Goal: Task Accomplishment & Management: Complete application form

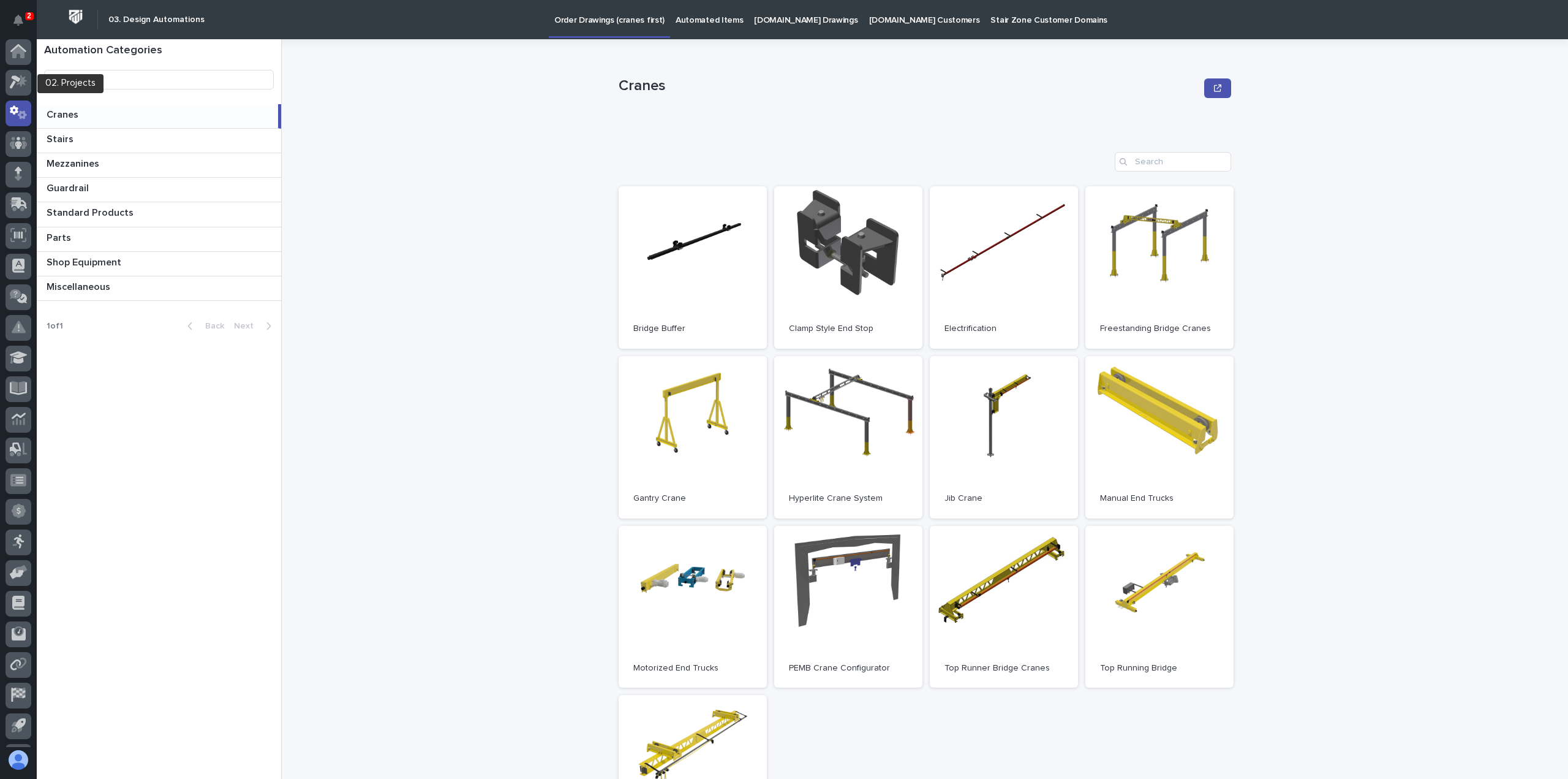
click at [8, 95] on div at bounding box center [19, 85] width 25 height 30
click at [13, 90] on div at bounding box center [19, 83] width 25 height 25
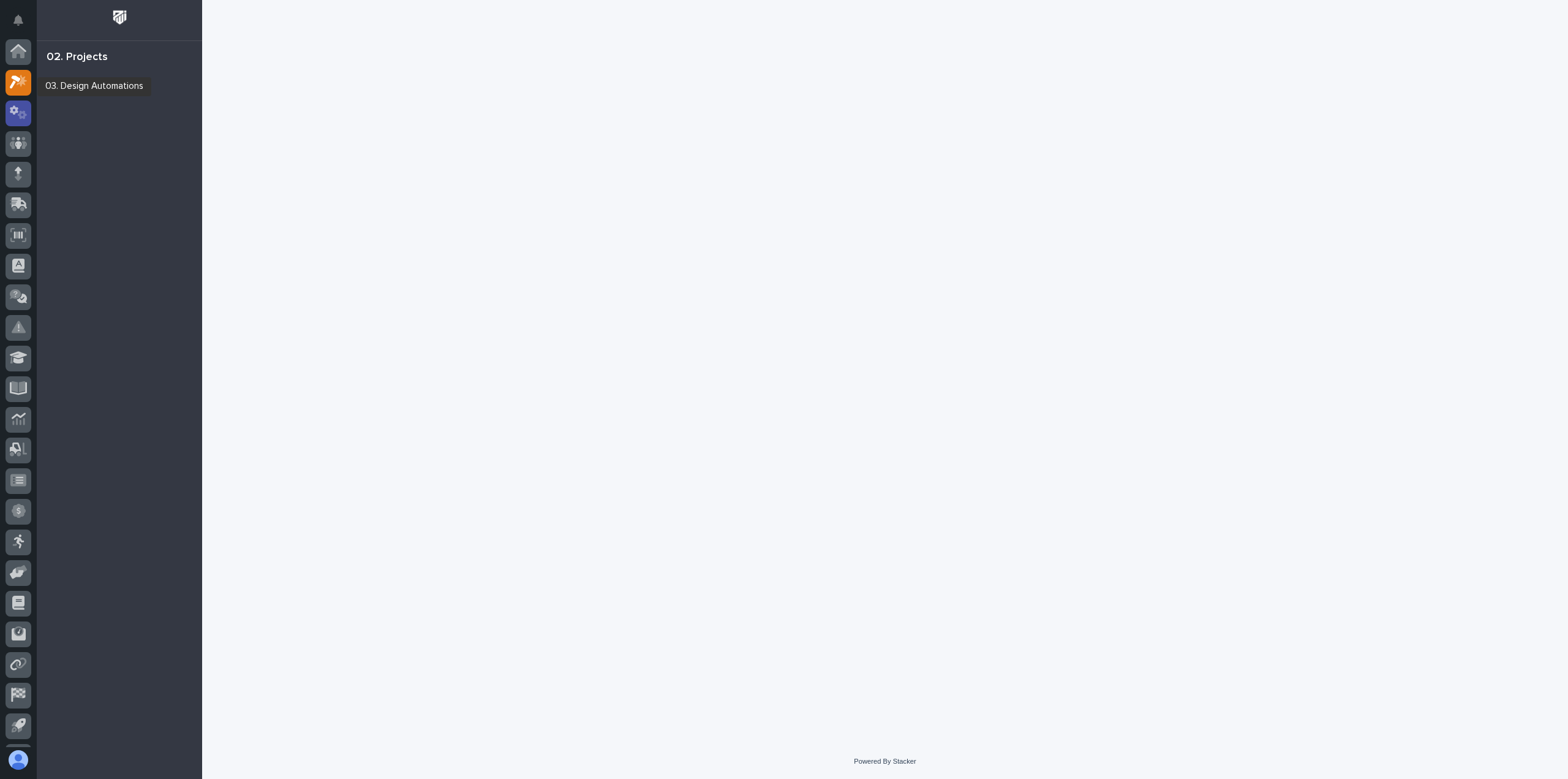
scroll to position [27, 0]
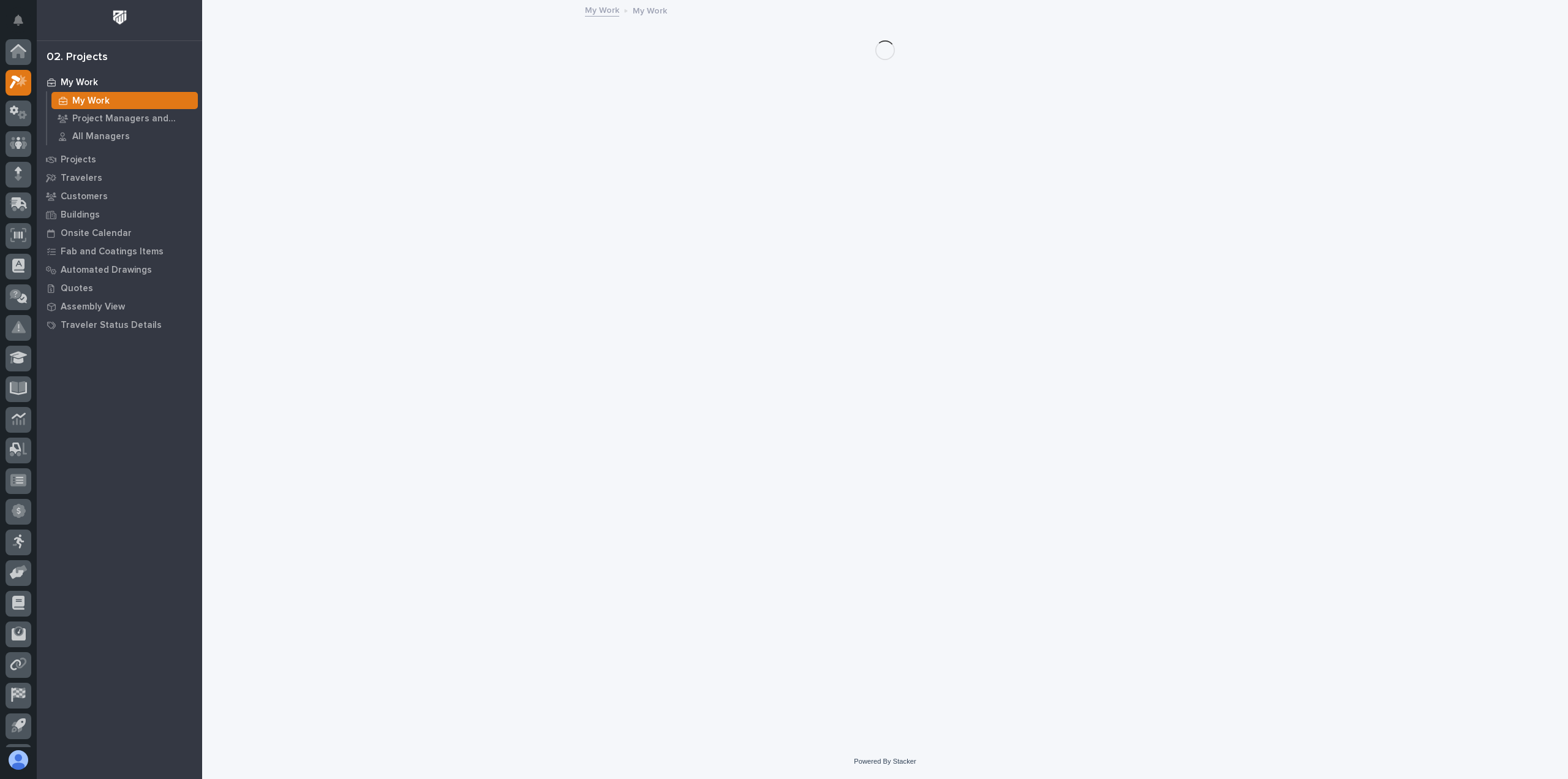
scroll to position [27, 0]
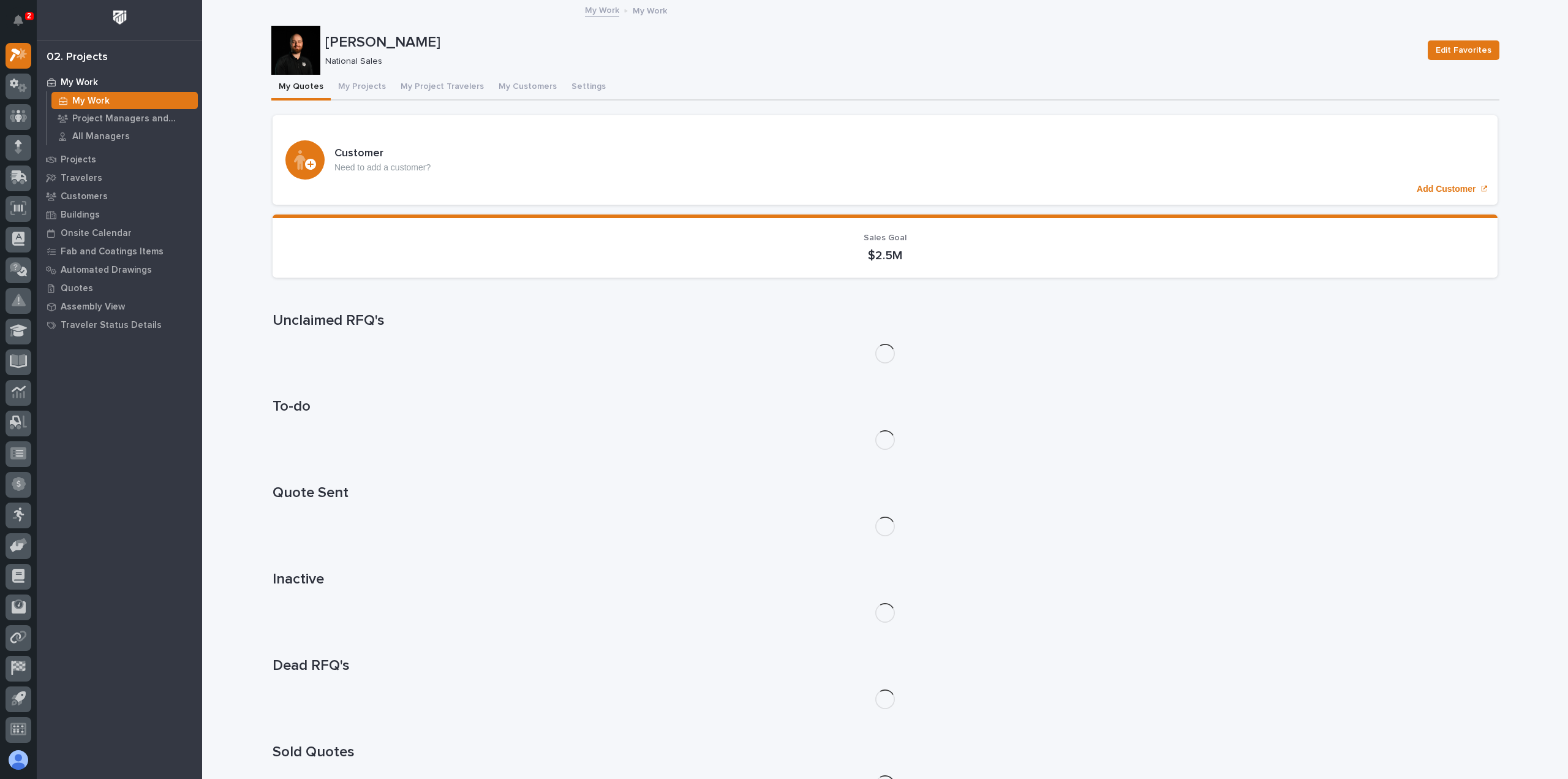
click at [324, 82] on div "My Quotes My Projects My Project Travelers My Customers Settings" at bounding box center [886, 88] width 1228 height 25
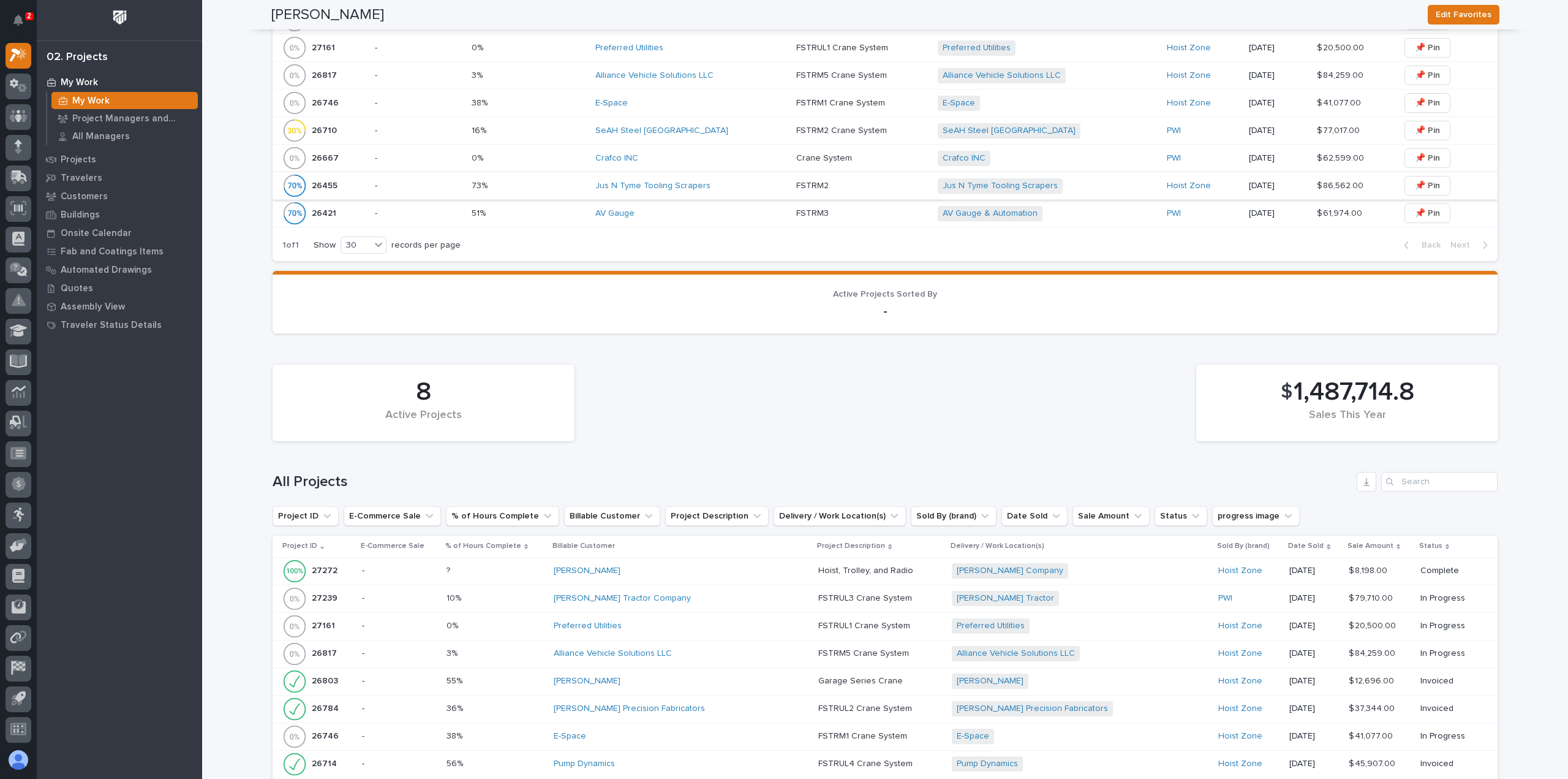
scroll to position [429, 0]
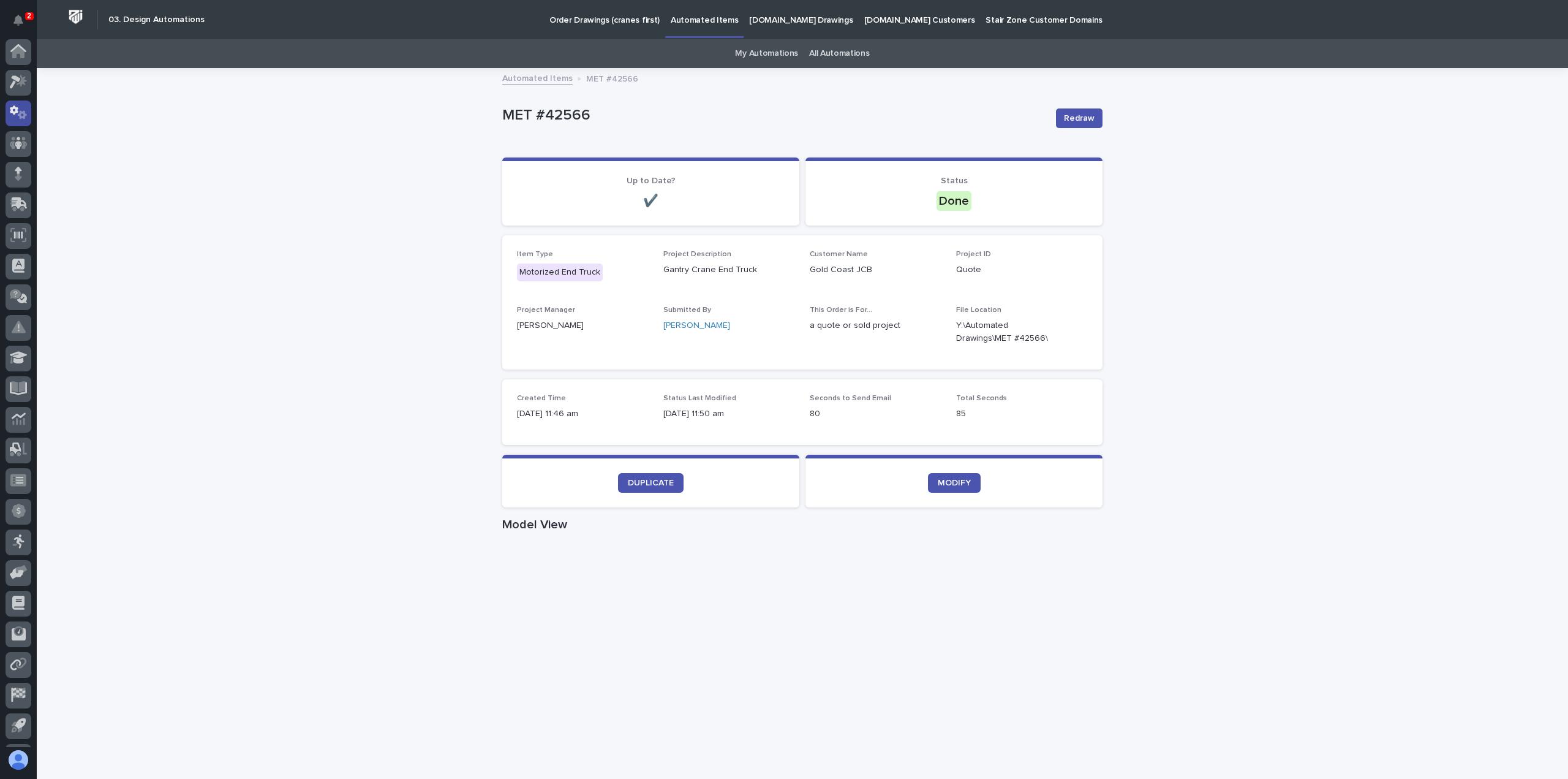
scroll to position [27, 0]
click at [14, 169] on div at bounding box center [19, 178] width 25 height 25
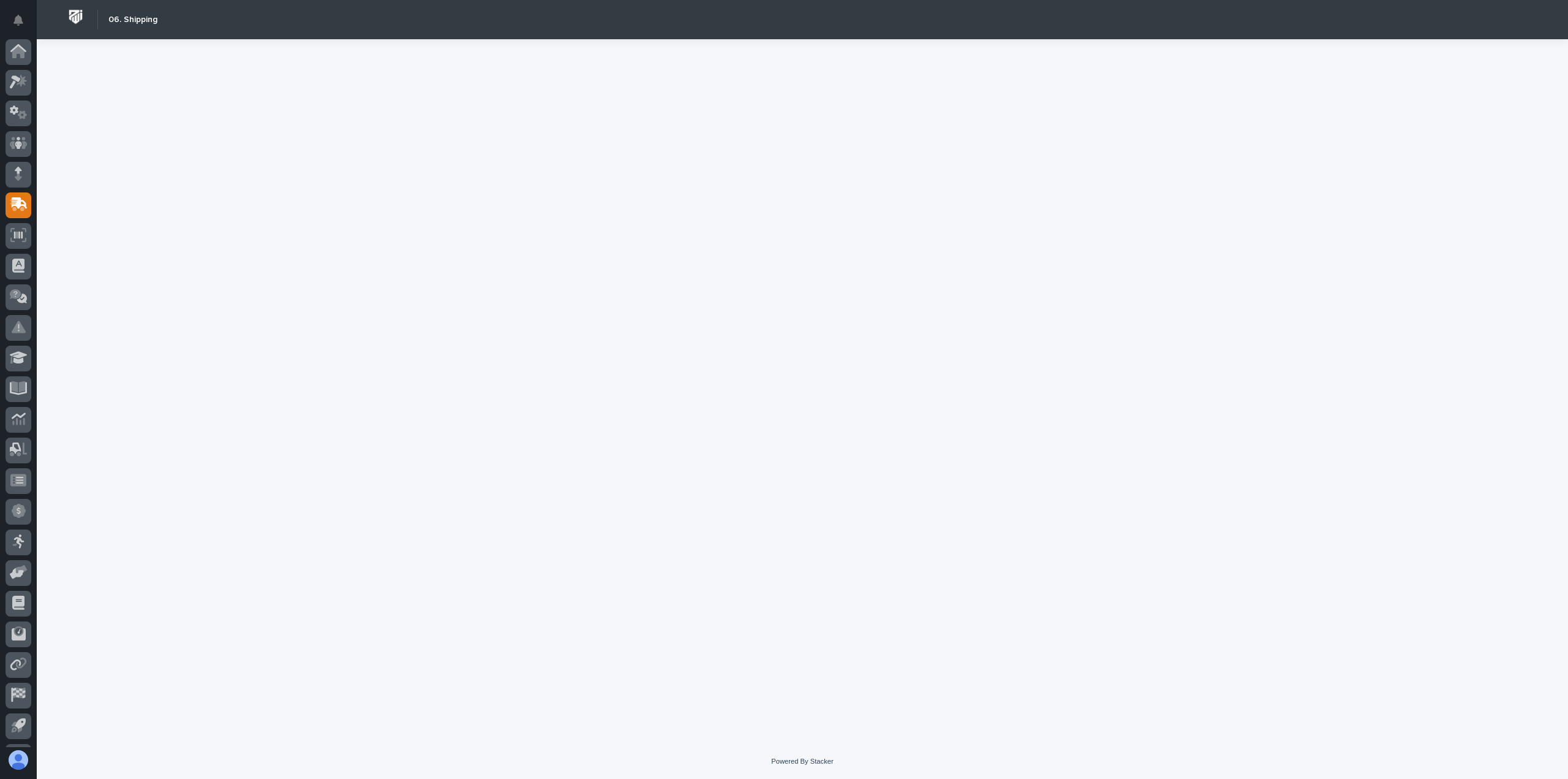
scroll to position [27, 0]
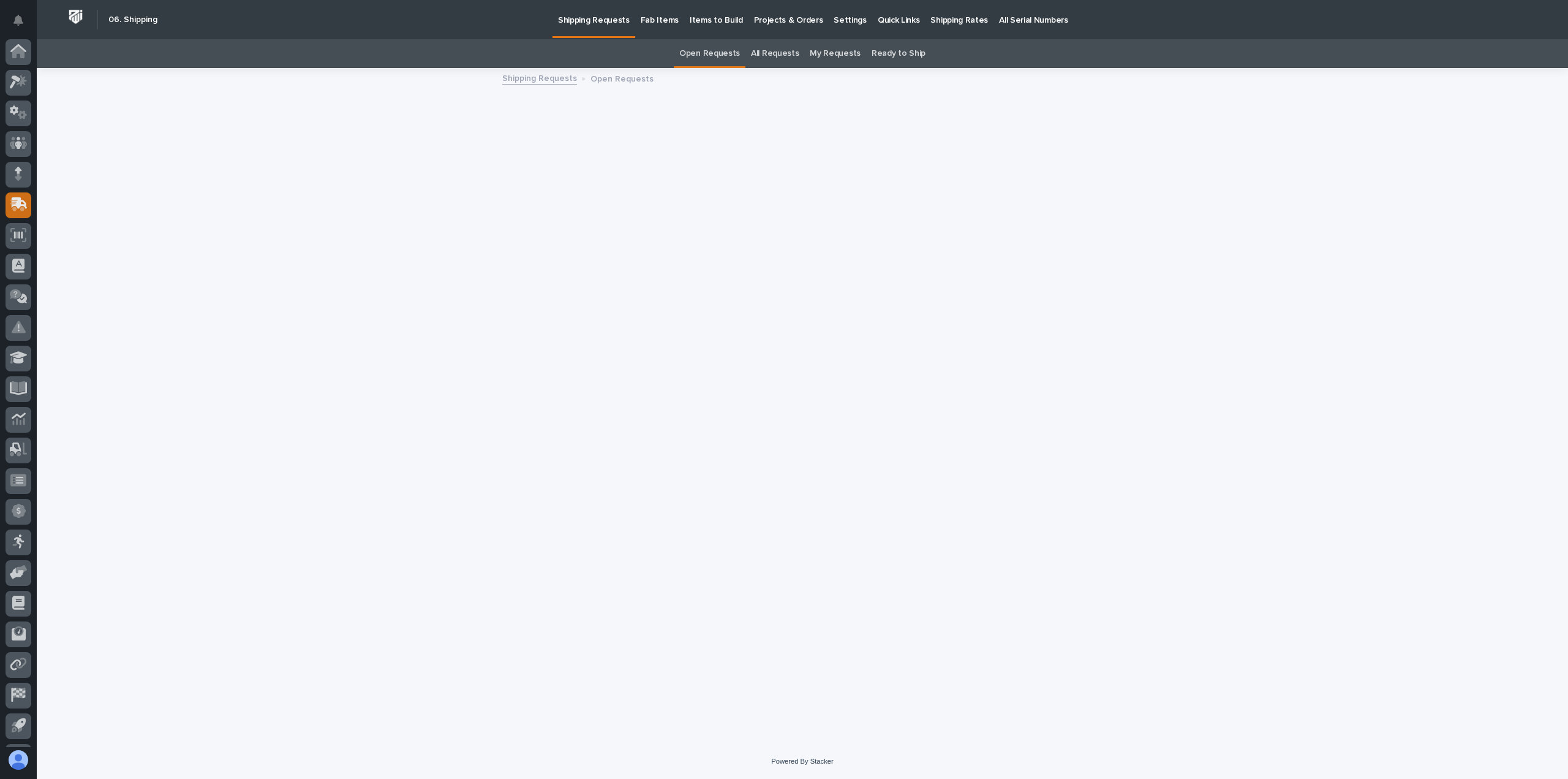
scroll to position [27, 0]
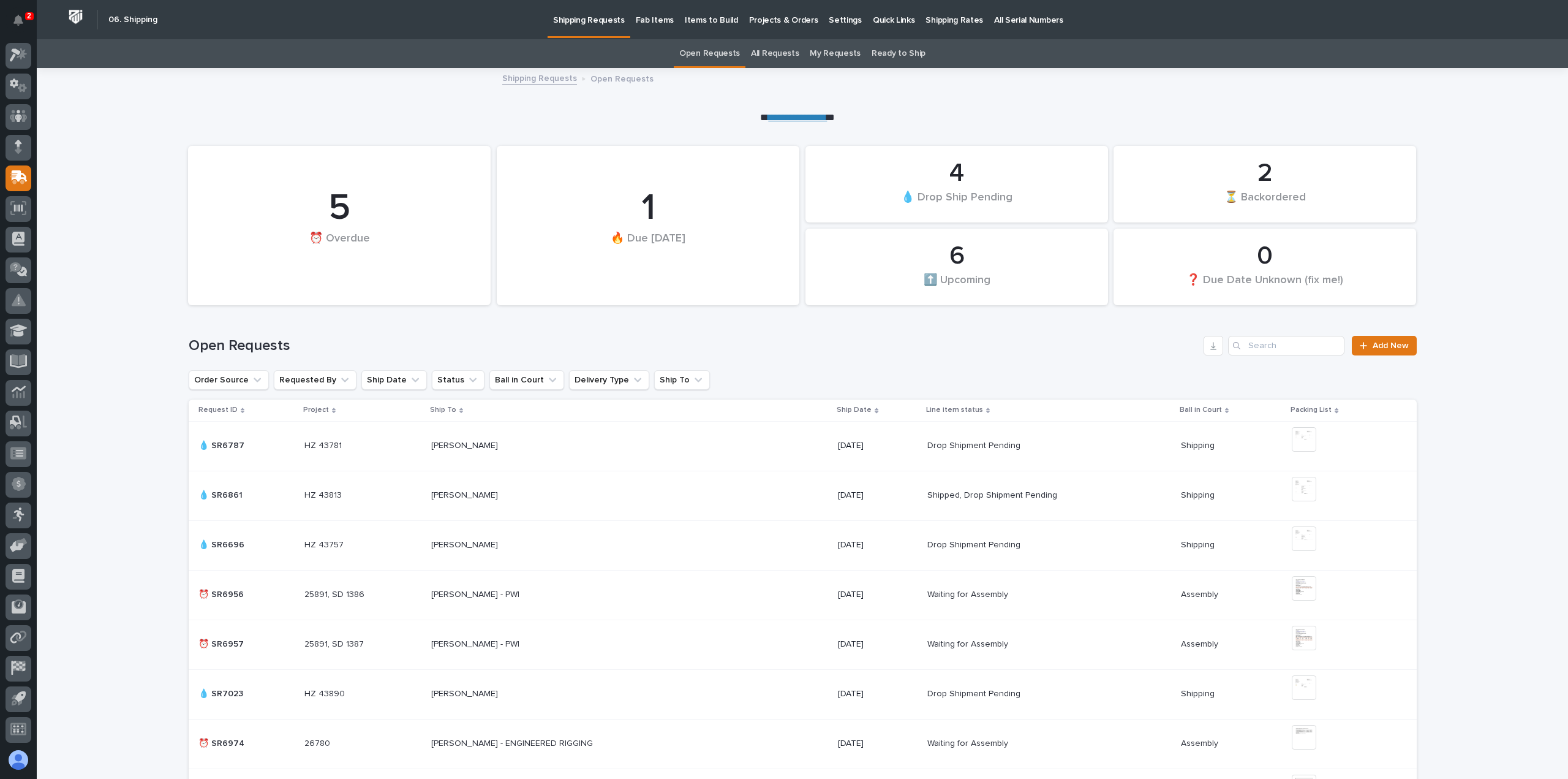
click at [925, 14] on p "Shipping Rates" at bounding box center [954, 13] width 57 height 25
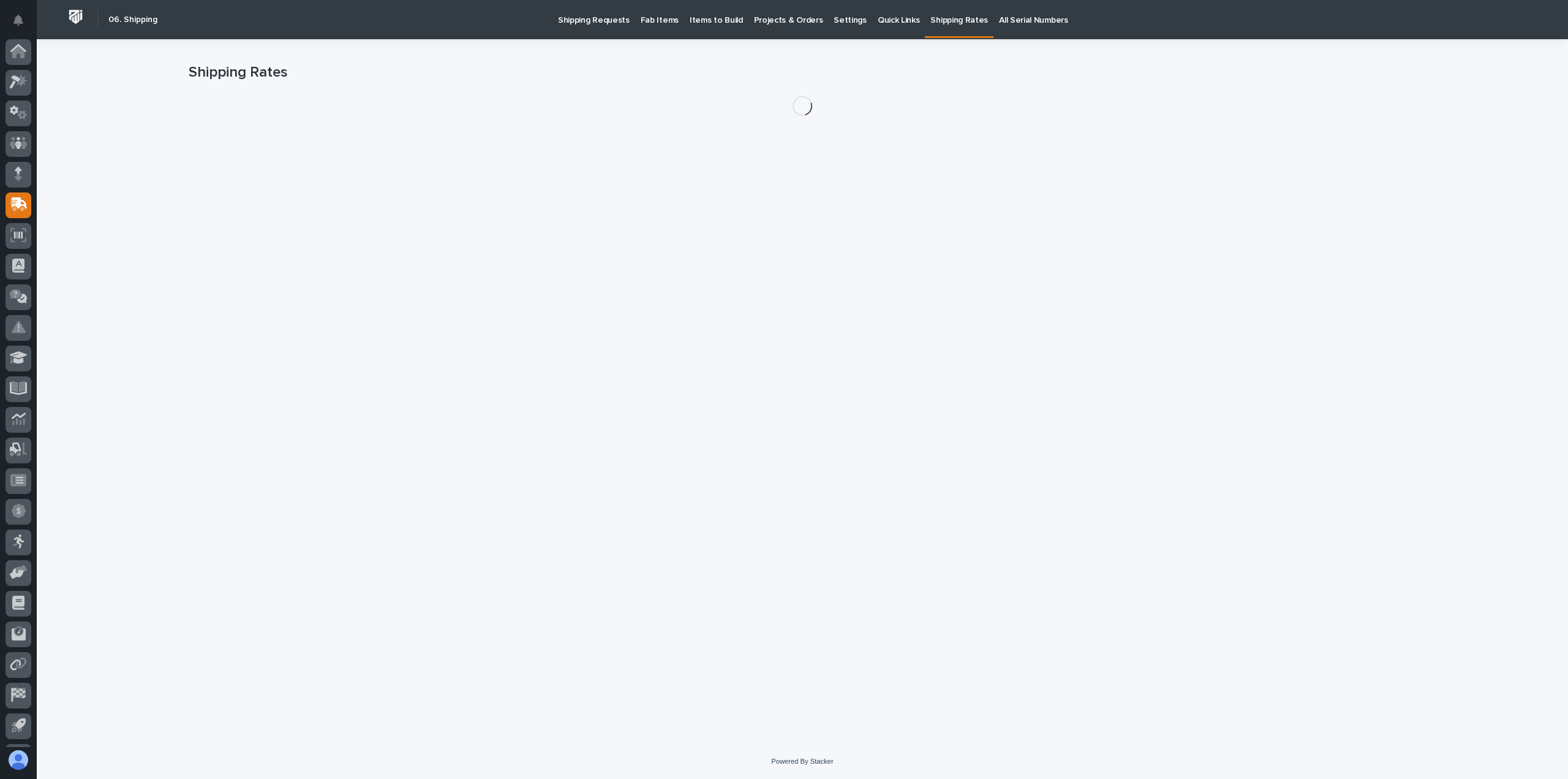
scroll to position [27, 0]
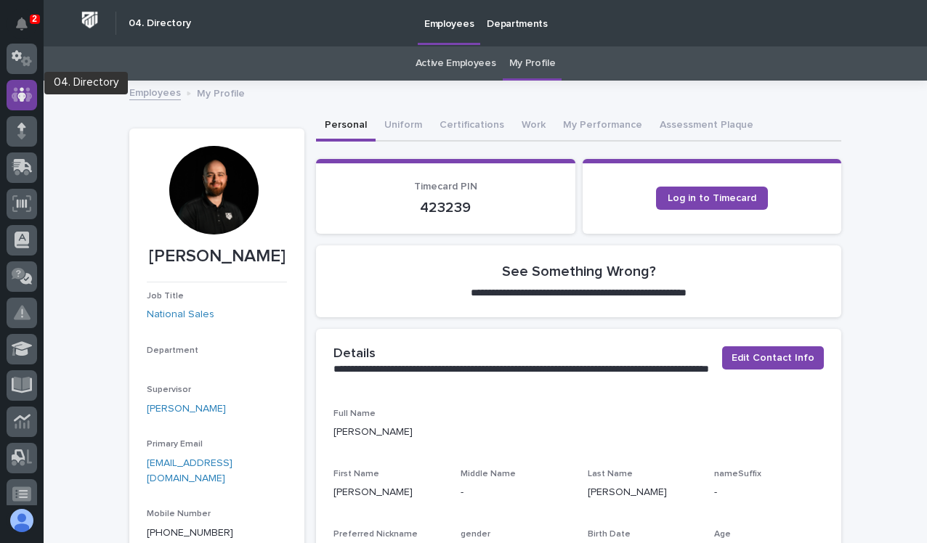
scroll to position [83, 0]
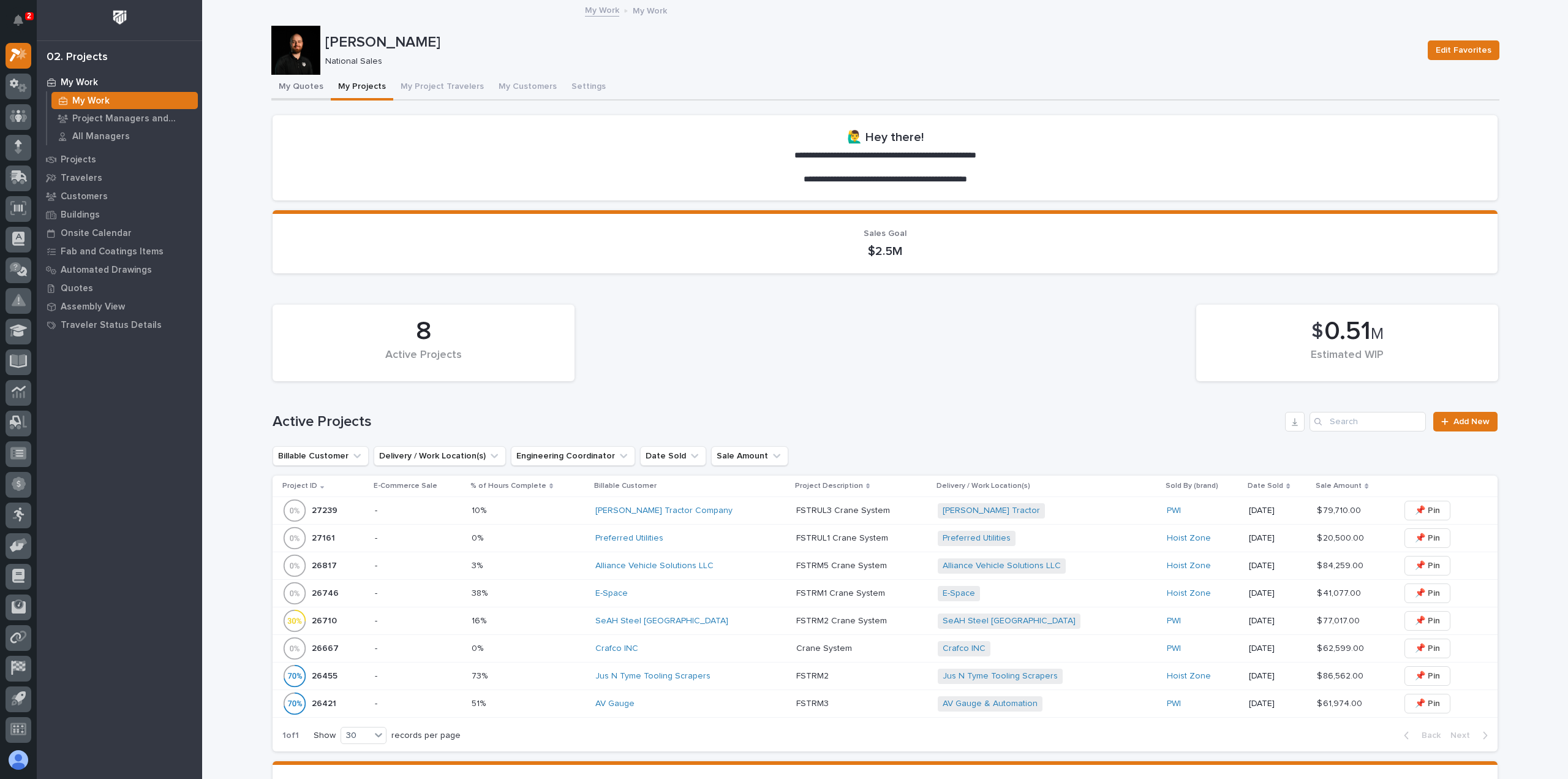
click at [289, 93] on button "My Quotes" at bounding box center [301, 88] width 59 height 25
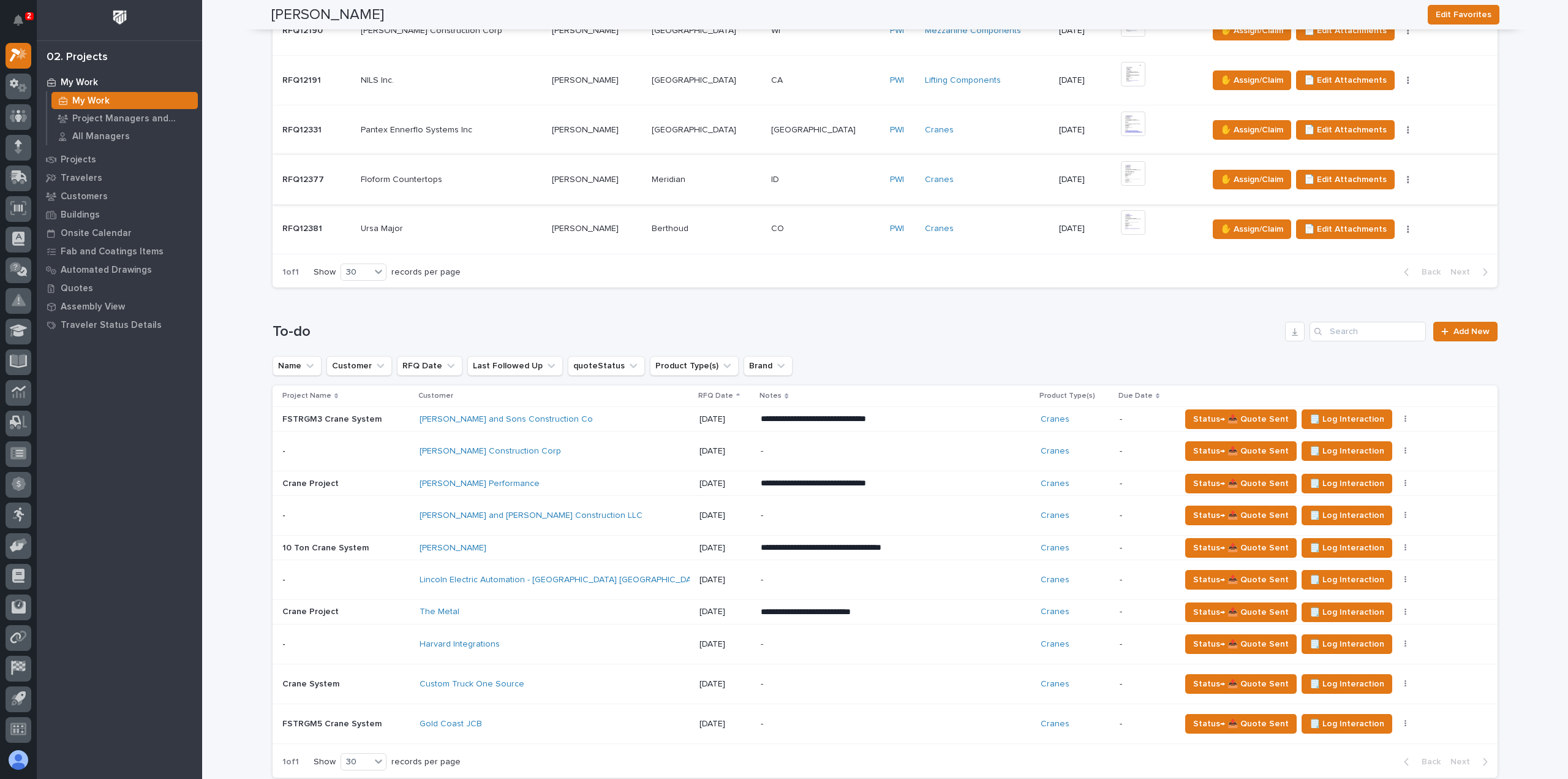
scroll to position [552, 0]
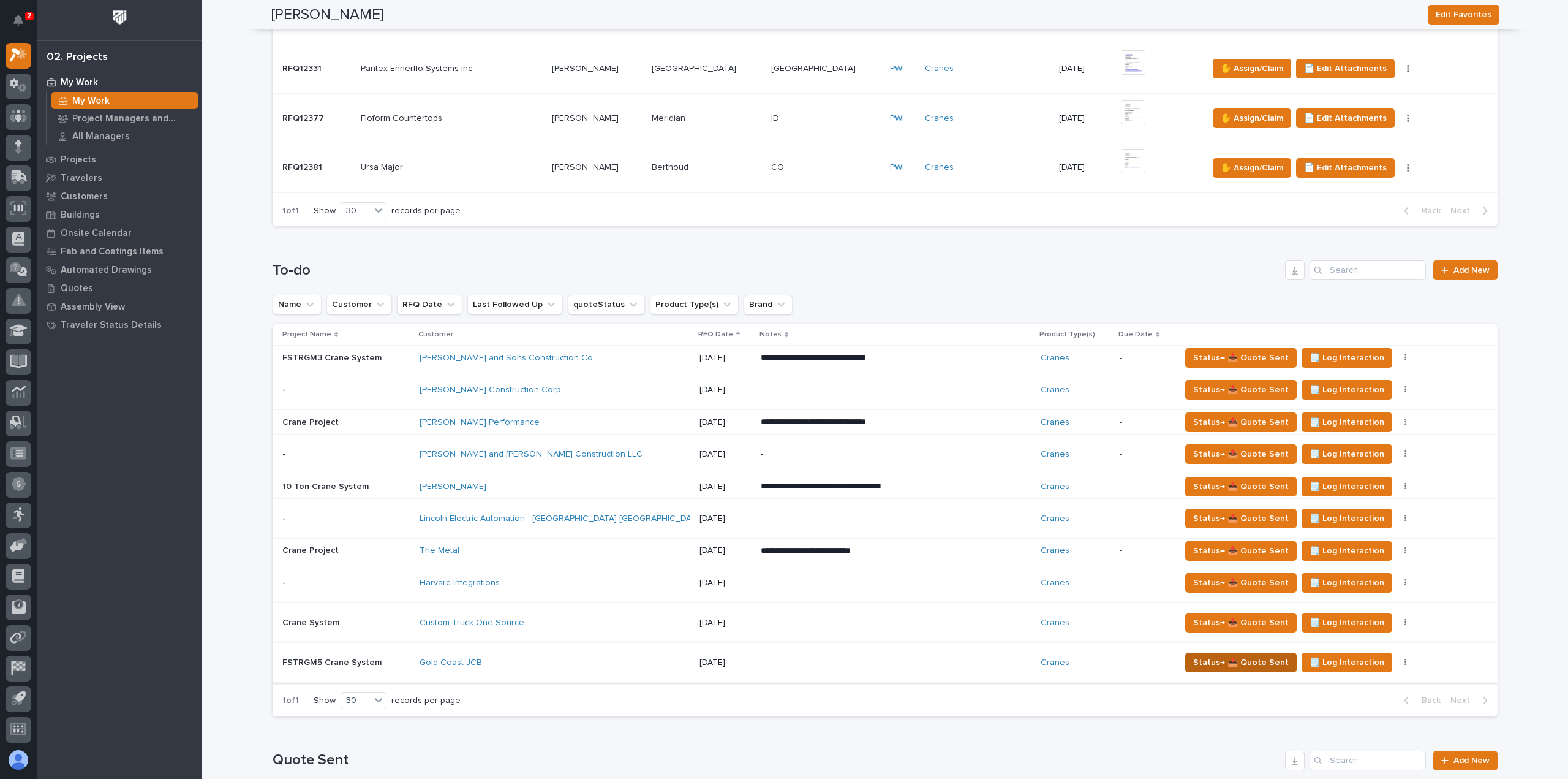
click at [1193, 655] on span "Status→ 📤 Quote Sent" at bounding box center [1240, 662] width 95 height 14
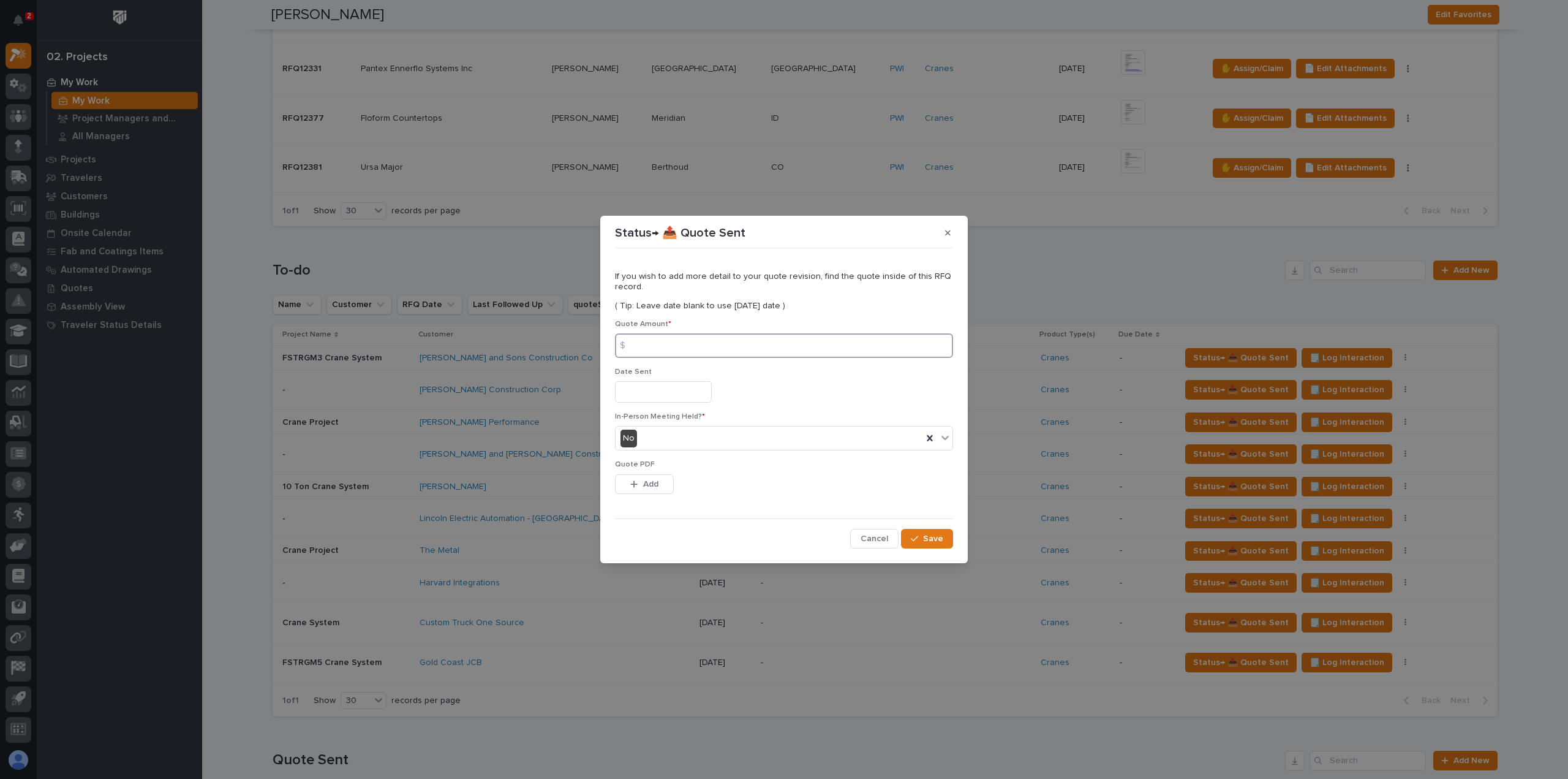
click at [705, 335] on input at bounding box center [784, 345] width 338 height 24
type input "102188"
click at [671, 435] on div "No" at bounding box center [769, 439] width 307 height 20
click at [660, 475] on div "No" at bounding box center [784, 483] width 337 height 21
click at [639, 471] on div "Quote PDF This file cannot be opened Download File Add" at bounding box center [784, 484] width 338 height 48
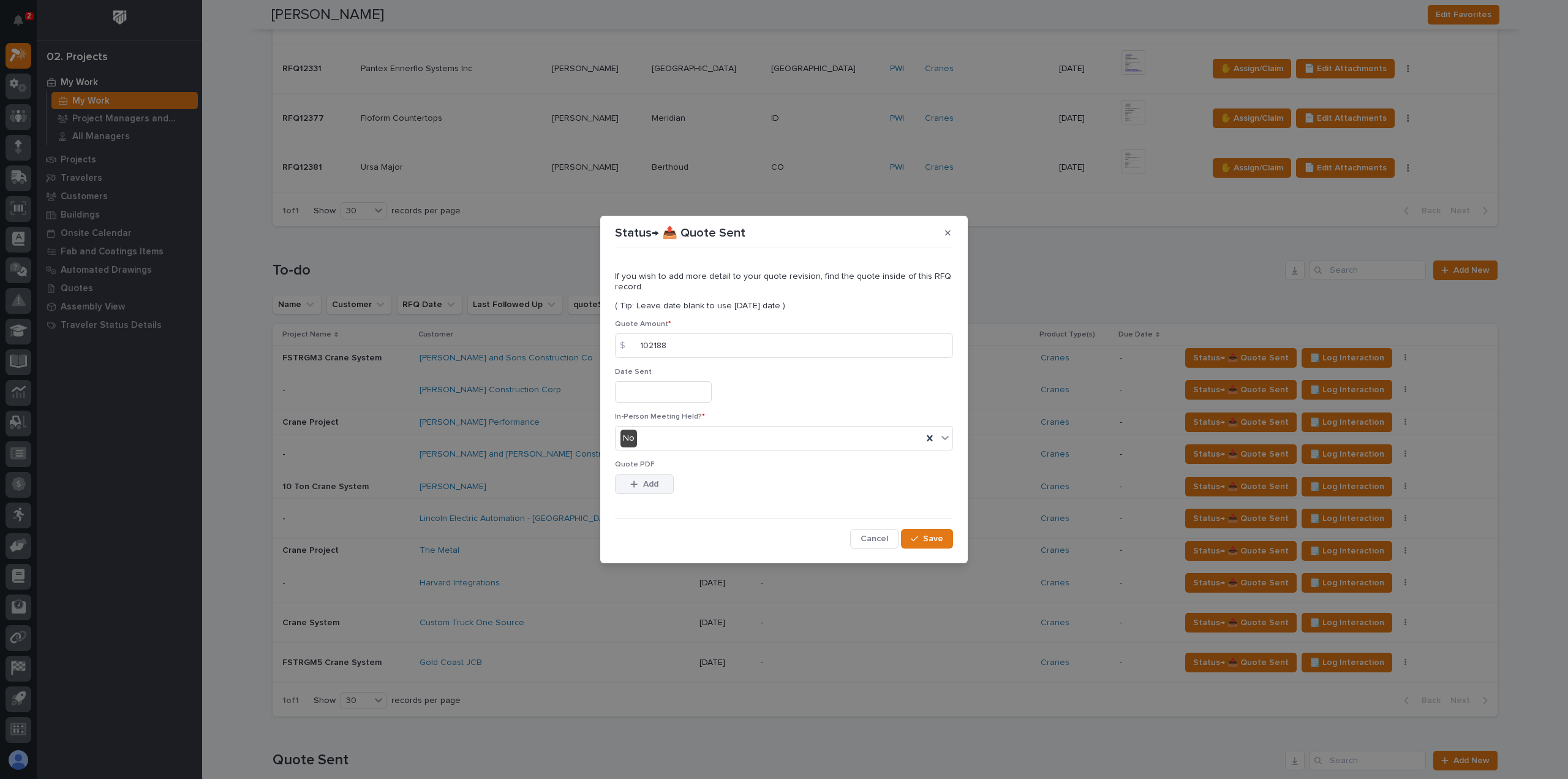
click at [639, 494] on button "Add" at bounding box center [644, 484] width 59 height 19
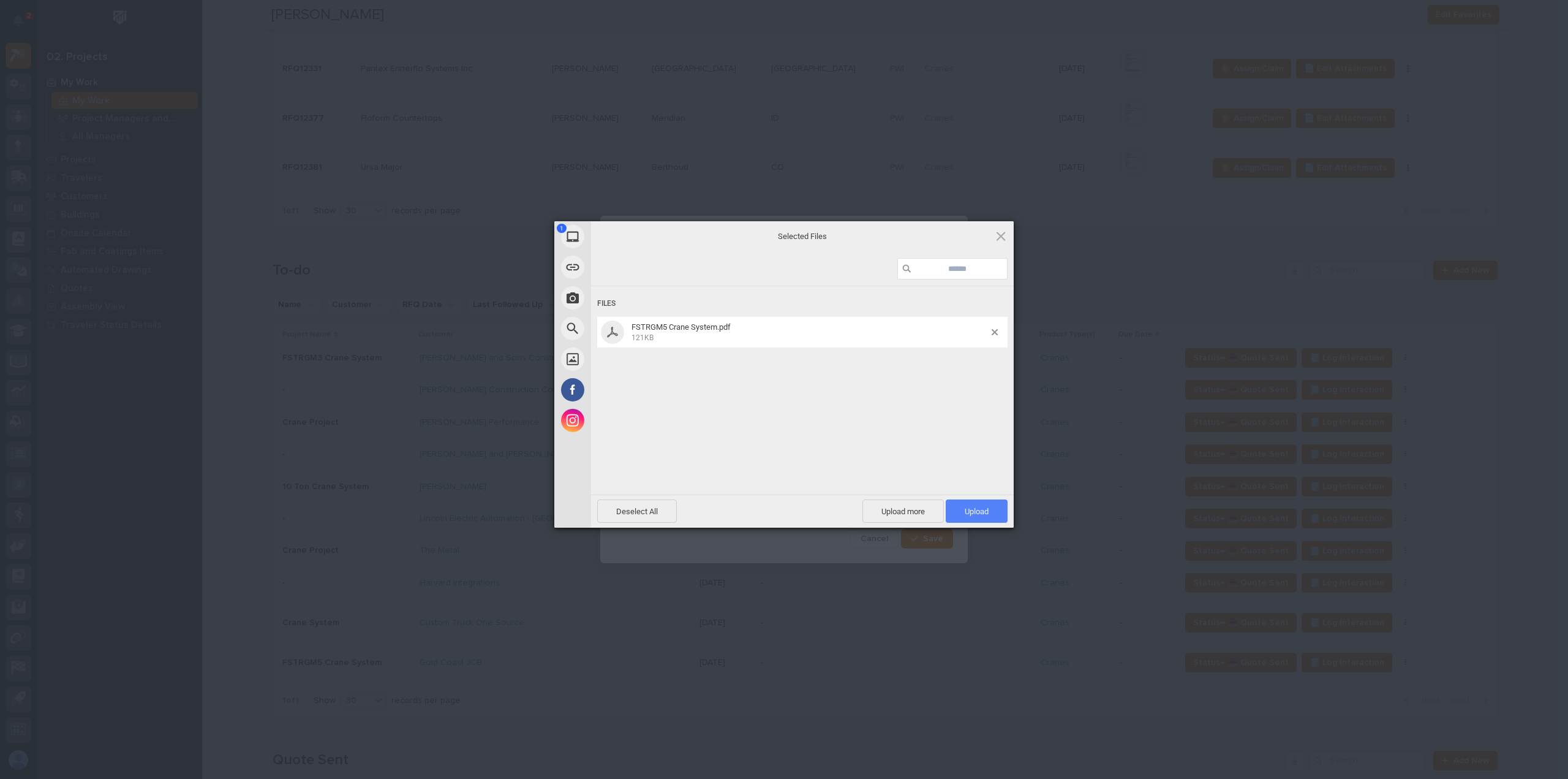
click at [979, 516] on span "Upload 1" at bounding box center [977, 511] width 24 height 9
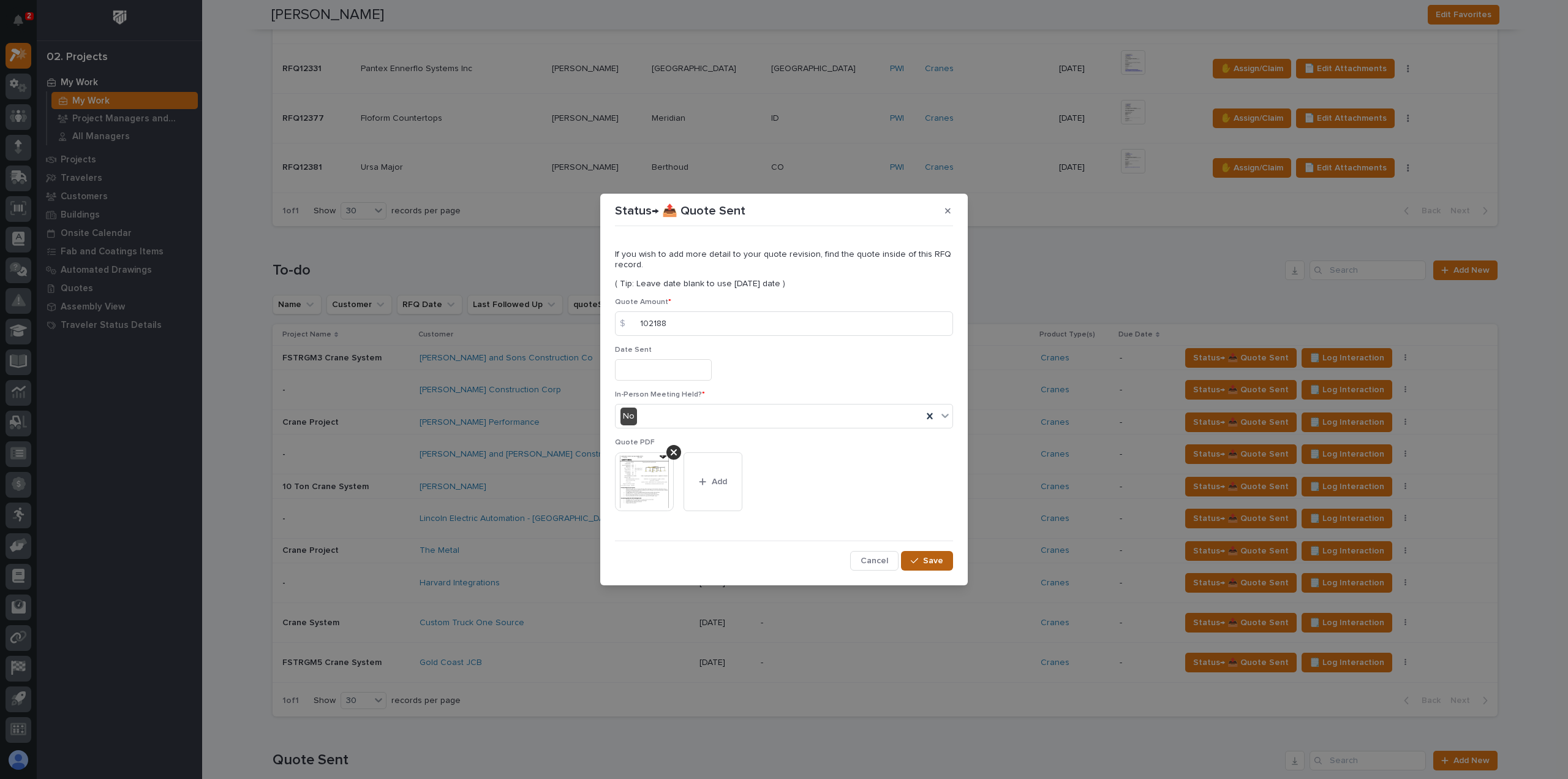
click at [937, 563] on span "Save" at bounding box center [933, 560] width 20 height 11
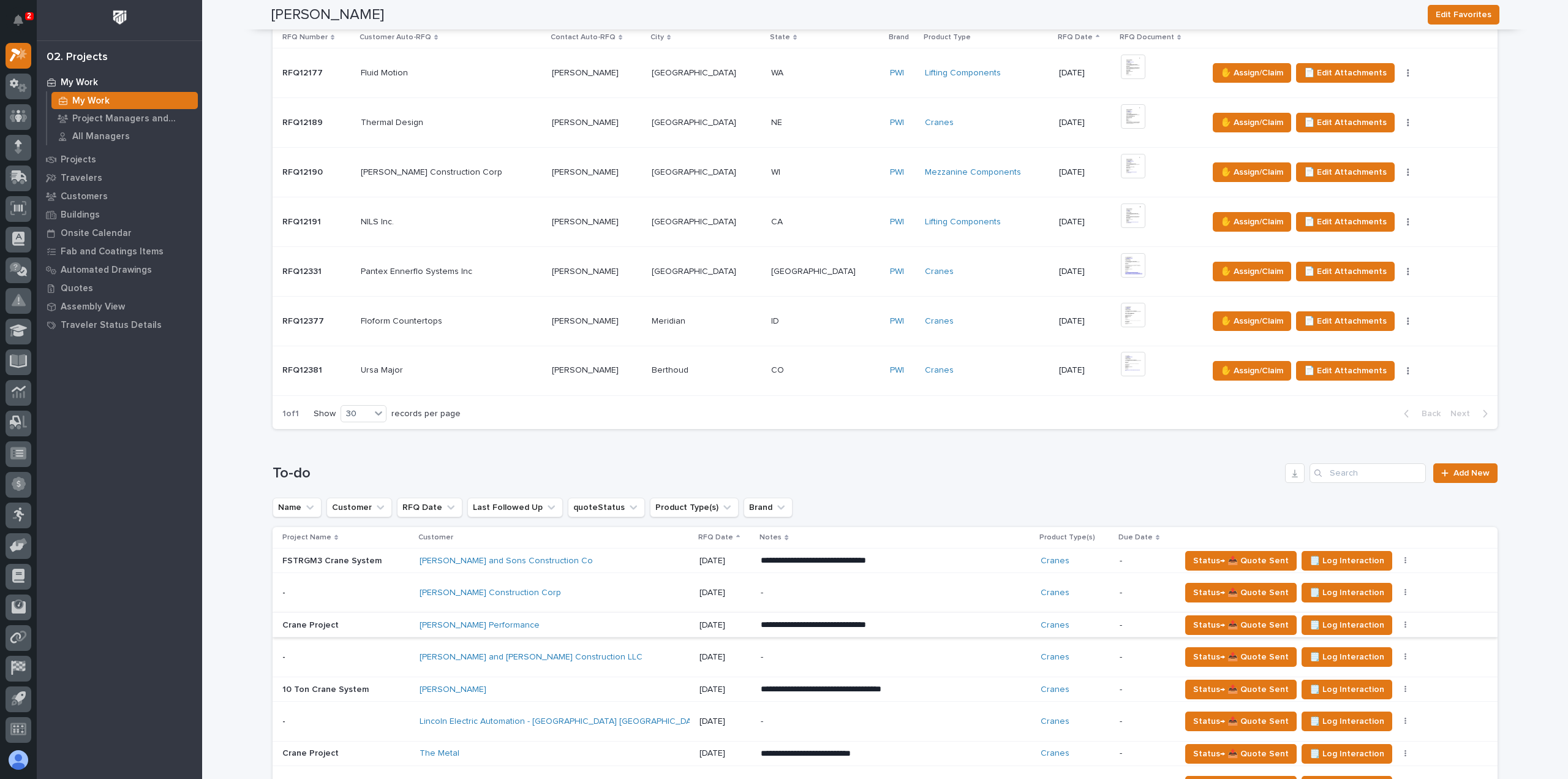
scroll to position [368, 0]
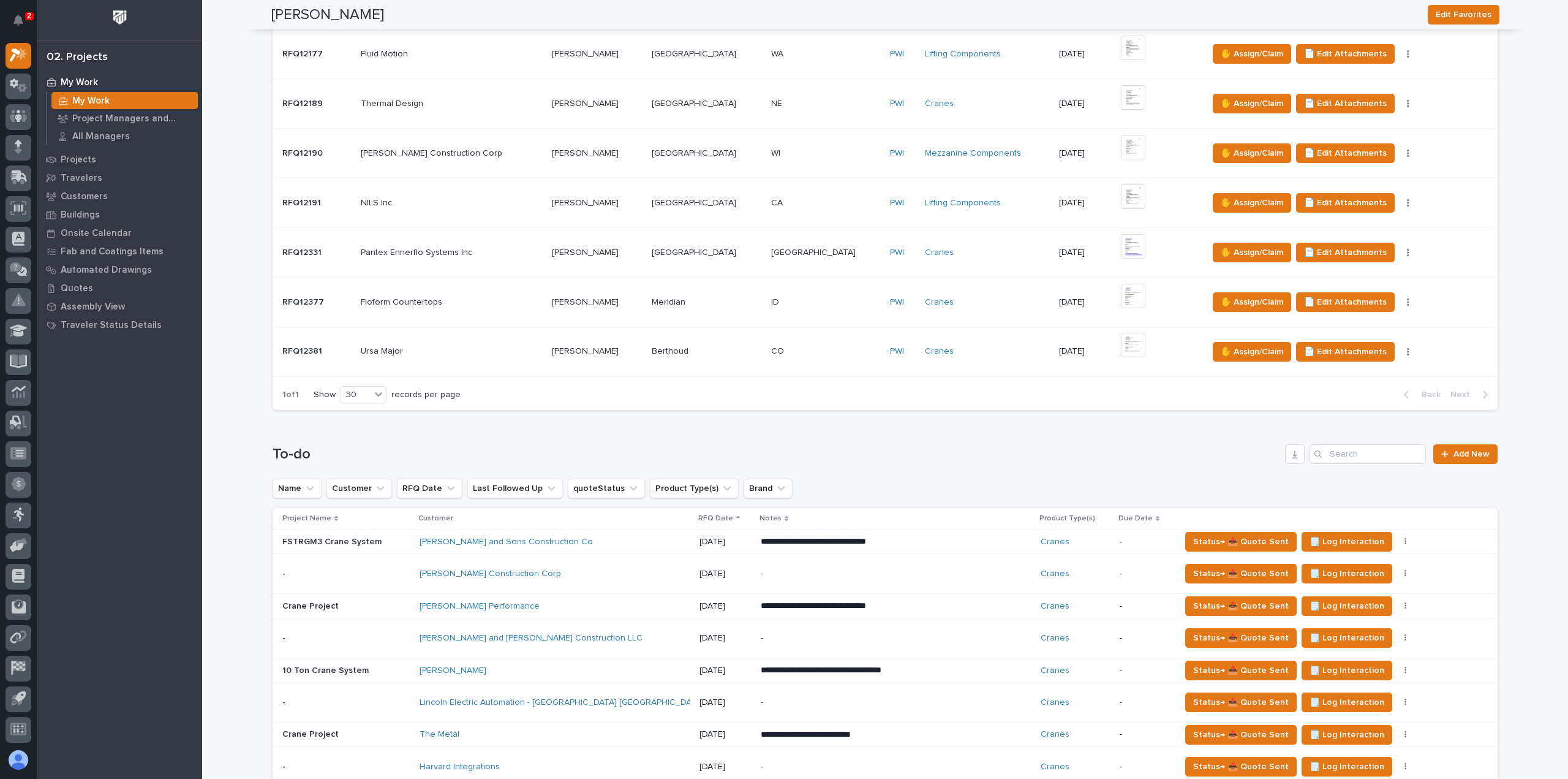
click at [596, 636] on div "Derr and Gruenewald Construction LLC" at bounding box center [526, 638] width 214 height 10
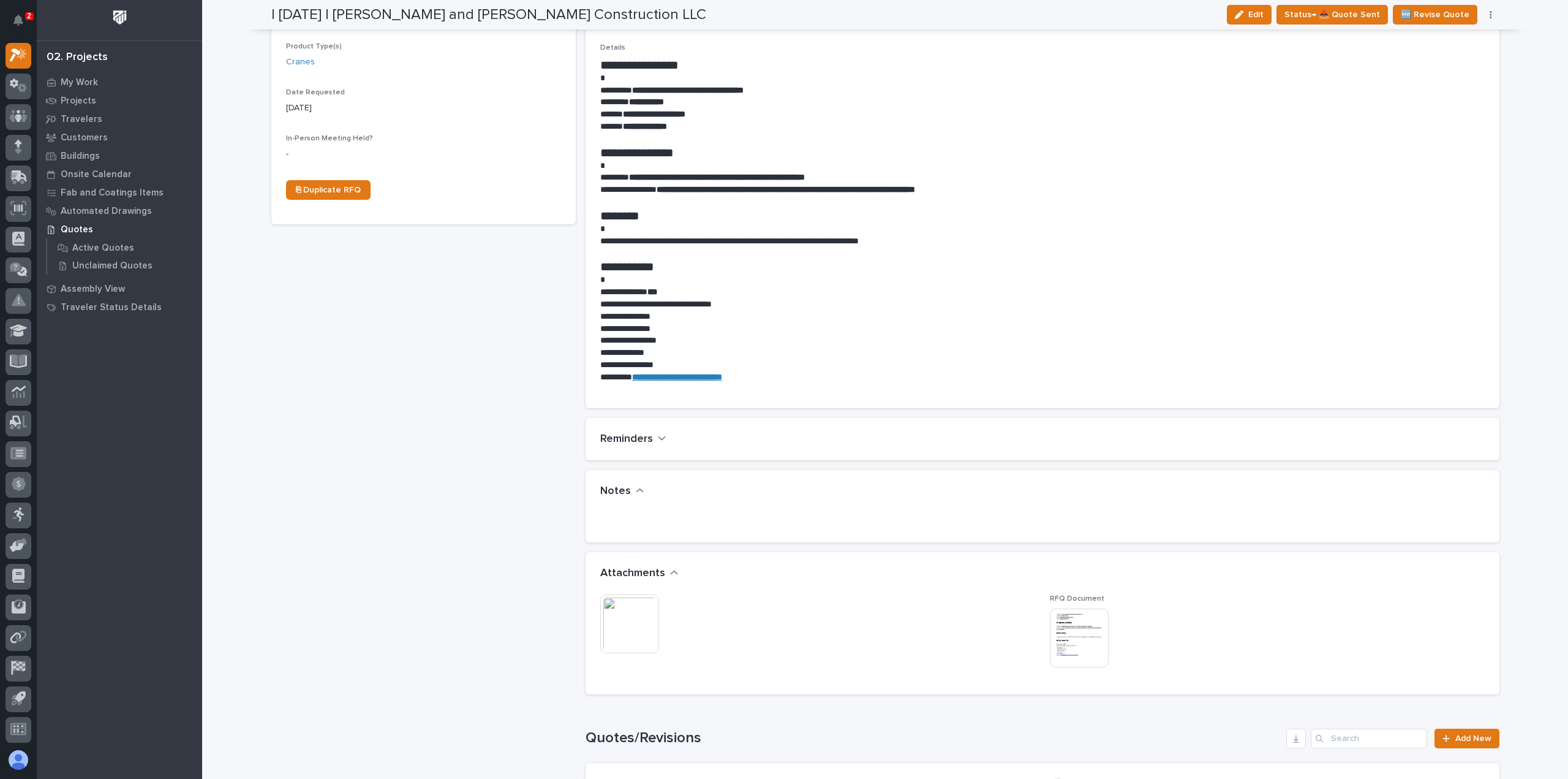
scroll to position [429, 0]
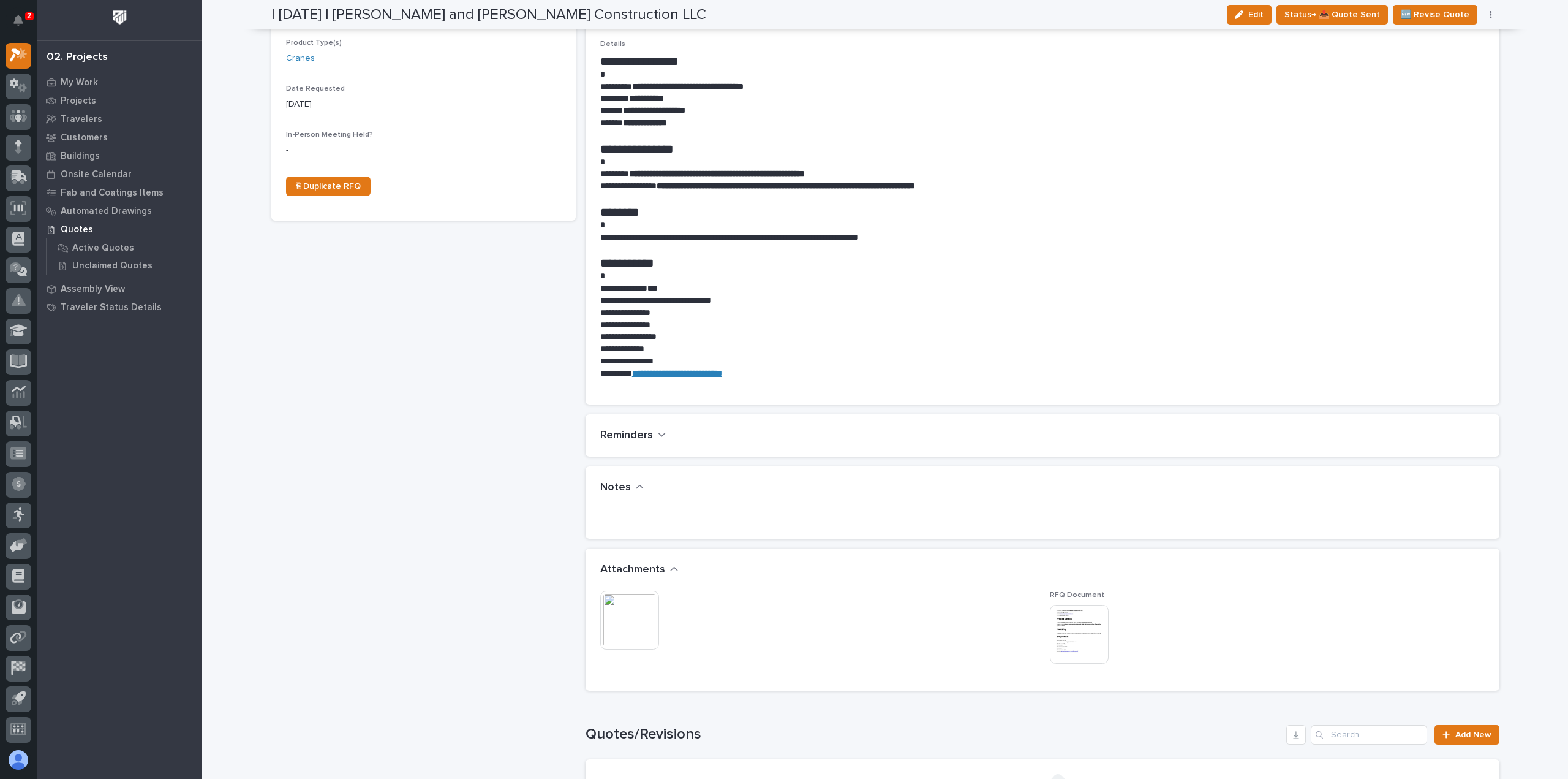
click at [641, 609] on img at bounding box center [630, 620] width 59 height 59
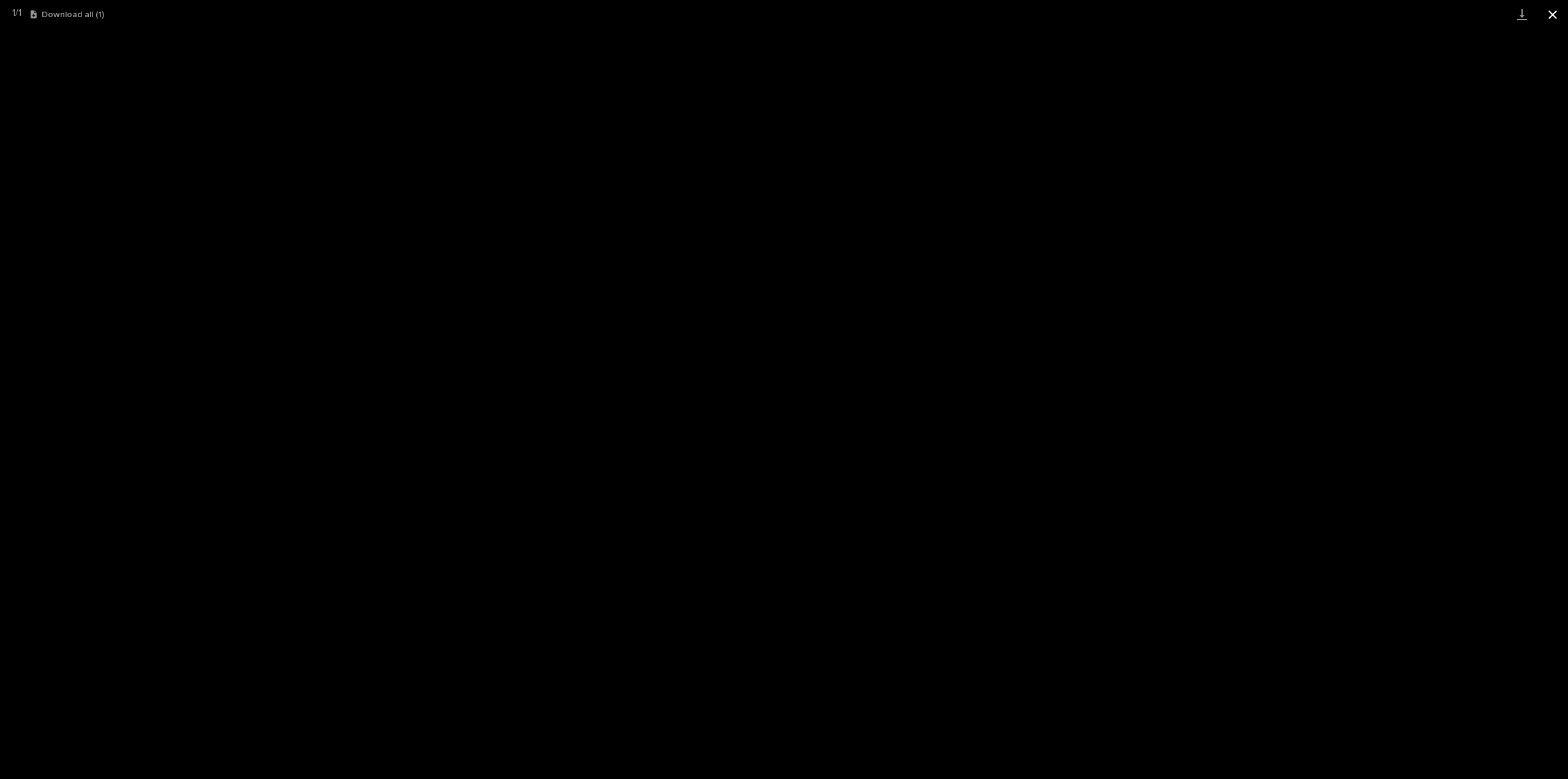
click at [1560, 13] on button "Close gallery" at bounding box center [1553, 14] width 30 height 29
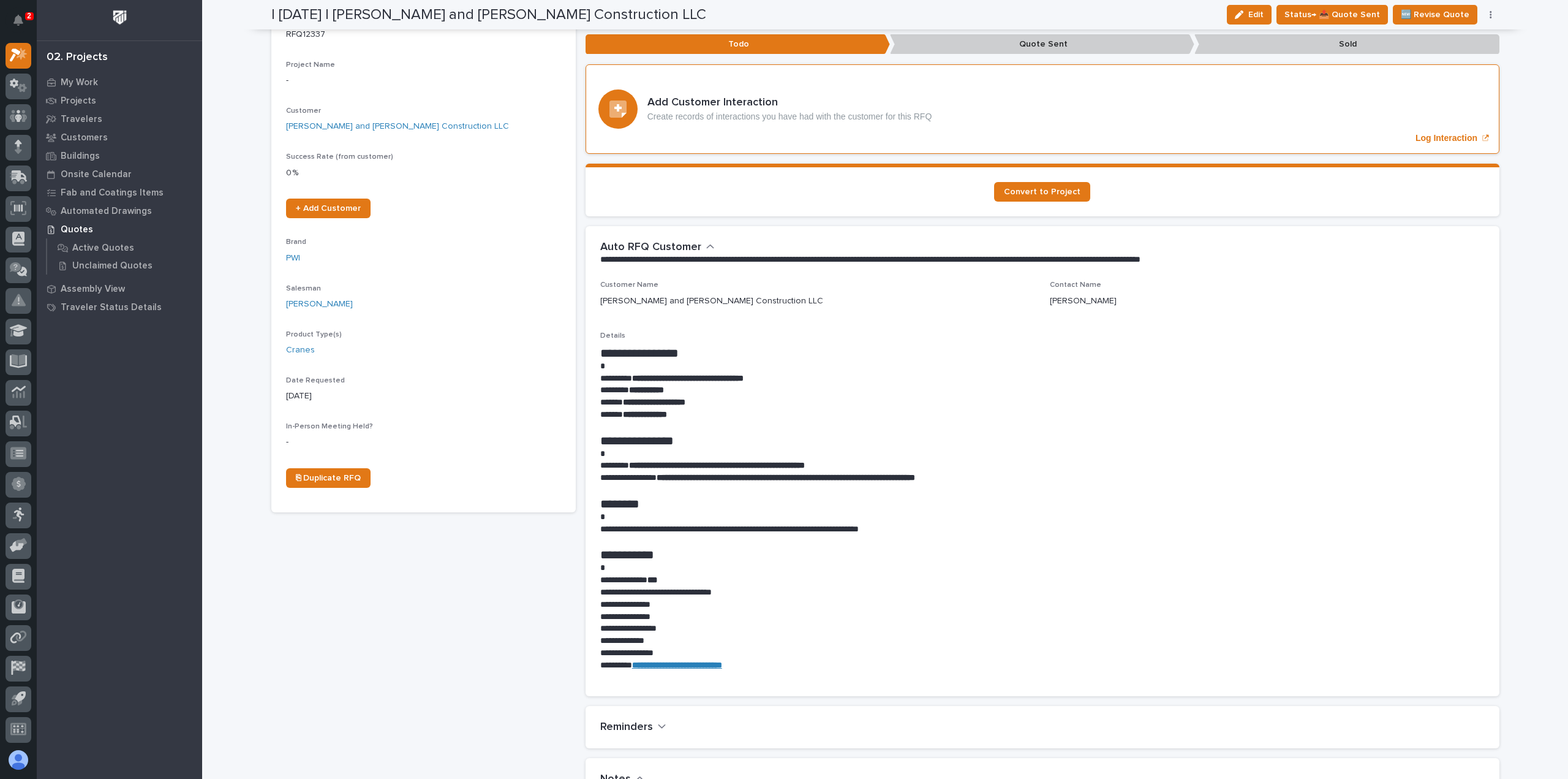
scroll to position [0, 0]
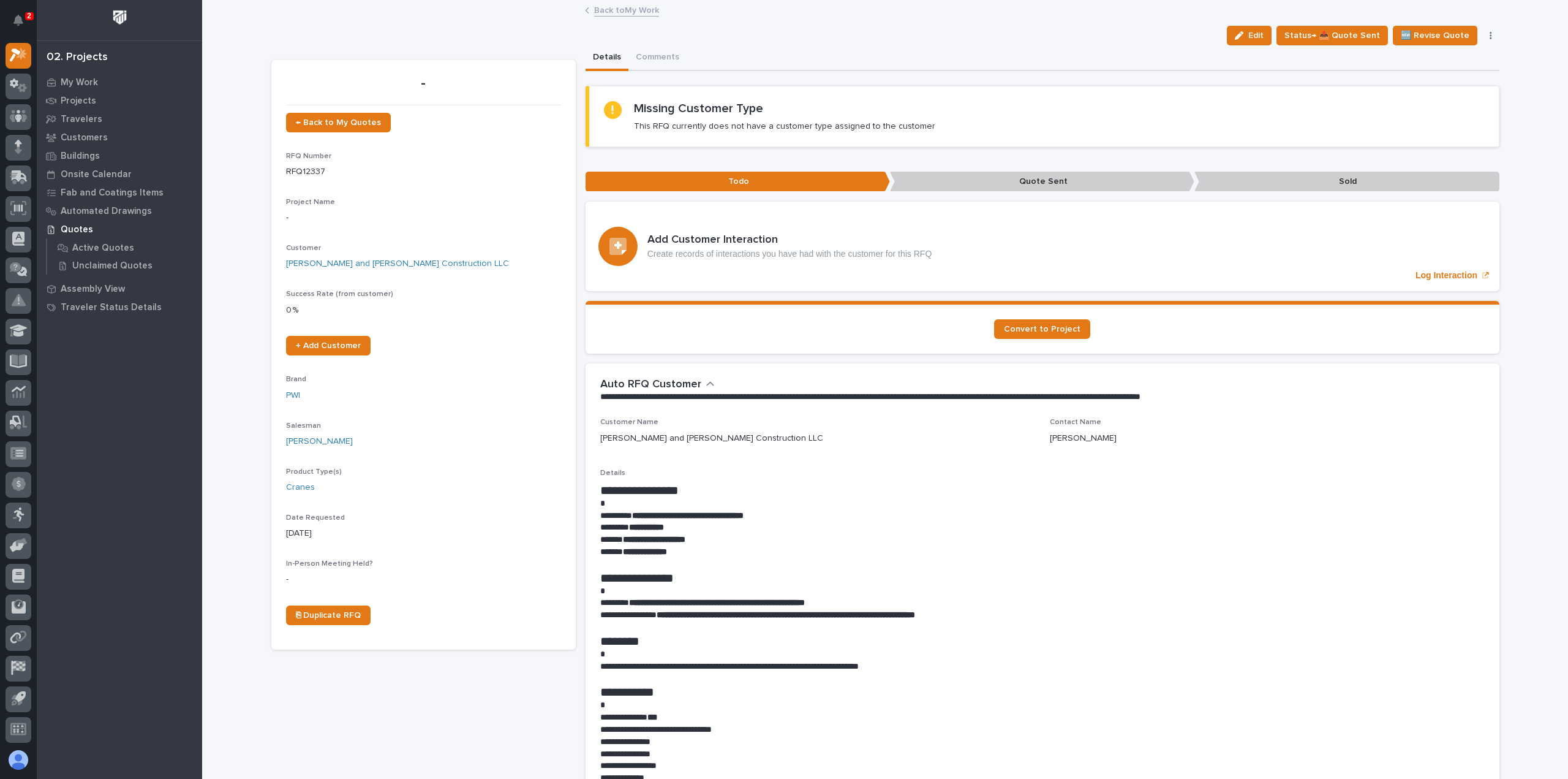
click at [634, 14] on link "Back to My Work" at bounding box center [626, 9] width 65 height 14
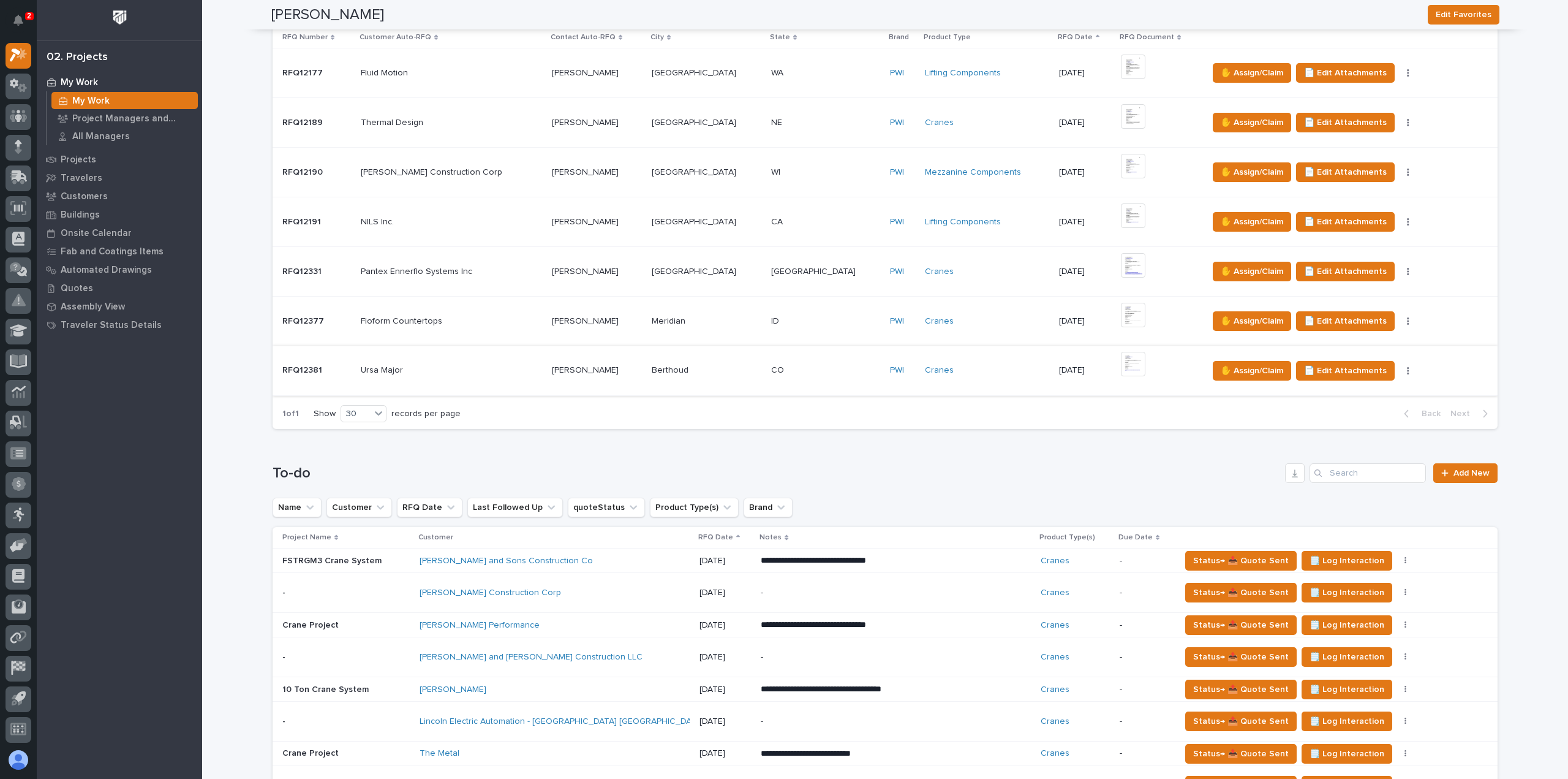
scroll to position [490, 0]
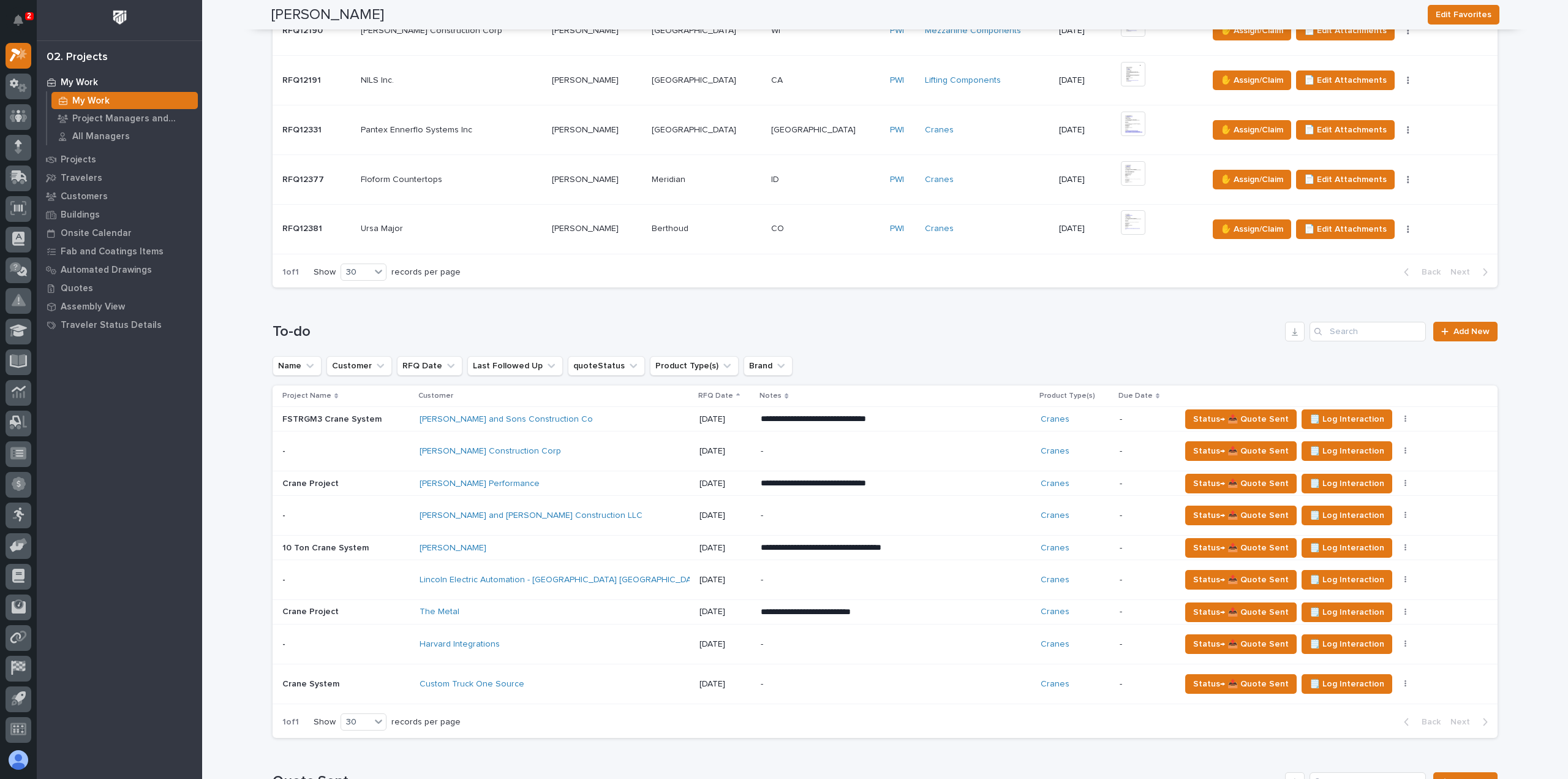
click at [609, 580] on div "Lincoln Electric Automation - Chattanooga TN" at bounding box center [526, 580] width 214 height 10
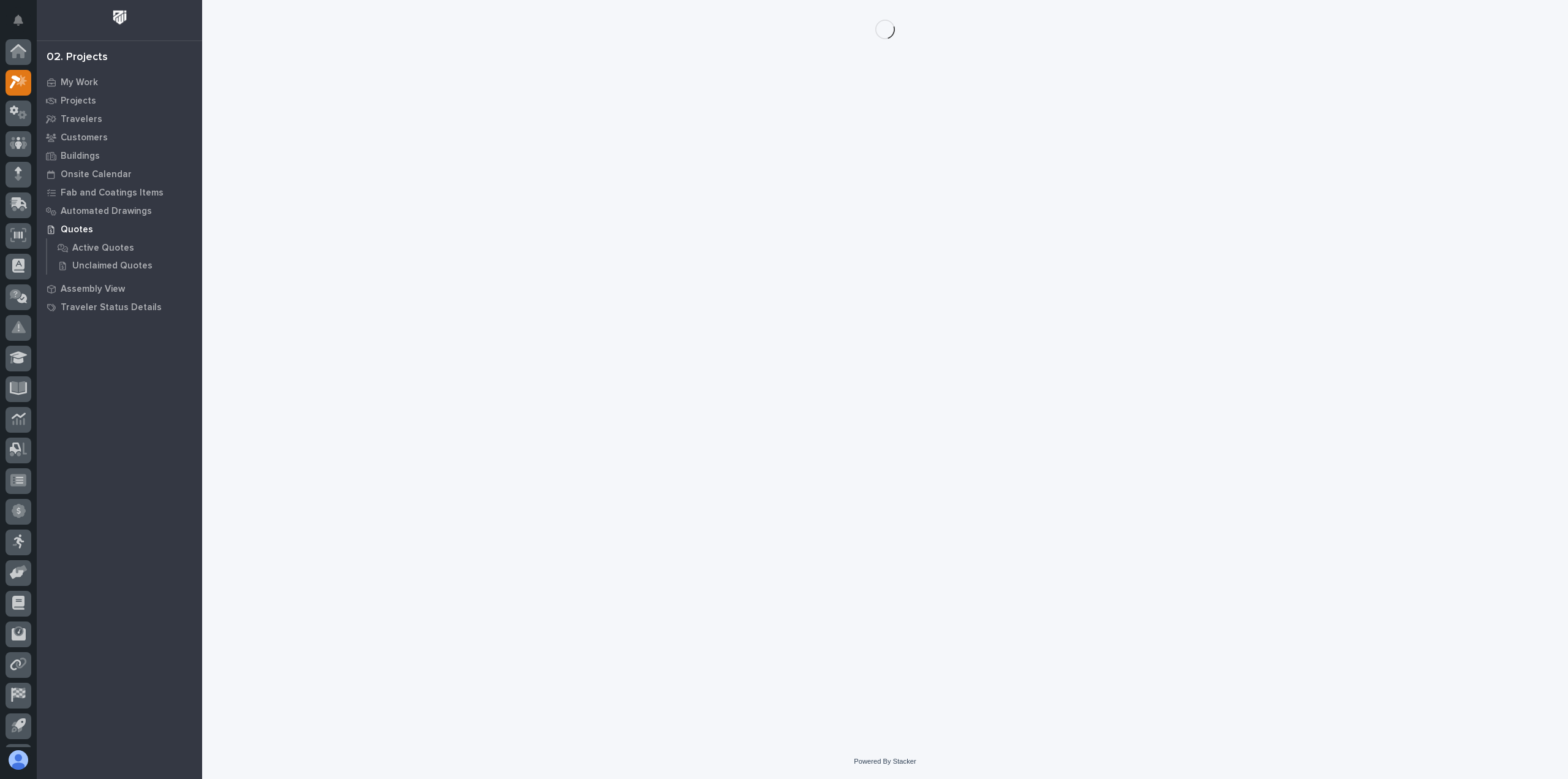
scroll to position [27, 0]
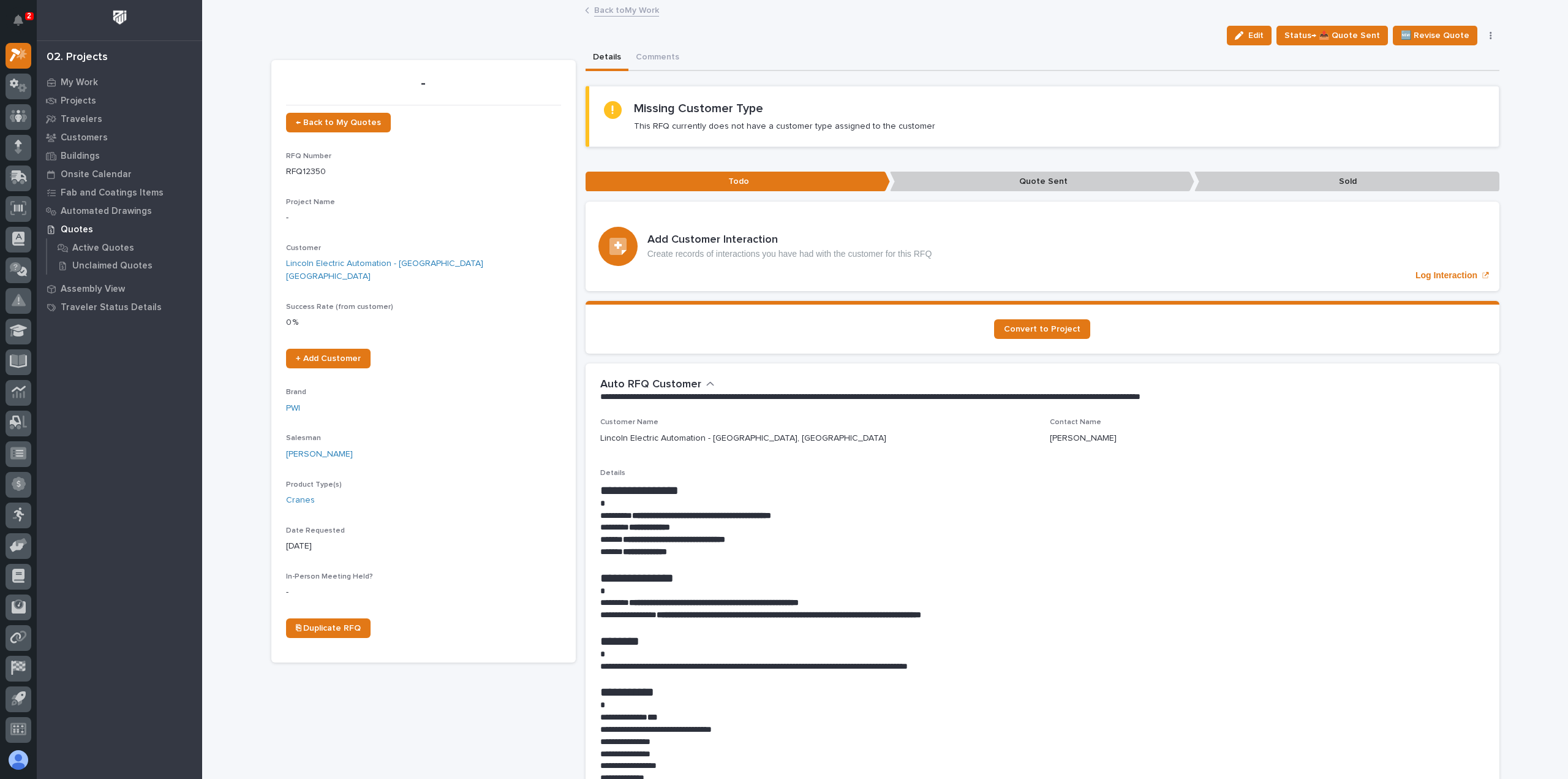
click at [612, 11] on link "Back to My Work" at bounding box center [626, 9] width 65 height 14
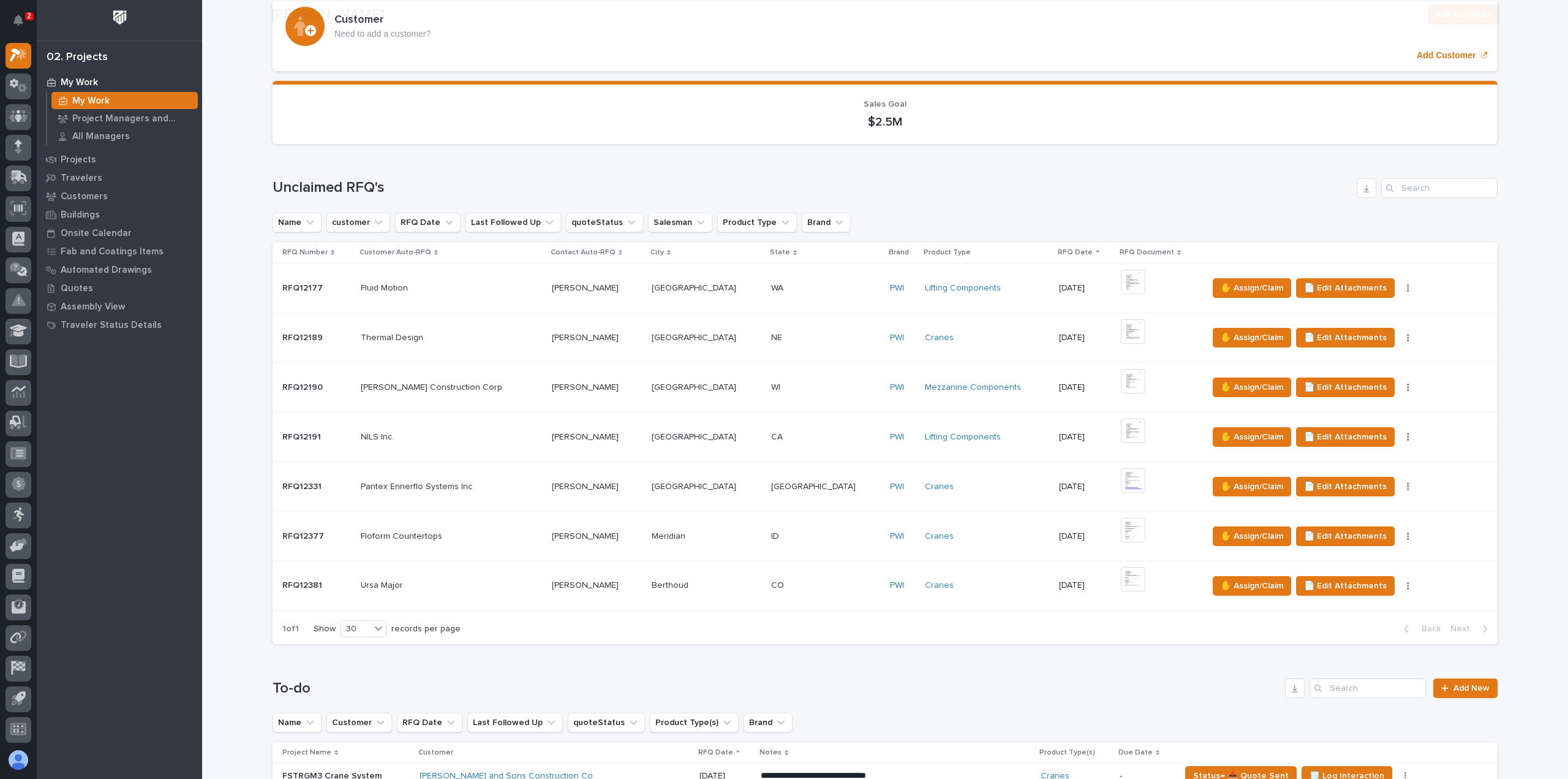
scroll to position [490, 0]
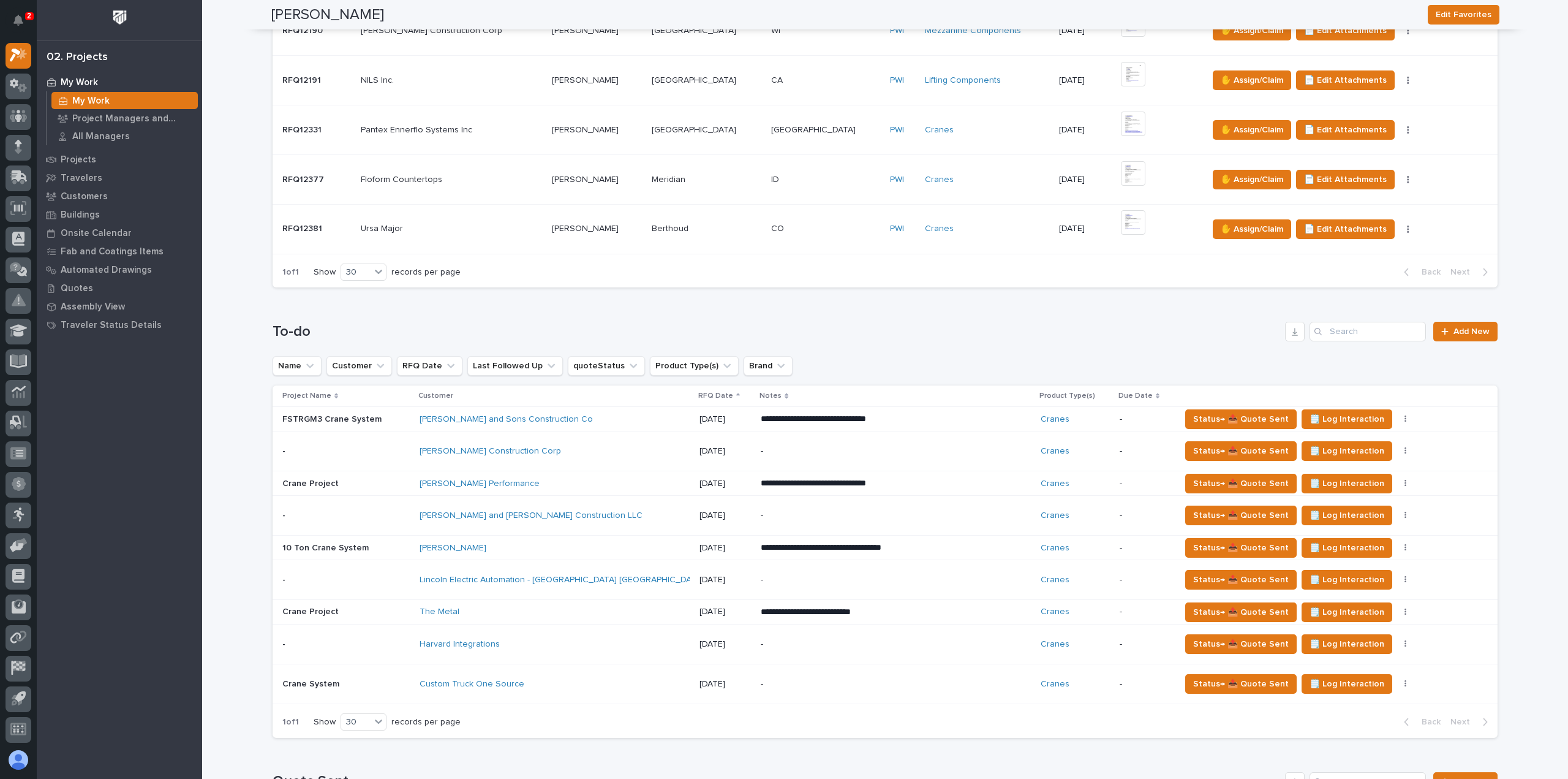
click at [531, 639] on div "Harvard Integrations" at bounding box center [526, 644] width 214 height 10
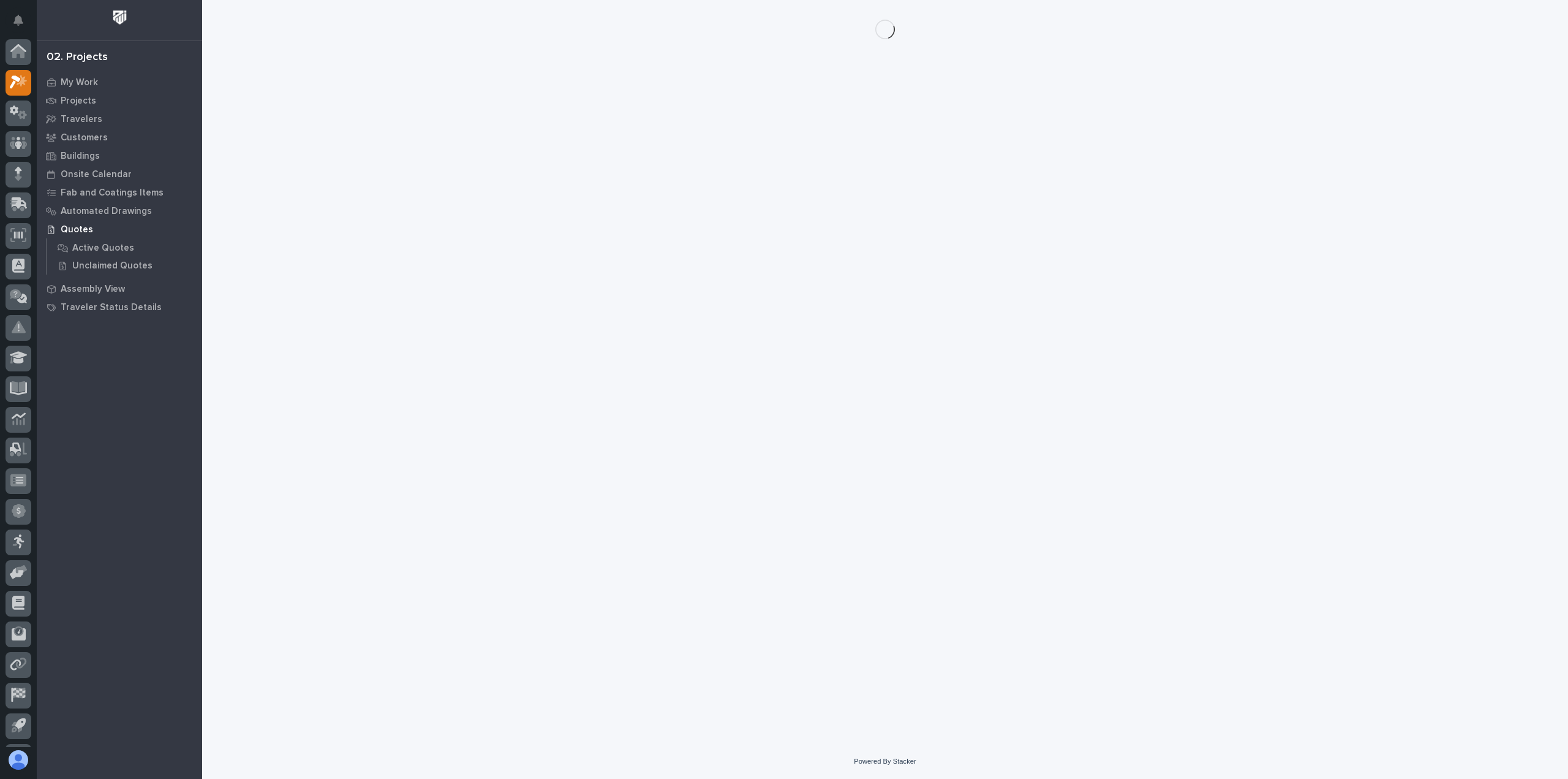
scroll to position [27, 0]
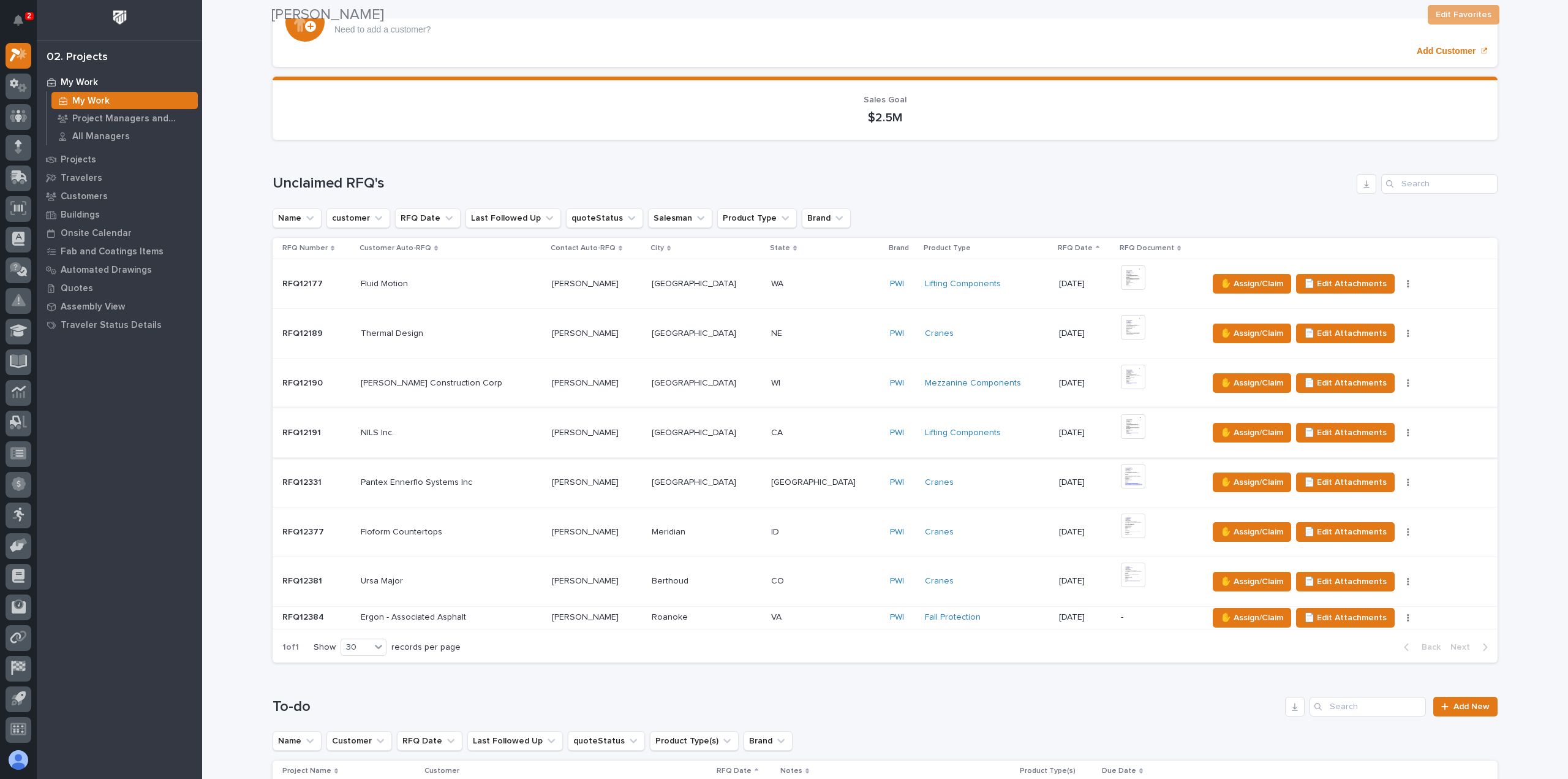
scroll to position [613, 0]
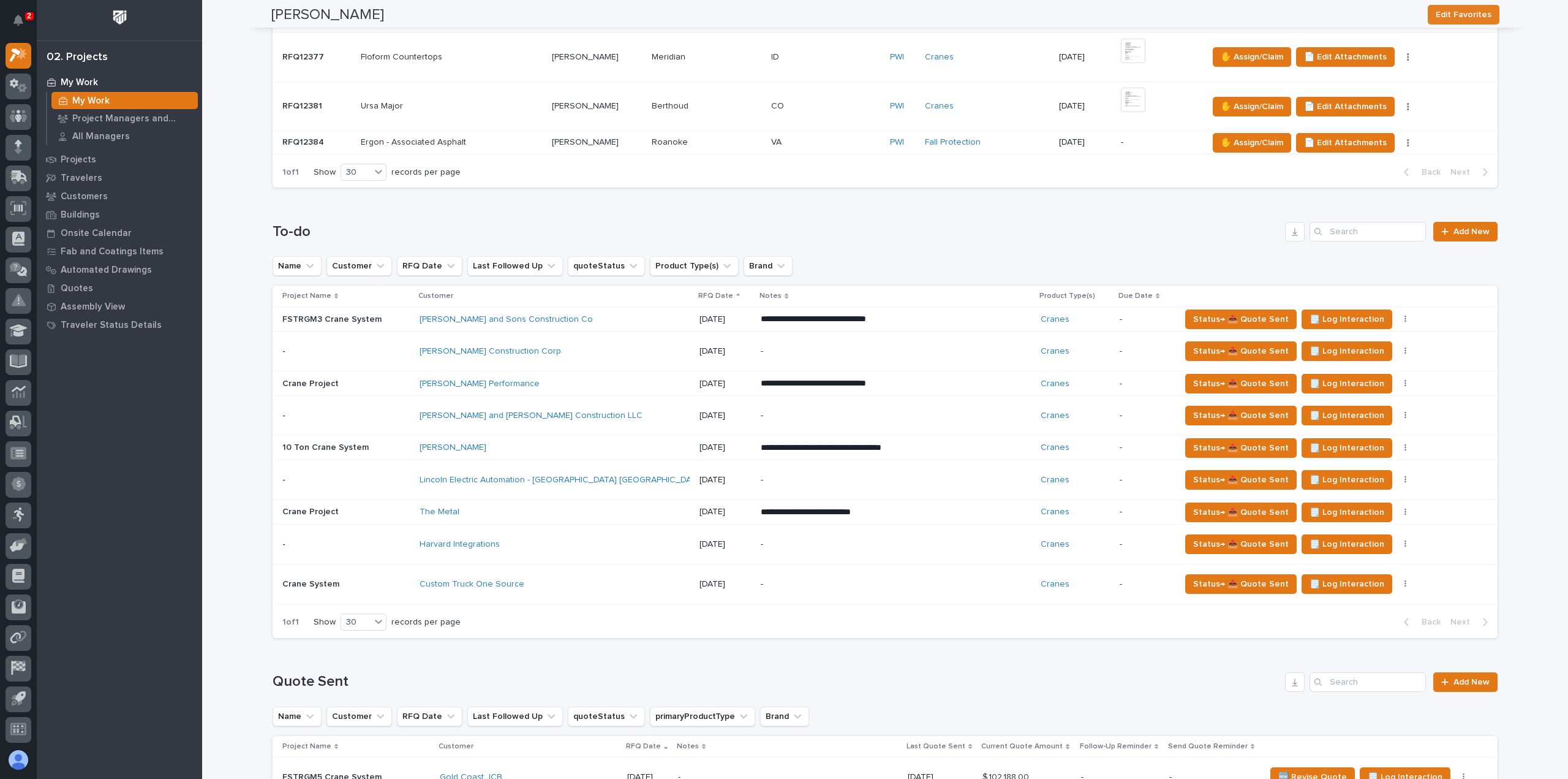
click at [579, 587] on div "Custom Truck One Source" at bounding box center [554, 584] width 270 height 20
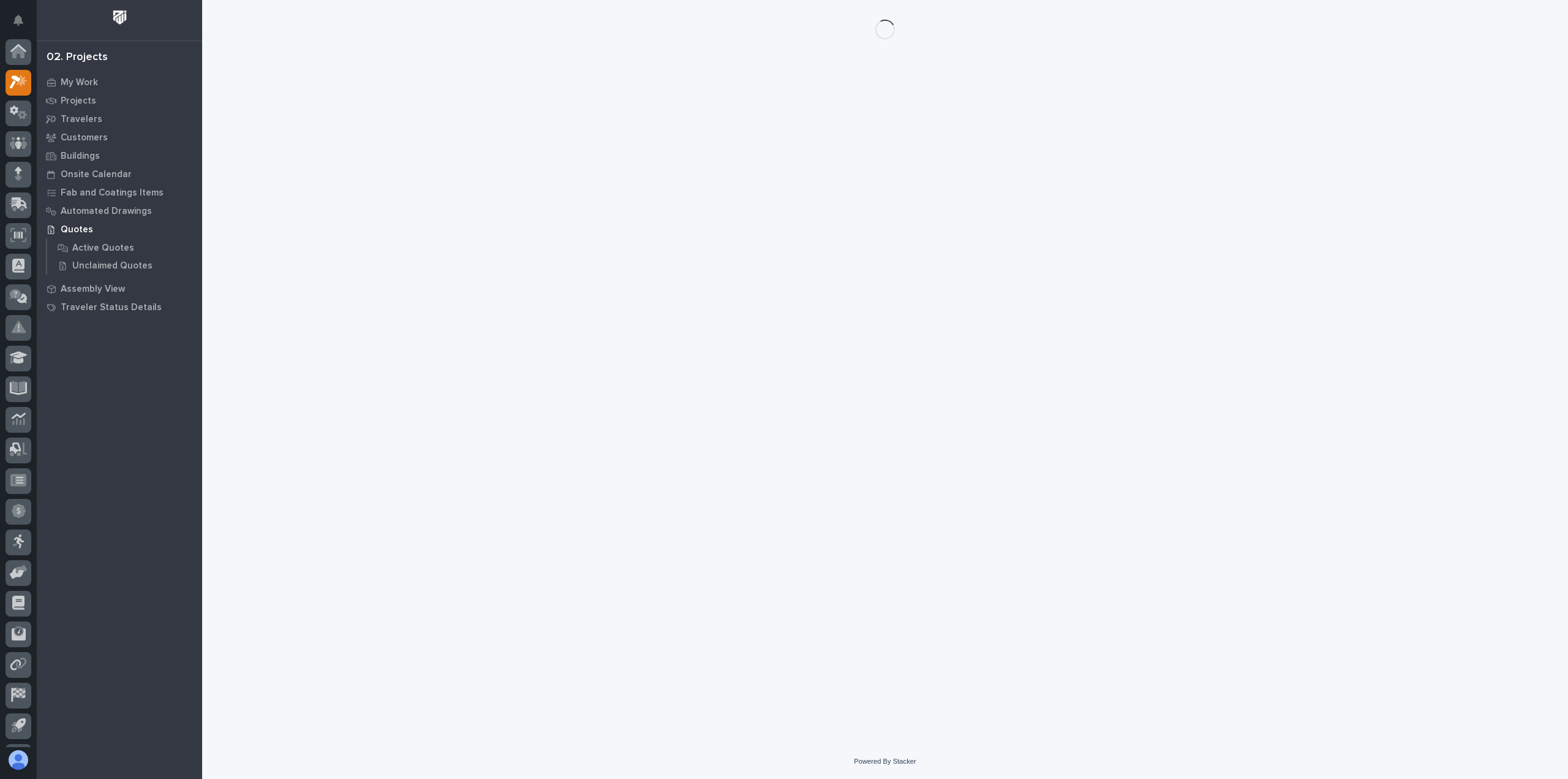
scroll to position [27, 0]
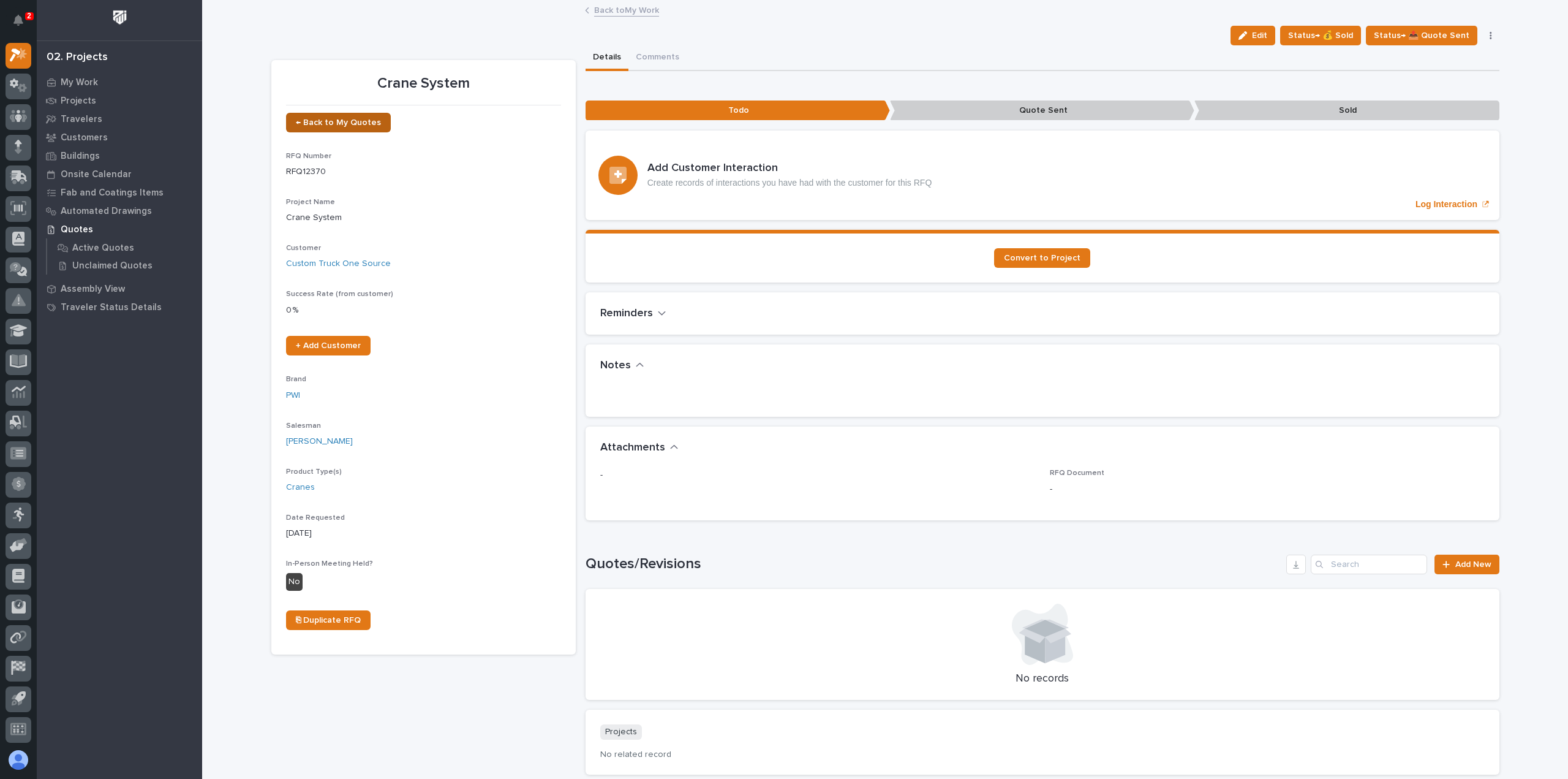
click at [332, 120] on span "← Back to My Quotes" at bounding box center [338, 122] width 85 height 8
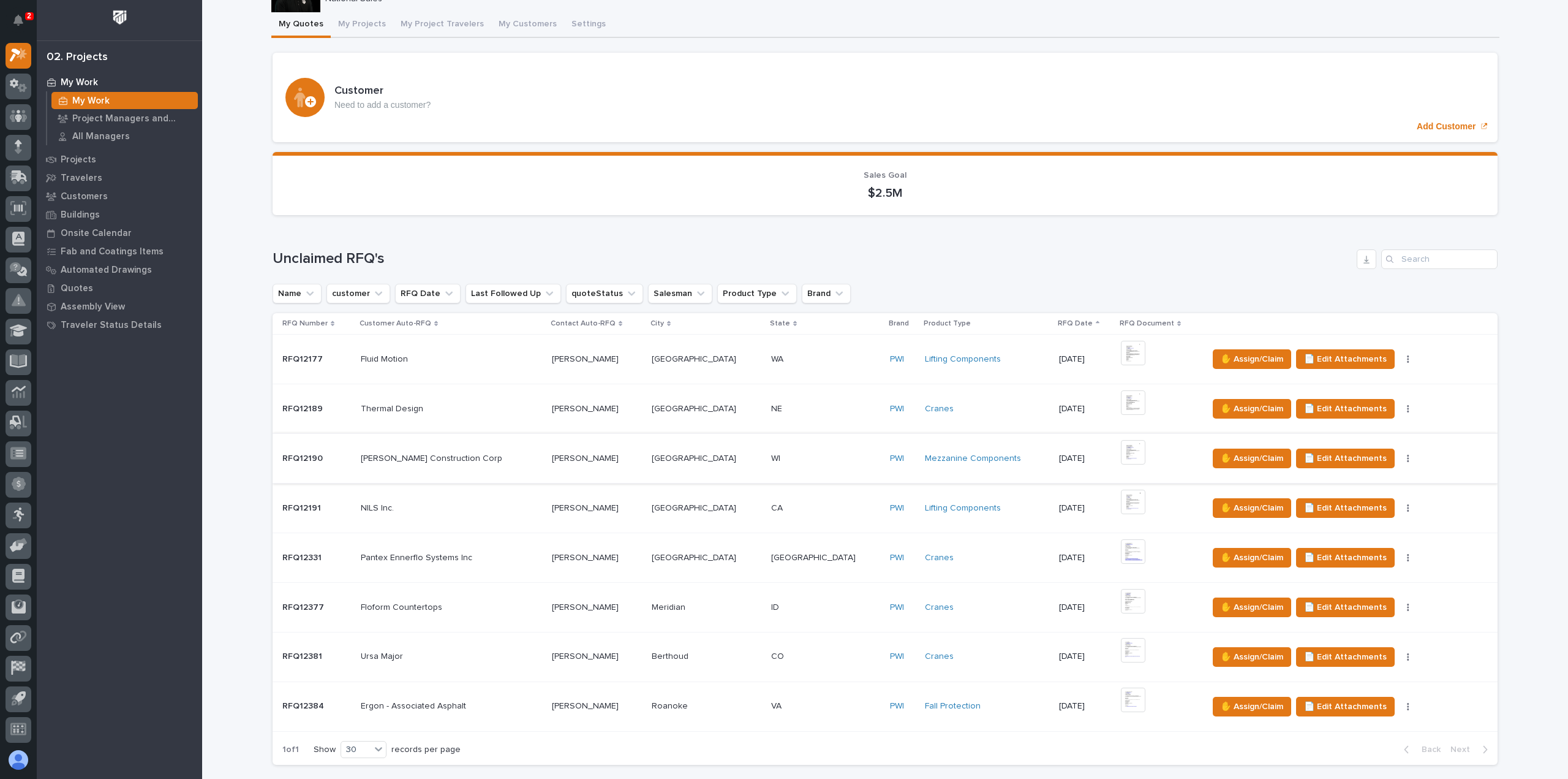
scroll to position [245, 0]
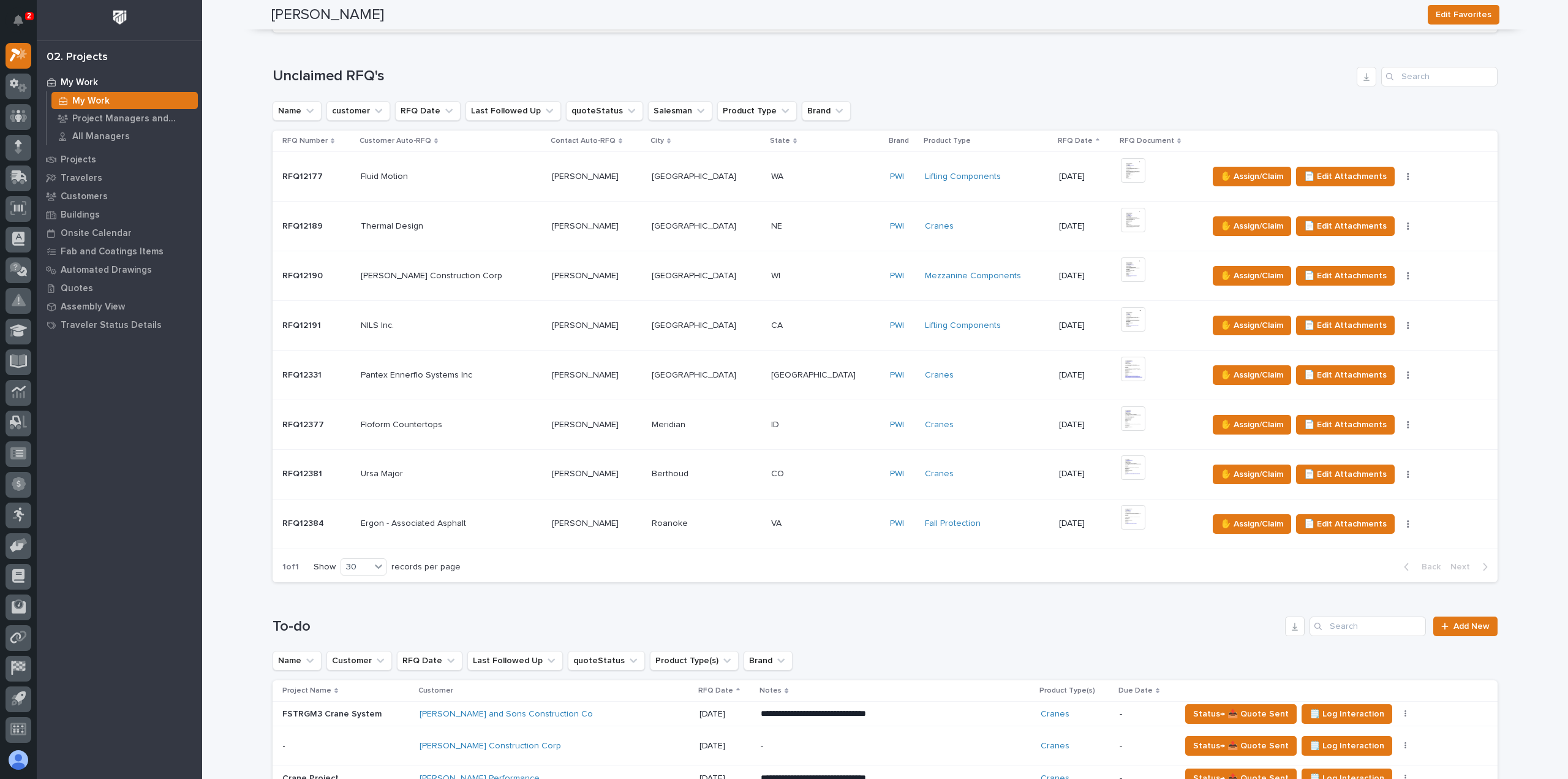
click at [625, 536] on td "Mason Terry Mason Terry" at bounding box center [596, 523] width 100 height 50
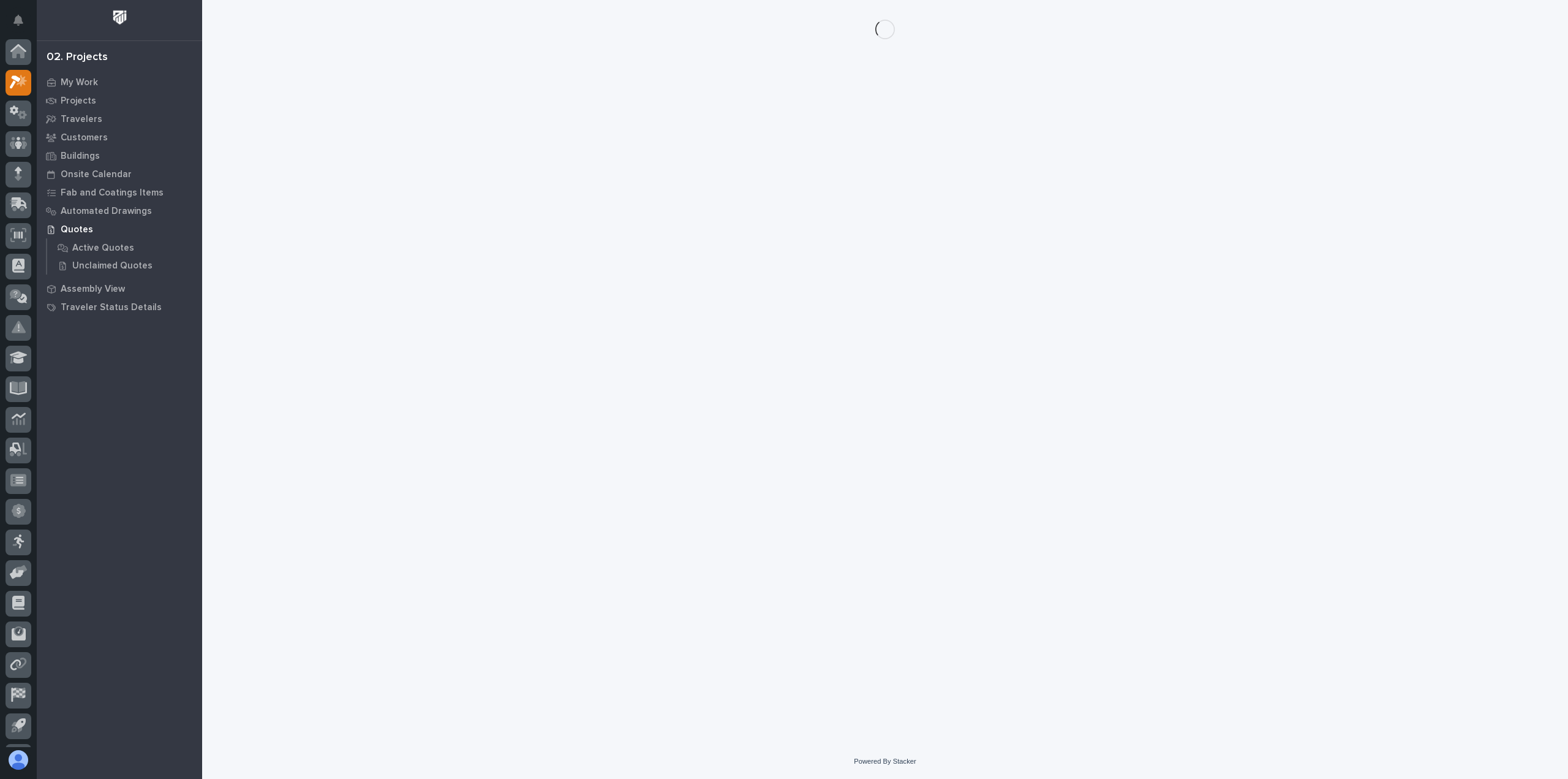
scroll to position [27, 0]
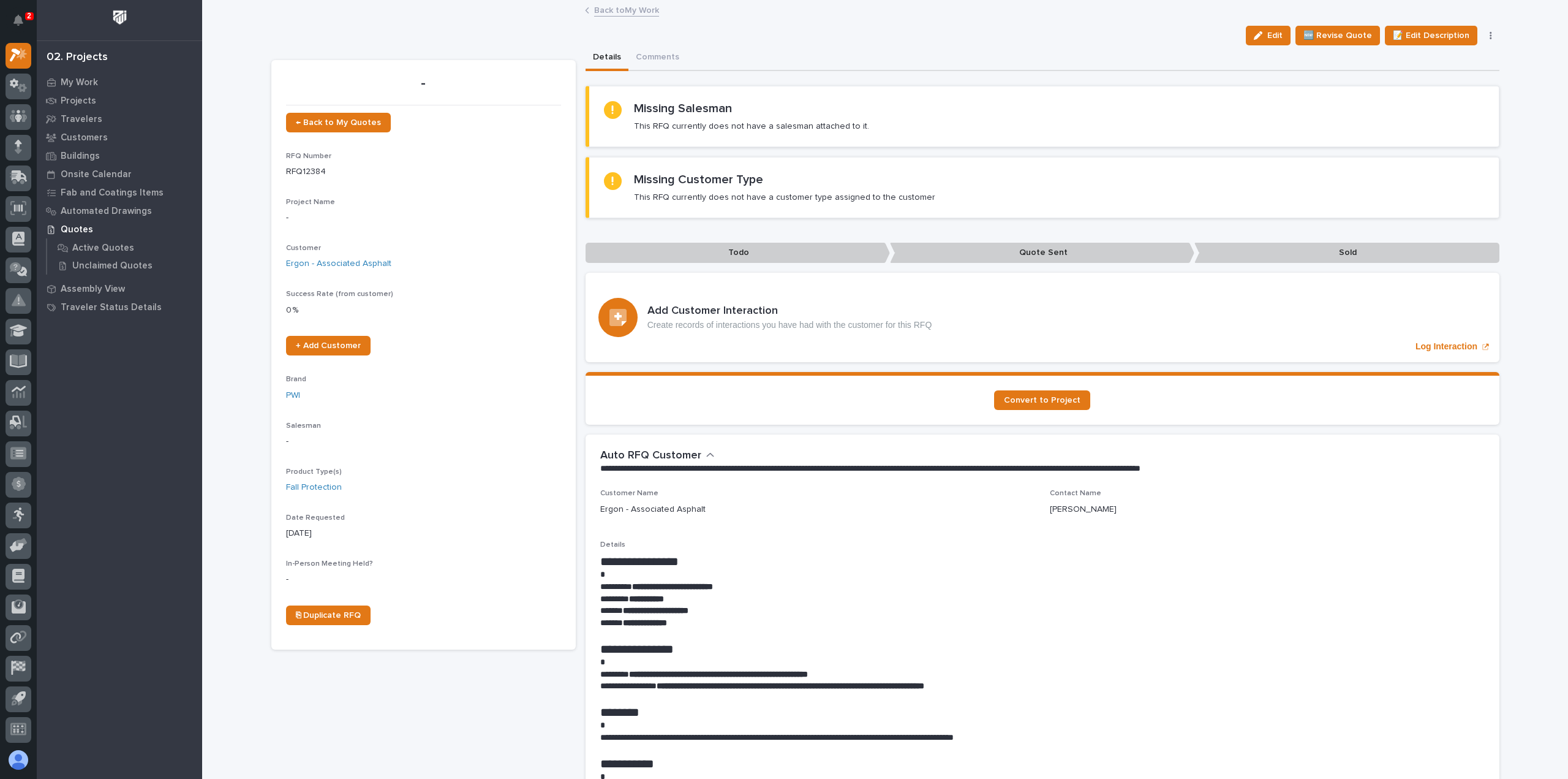
click at [611, 13] on link "Back to My Work" at bounding box center [626, 9] width 65 height 14
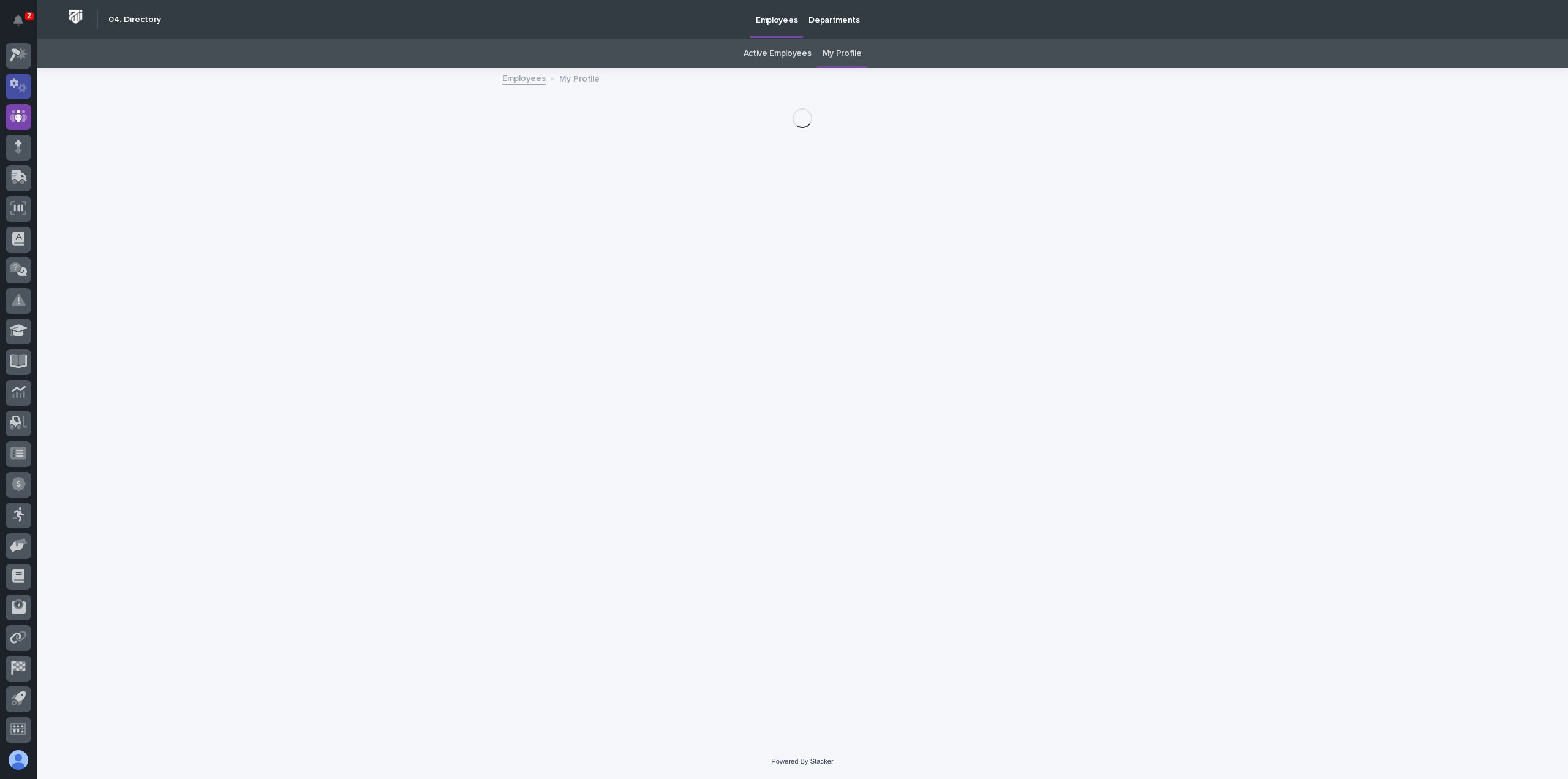
click at [28, 88] on div at bounding box center [19, 86] width 25 height 25
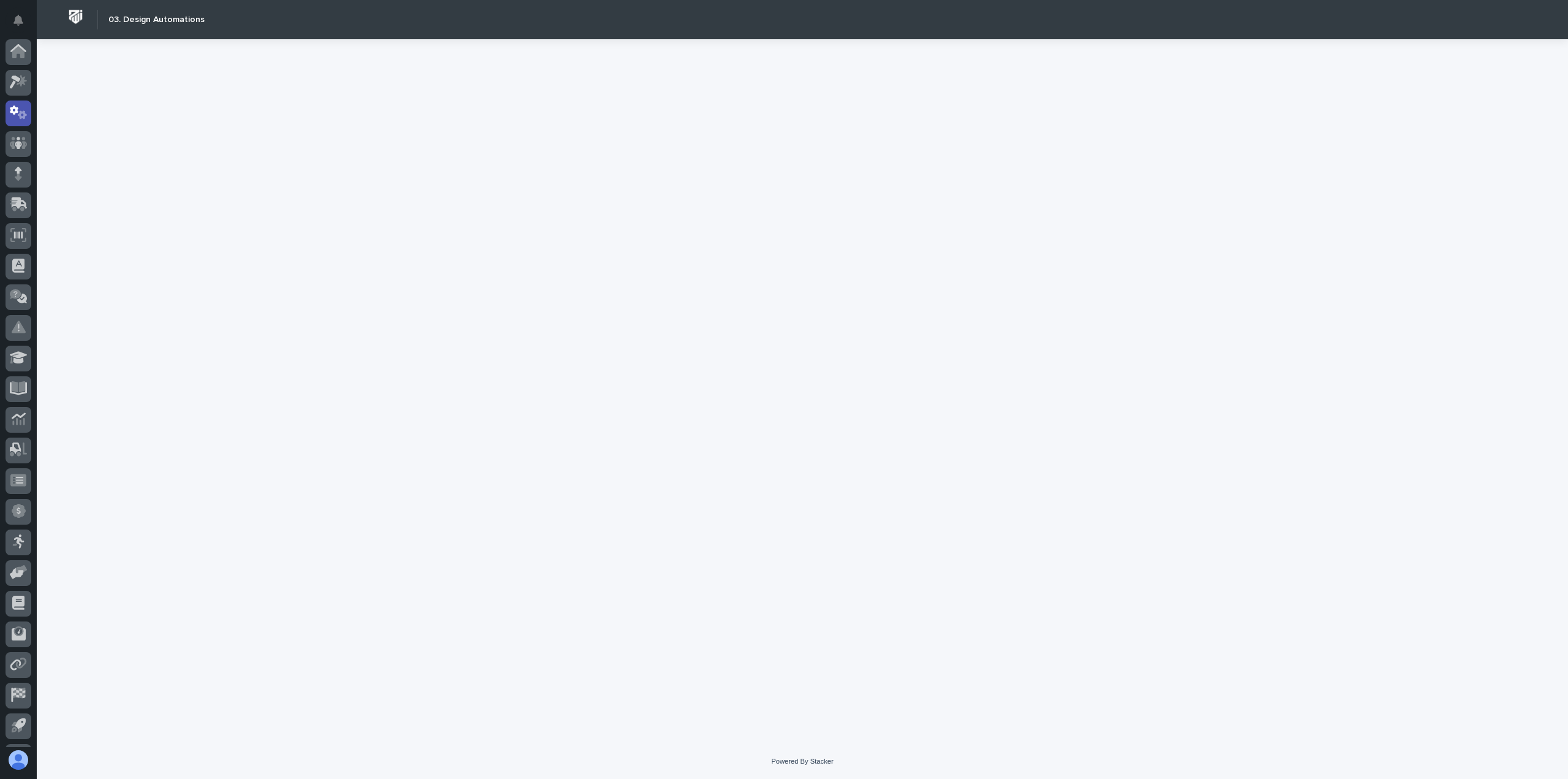
scroll to position [27, 0]
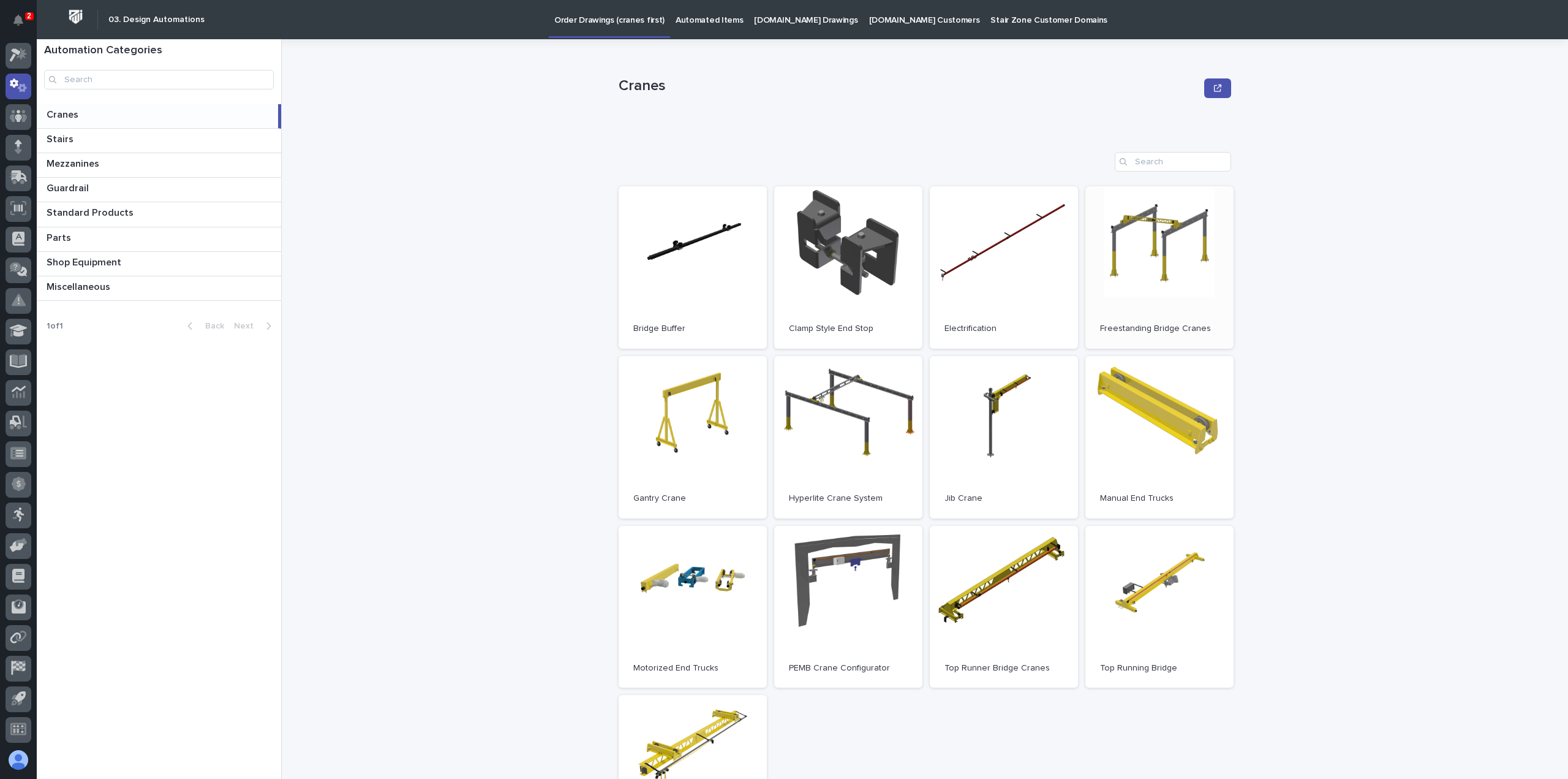
click at [1105, 250] on link "Open" at bounding box center [1160, 268] width 148 height 162
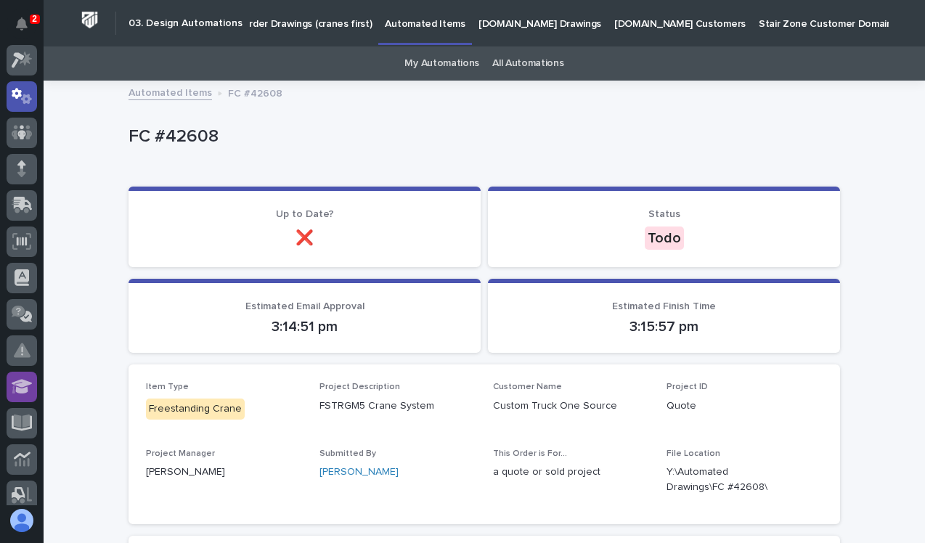
scroll to position [75, 0]
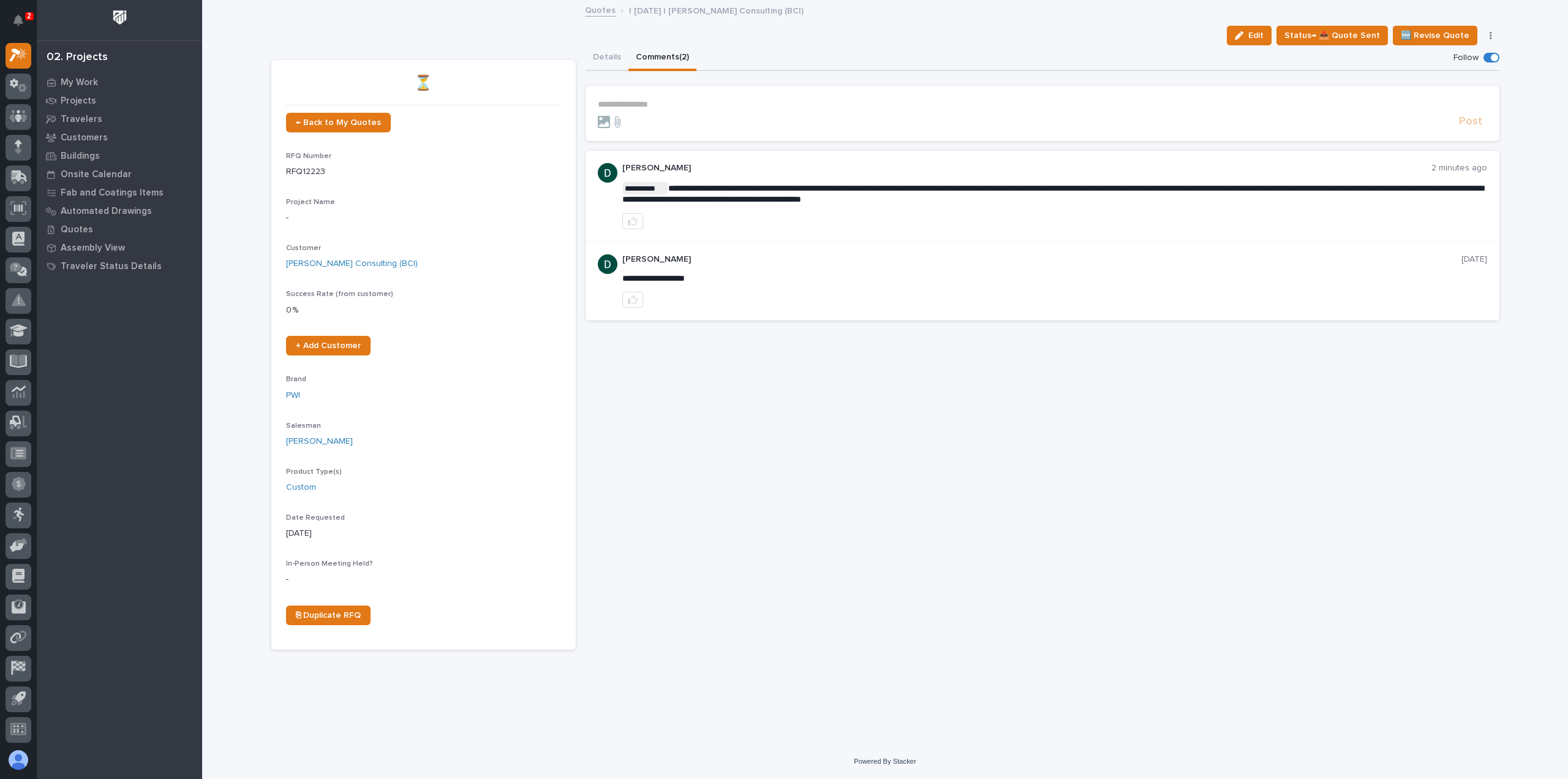
click at [1495, 55] on span at bounding box center [1494, 57] width 8 height 8
click at [609, 55] on button "Details" at bounding box center [606, 58] width 43 height 25
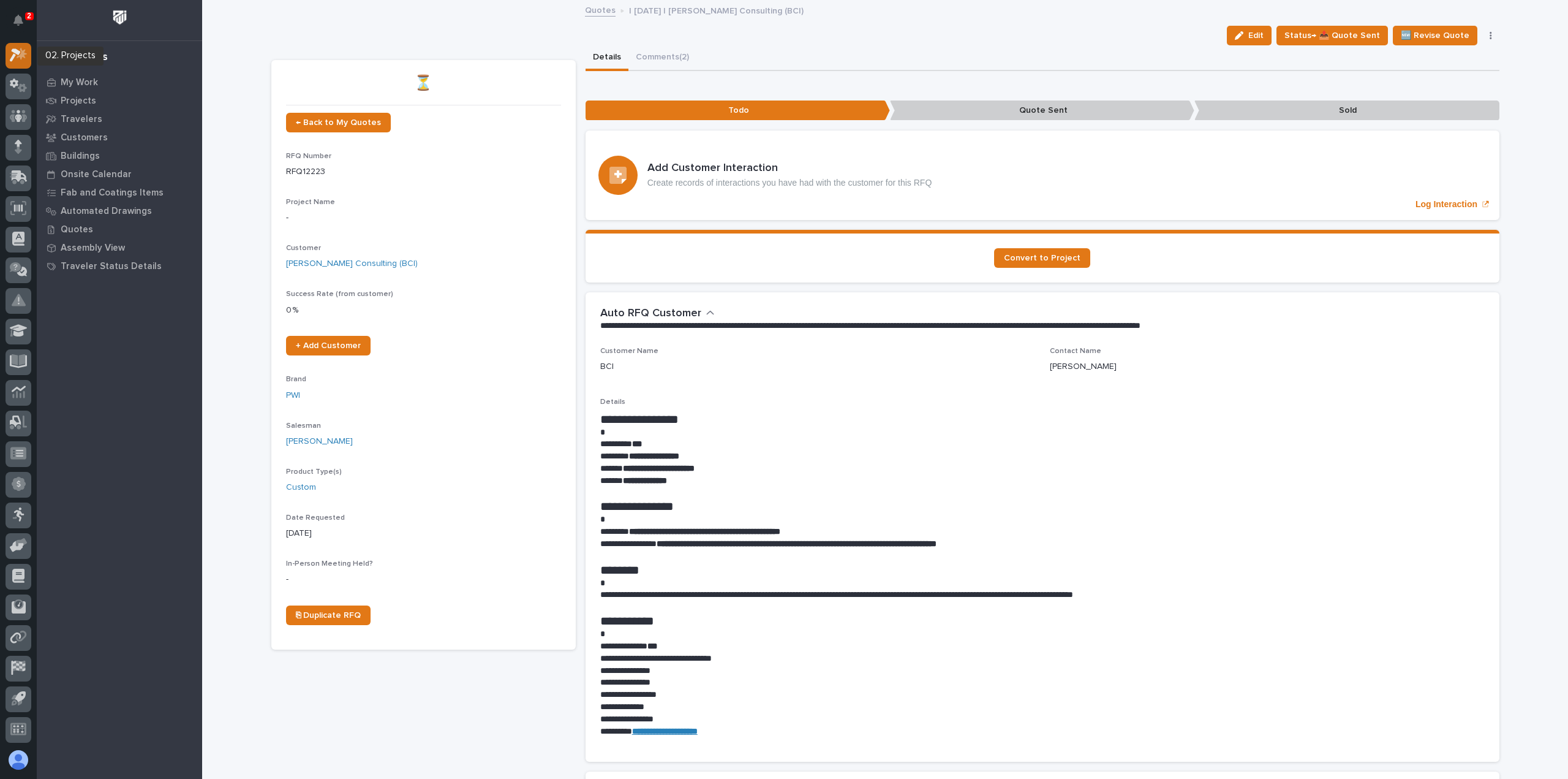
click at [15, 55] on icon at bounding box center [15, 56] width 11 height 14
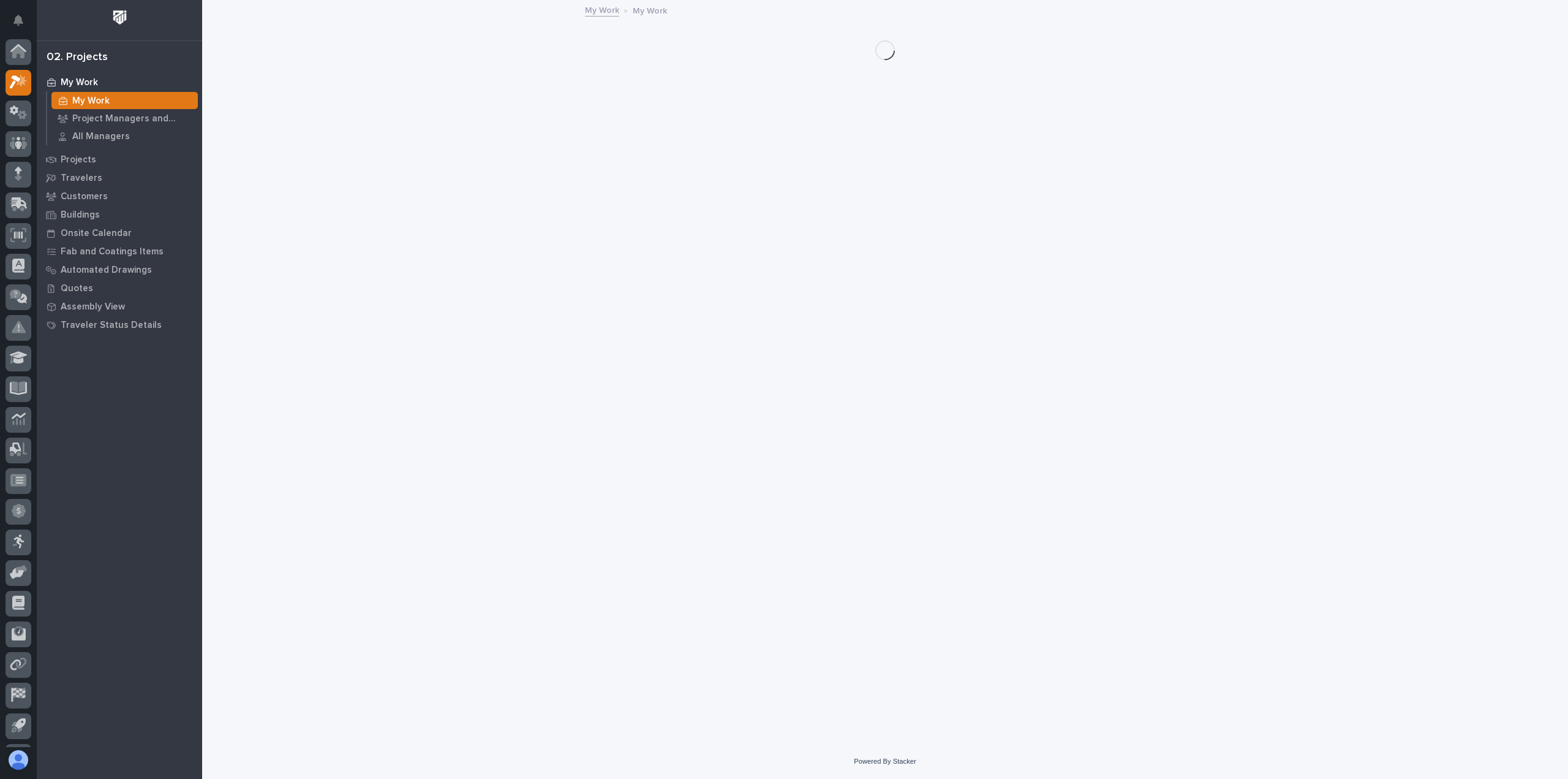
scroll to position [27, 0]
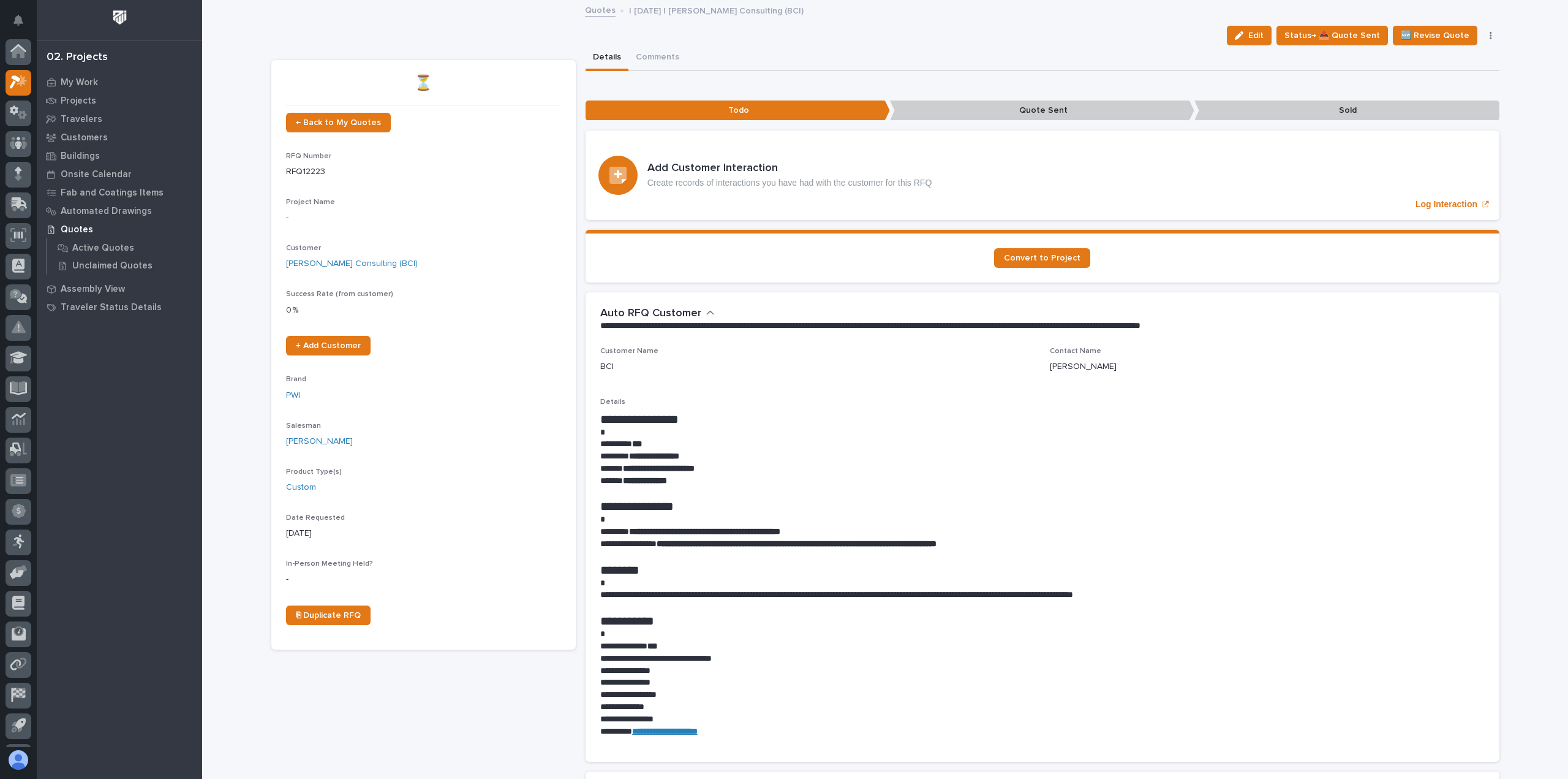
scroll to position [27, 0]
click at [13, 57] on icon at bounding box center [15, 56] width 11 height 14
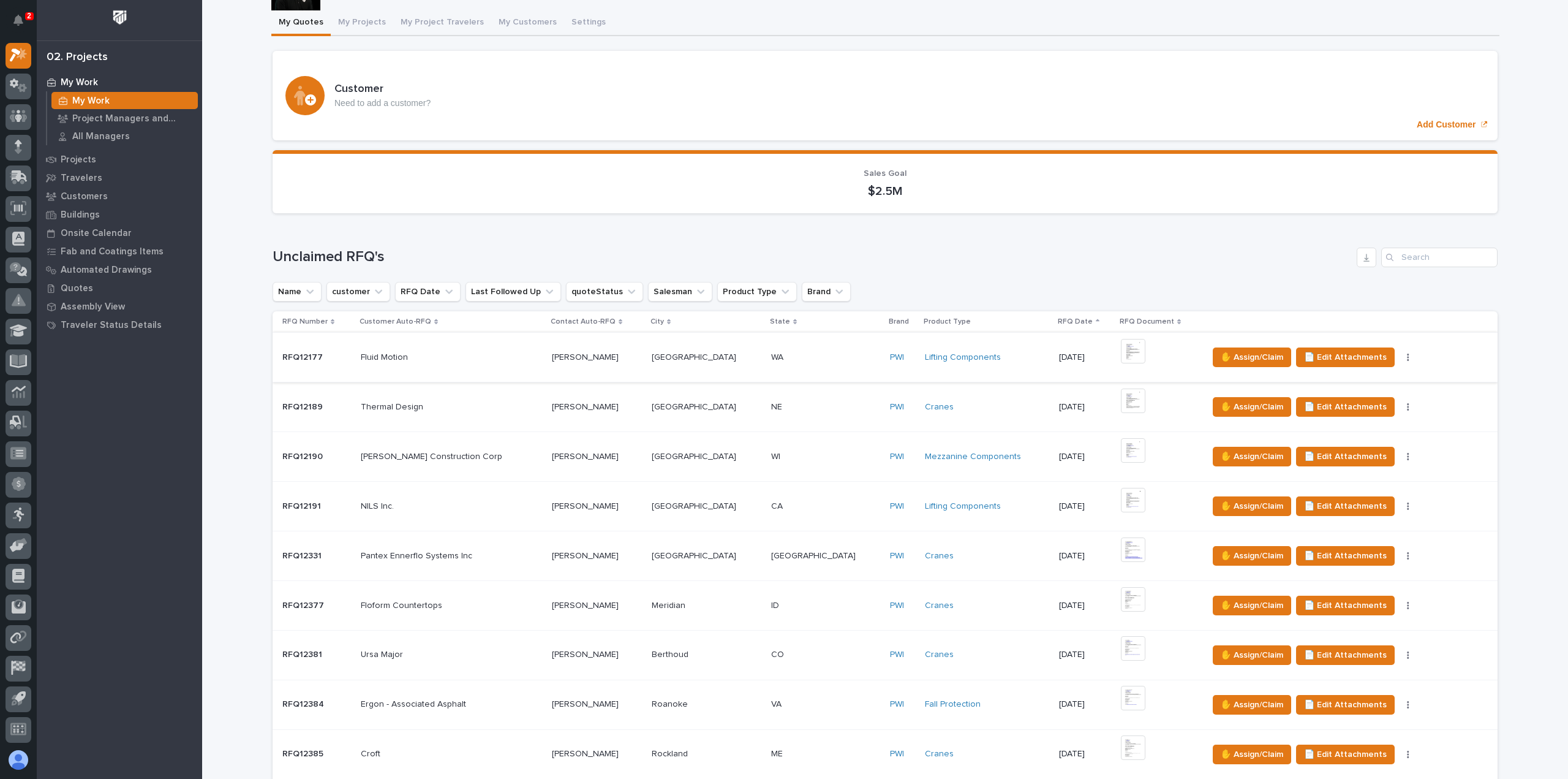
scroll to position [184, 0]
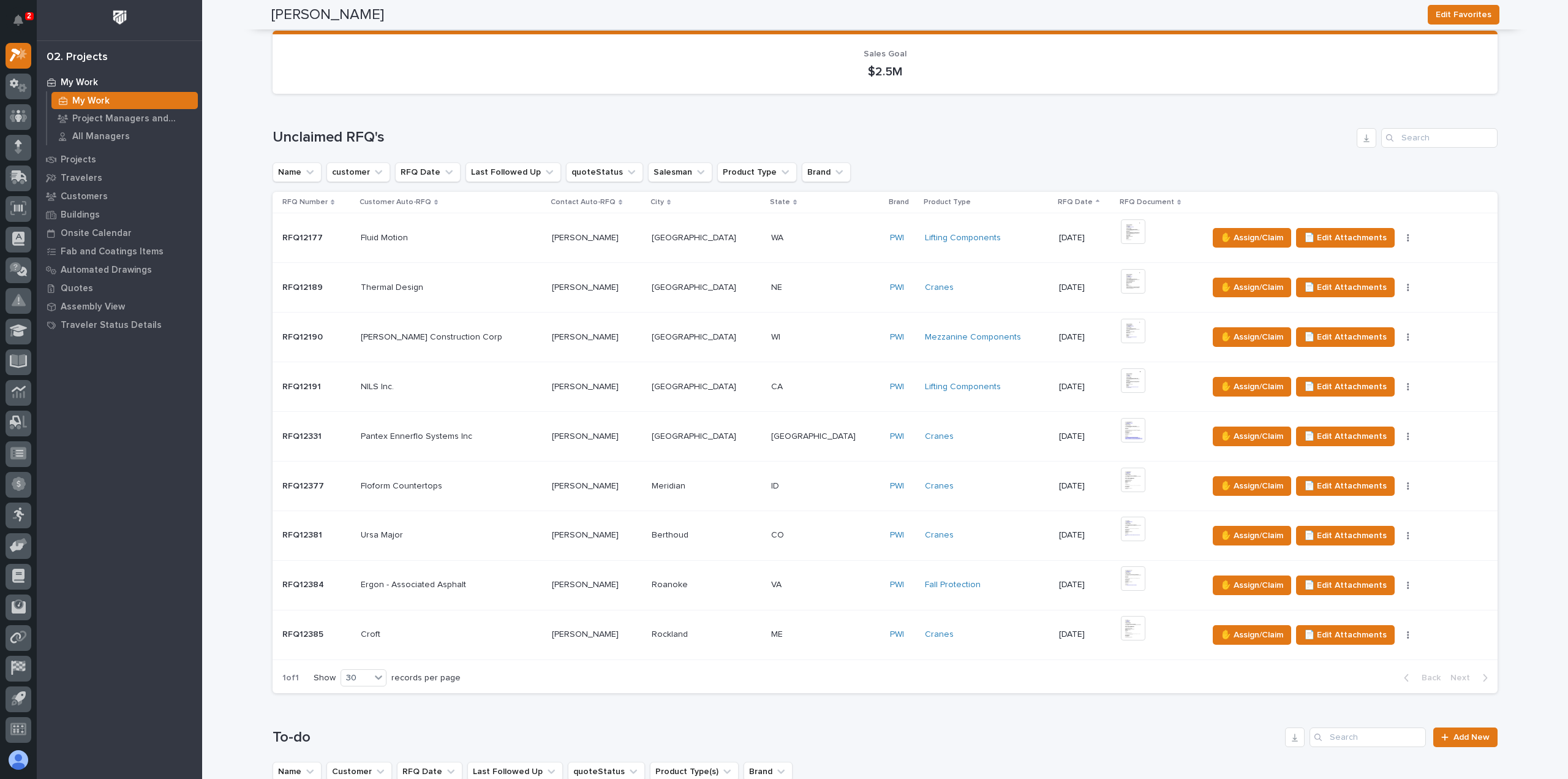
click at [780, 628] on div "ME ME" at bounding box center [826, 635] width 110 height 20
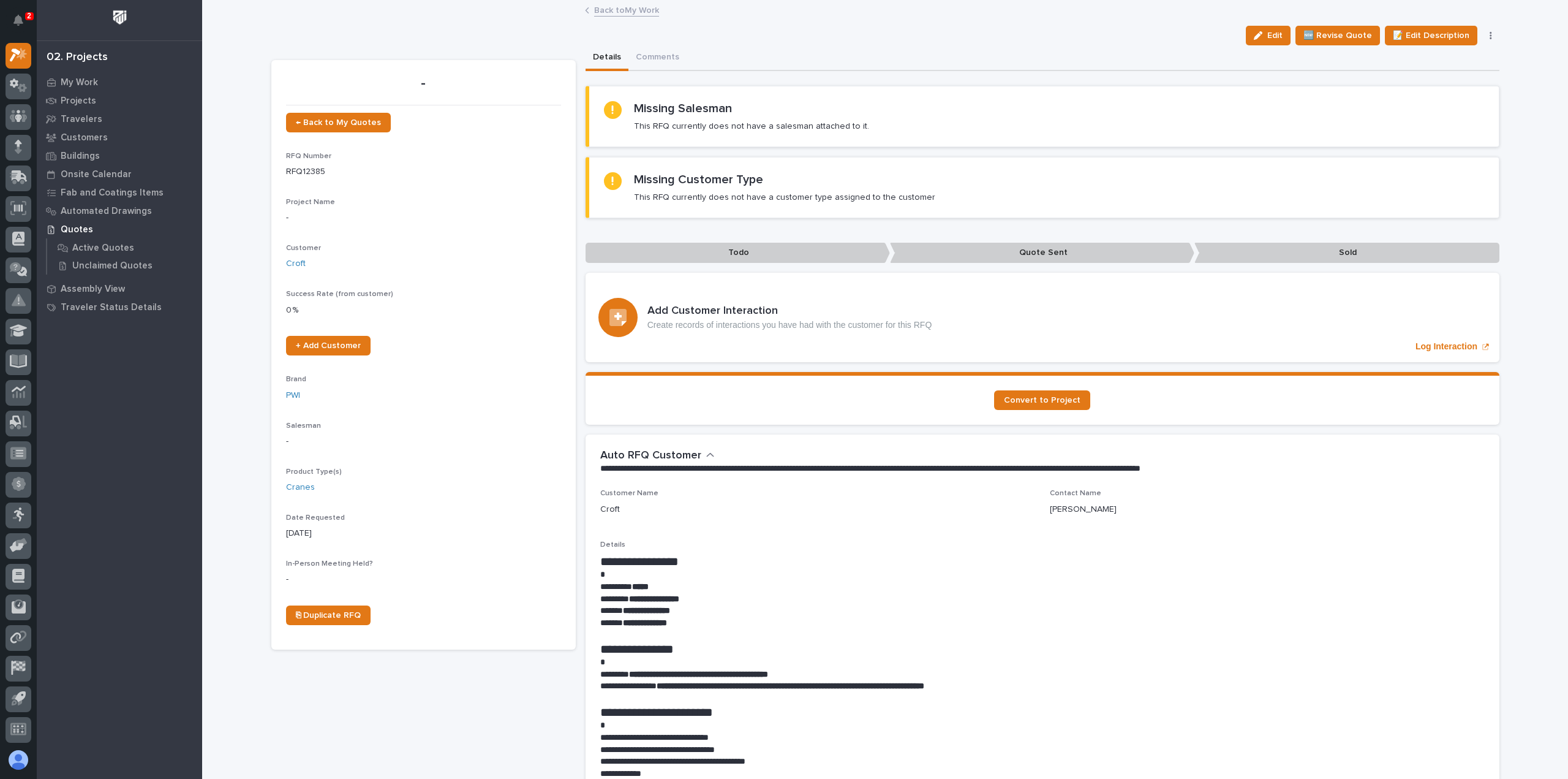
click at [623, 10] on link "Back to My Work" at bounding box center [626, 9] width 65 height 14
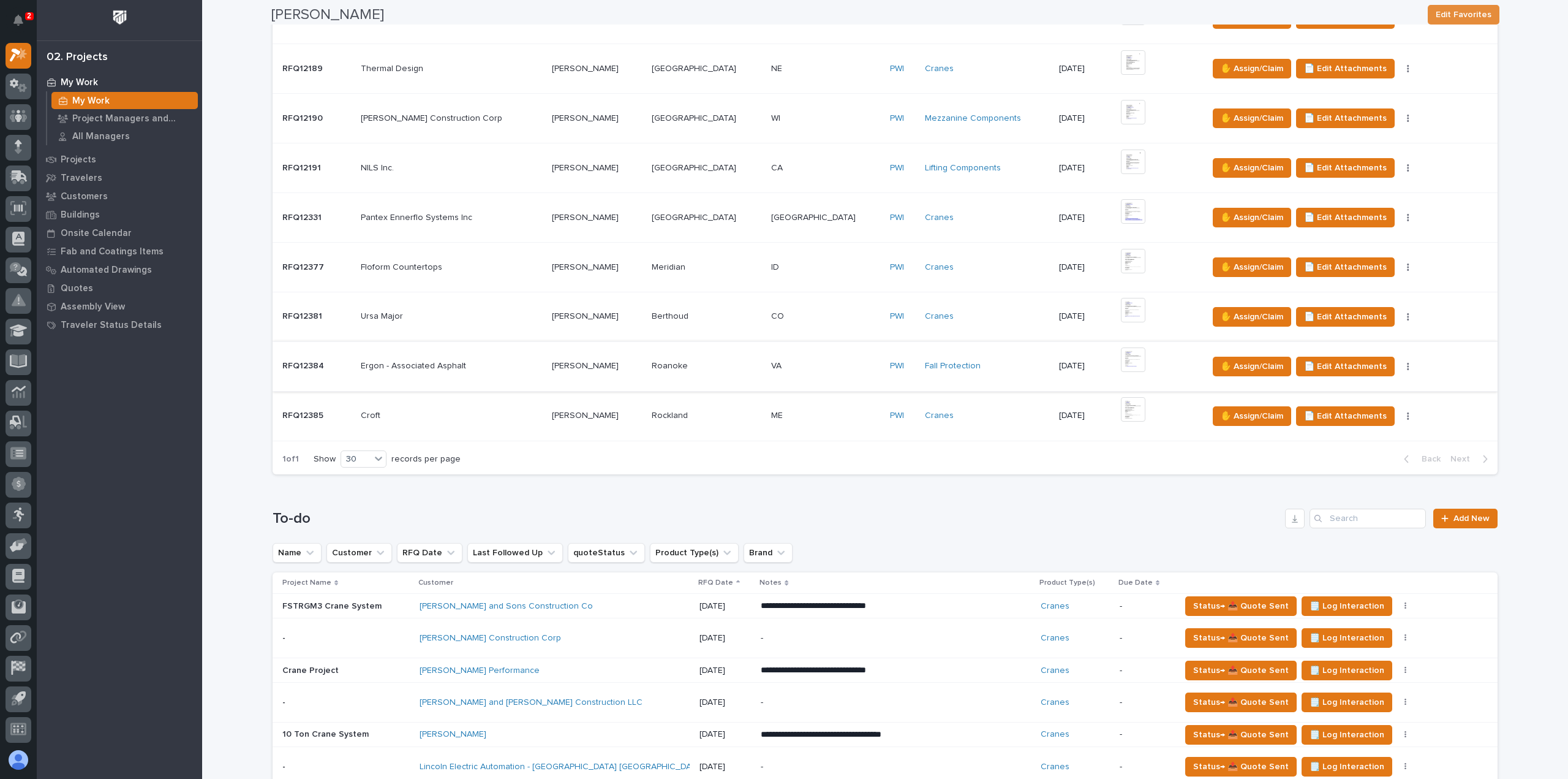
scroll to position [552, 0]
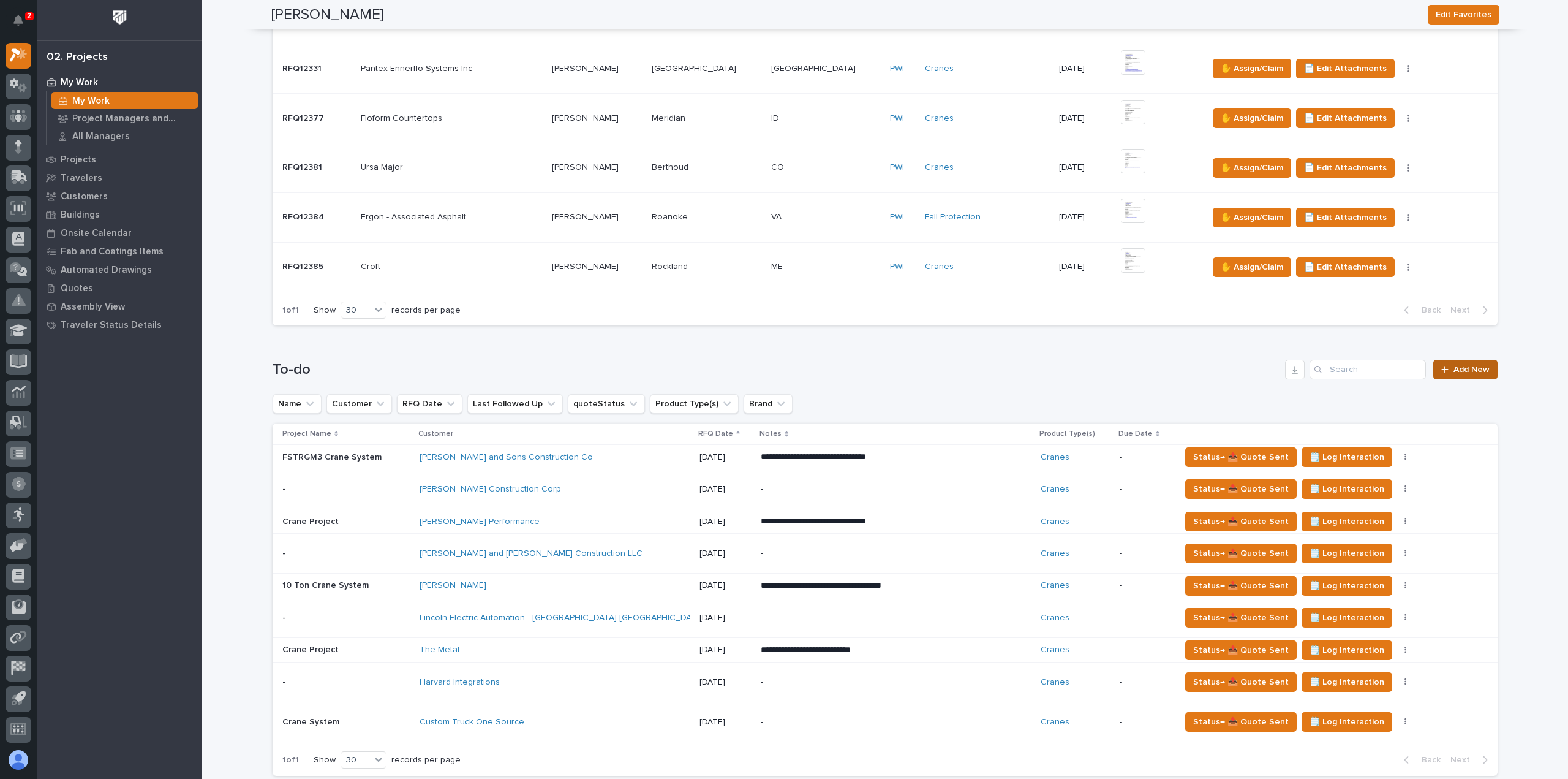
click at [1462, 365] on span "Add New" at bounding box center [1471, 370] width 36 height 8
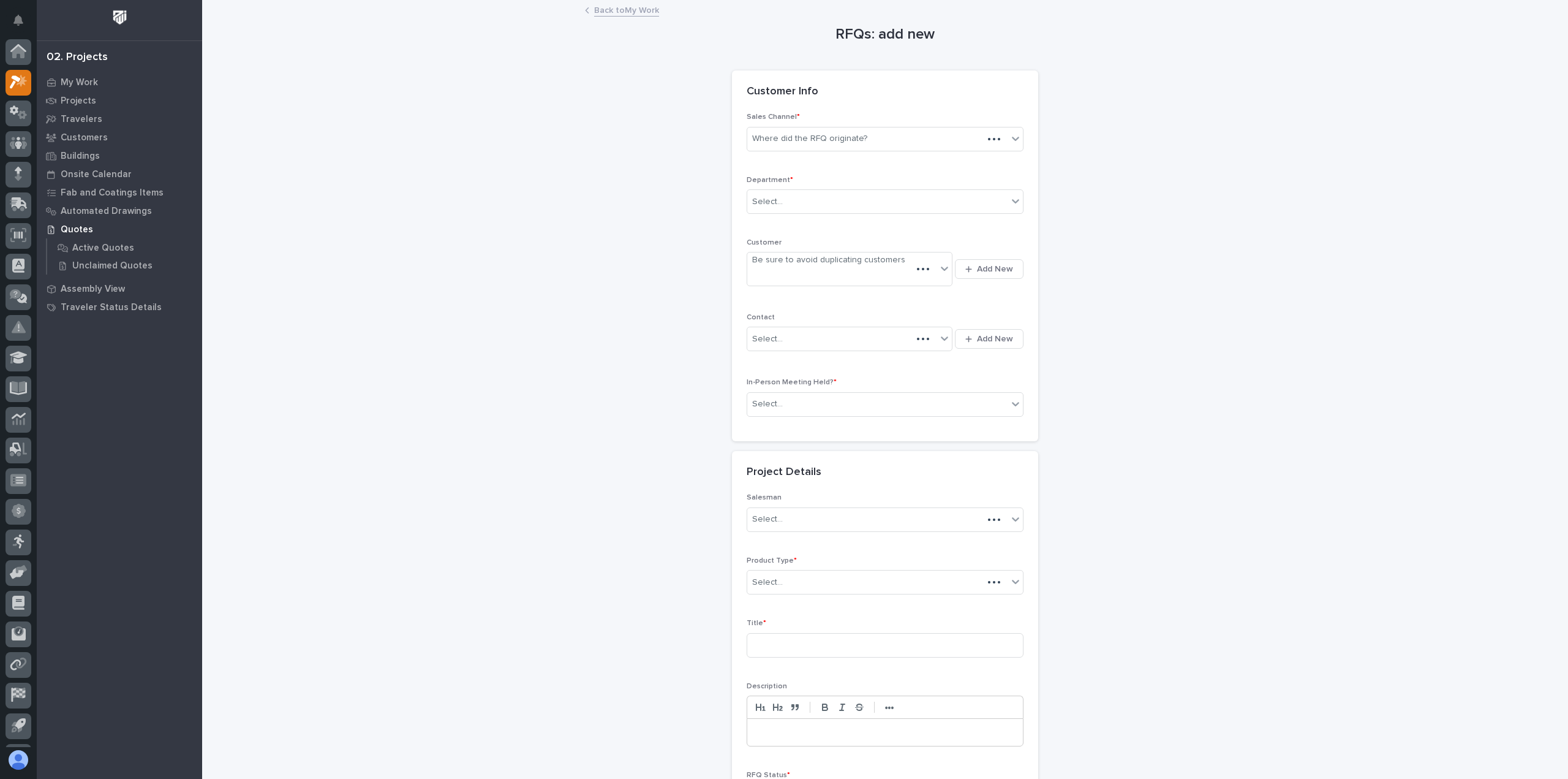
scroll to position [27, 0]
click at [883, 133] on div "Where did the RFQ originate?" at bounding box center [877, 138] width 261 height 20
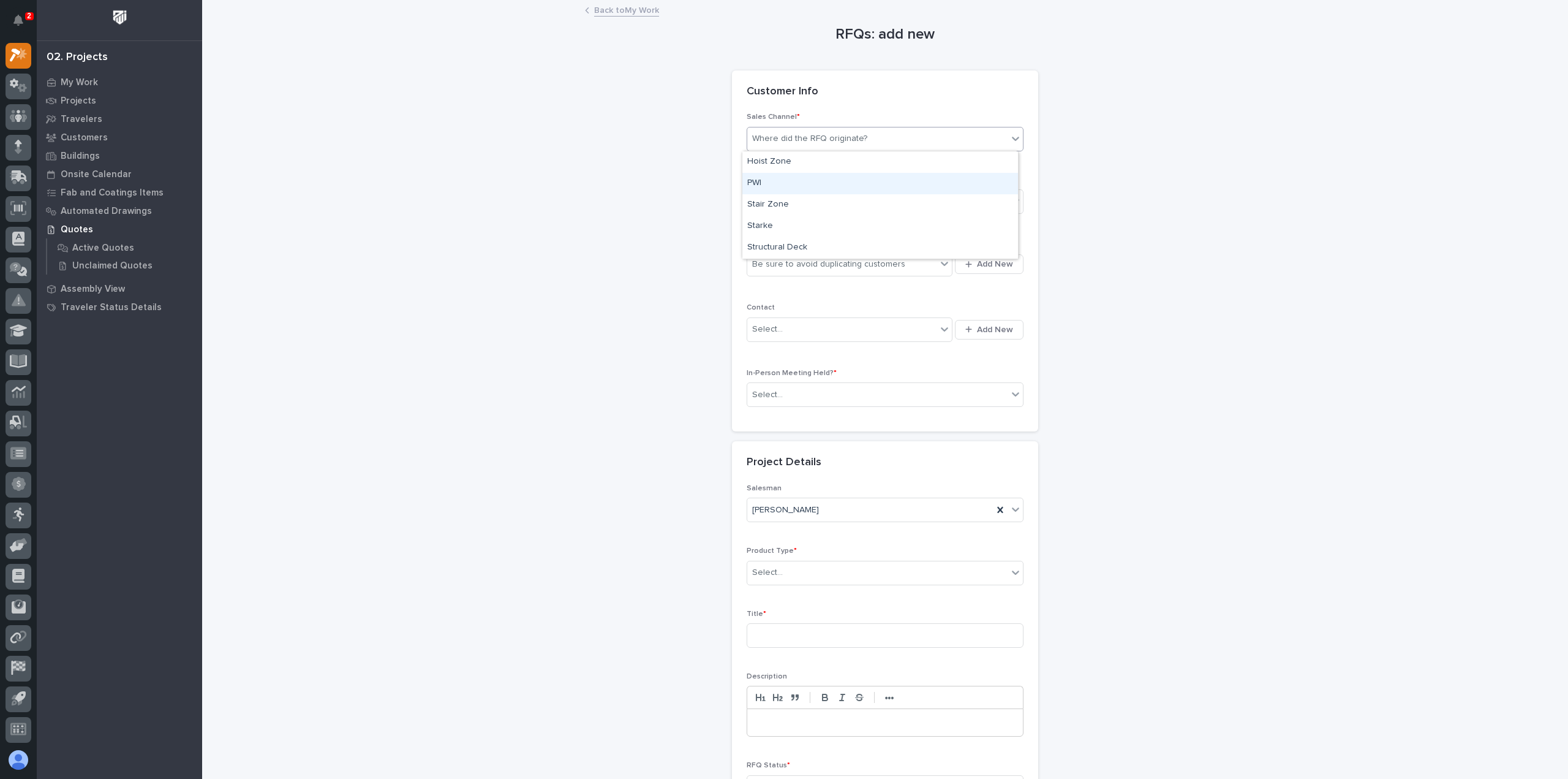
drag, startPoint x: 773, startPoint y: 194, endPoint x: 775, endPoint y: 186, distance: 8.2
click at [775, 186] on div "PWI" at bounding box center [880, 183] width 276 height 21
click at [786, 192] on div "Select..." at bounding box center [877, 202] width 261 height 20
click at [770, 219] on span "National Sales" at bounding box center [778, 223] width 62 height 14
click at [910, 270] on div "Be sure to avoid duplicating customers" at bounding box center [842, 264] width 189 height 20
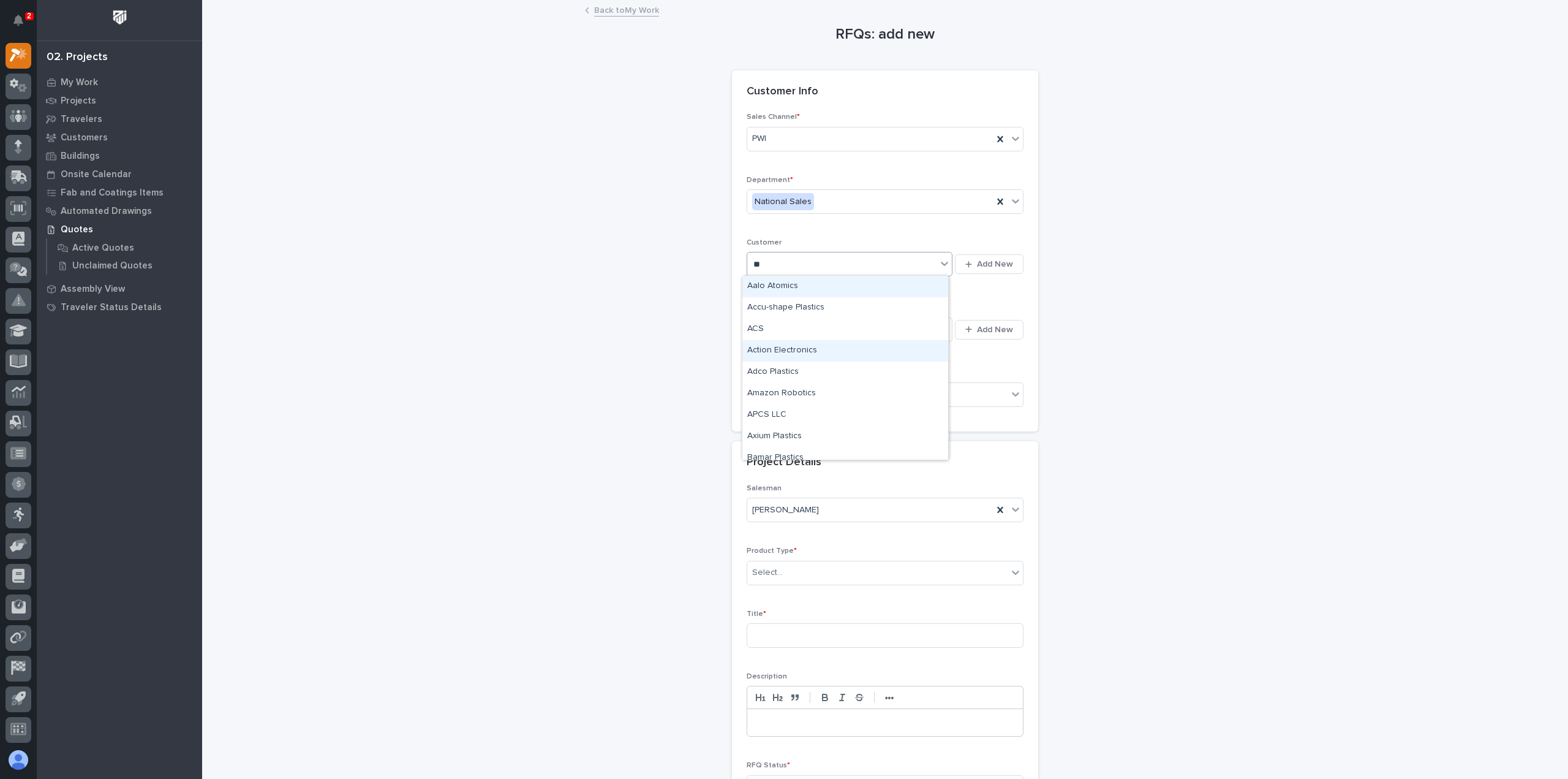
type input "*"
click at [977, 263] on span "Add New" at bounding box center [994, 263] width 36 height 11
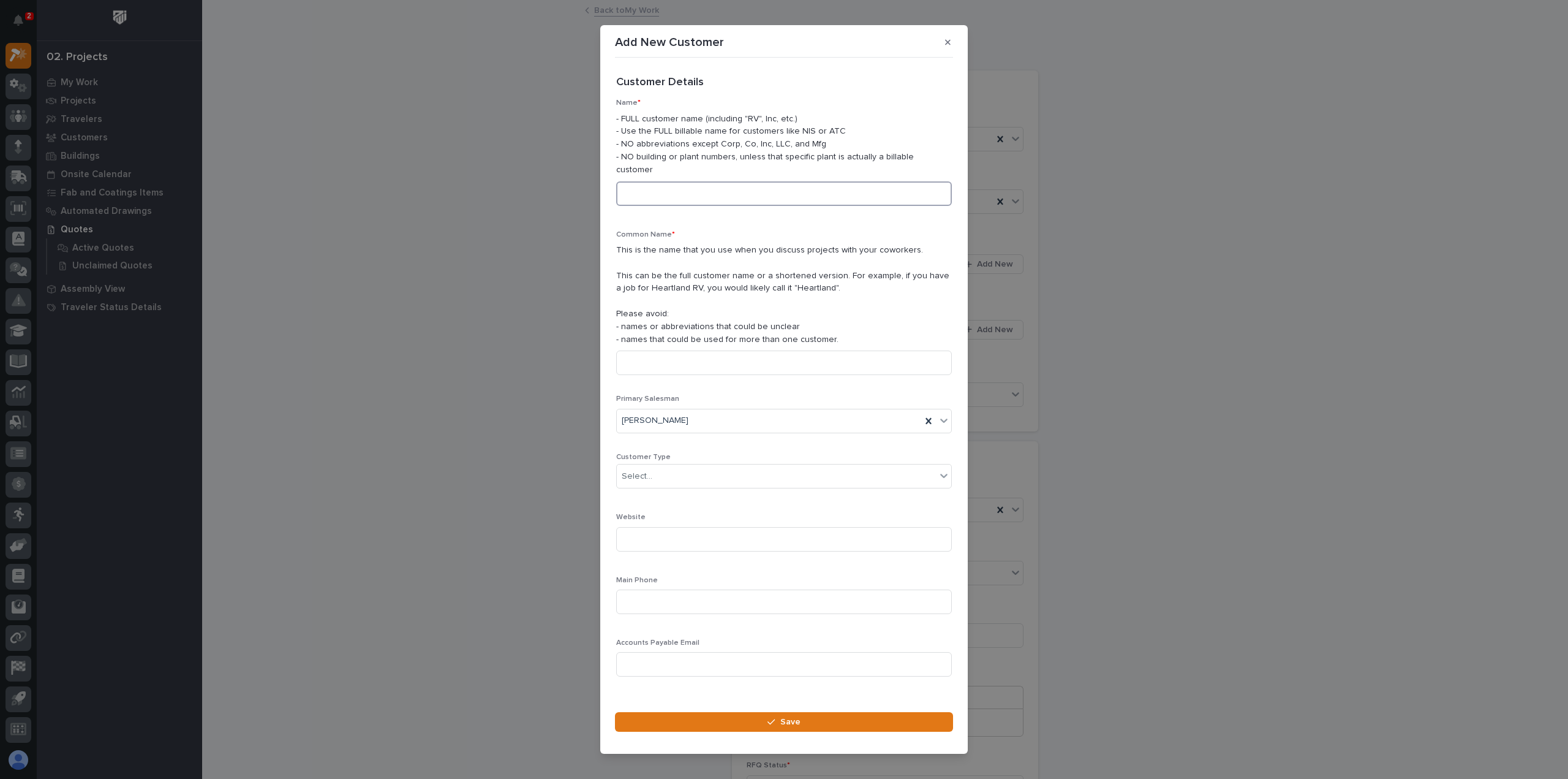
click at [714, 181] on input at bounding box center [784, 193] width 336 height 24
drag, startPoint x: 699, startPoint y: 187, endPoint x: 606, endPoint y: 188, distance: 93.0
click at [606, 188] on section "Add New Customer Loading... Saving… Loading... Saving… Loading... Saving… Custo…" at bounding box center [784, 390] width 368 height 729
type input "CSM Landscaping"
click at [663, 353] on input at bounding box center [784, 362] width 336 height 24
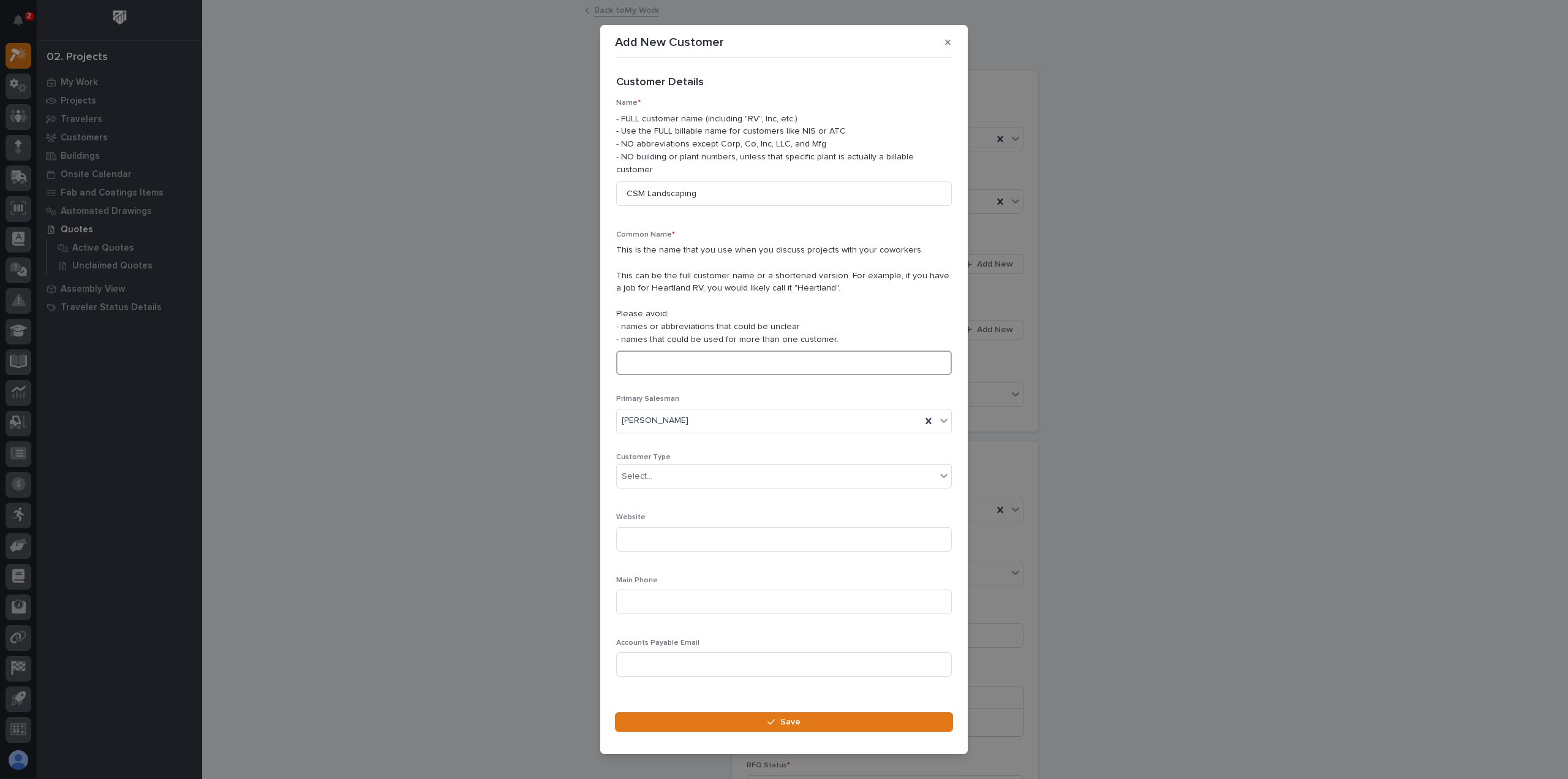
paste input "CSM Landscaping"
type input "CSM Landscaping"
click at [660, 468] on div "Select..." at bounding box center [776, 477] width 319 height 20
click at [659, 511] on div "End User" at bounding box center [779, 514] width 326 height 21
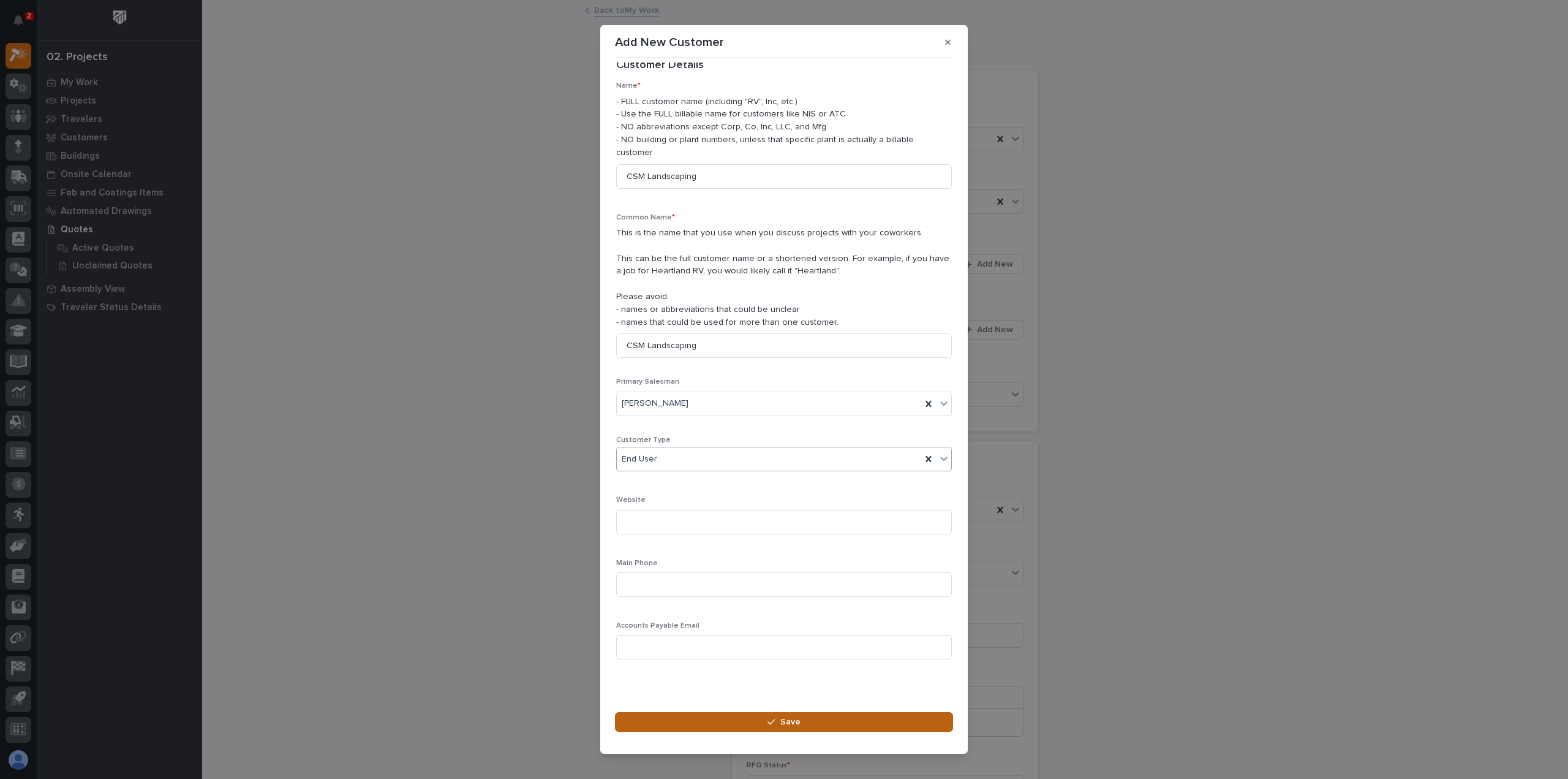
click at [752, 717] on button "Save" at bounding box center [784, 722] width 338 height 19
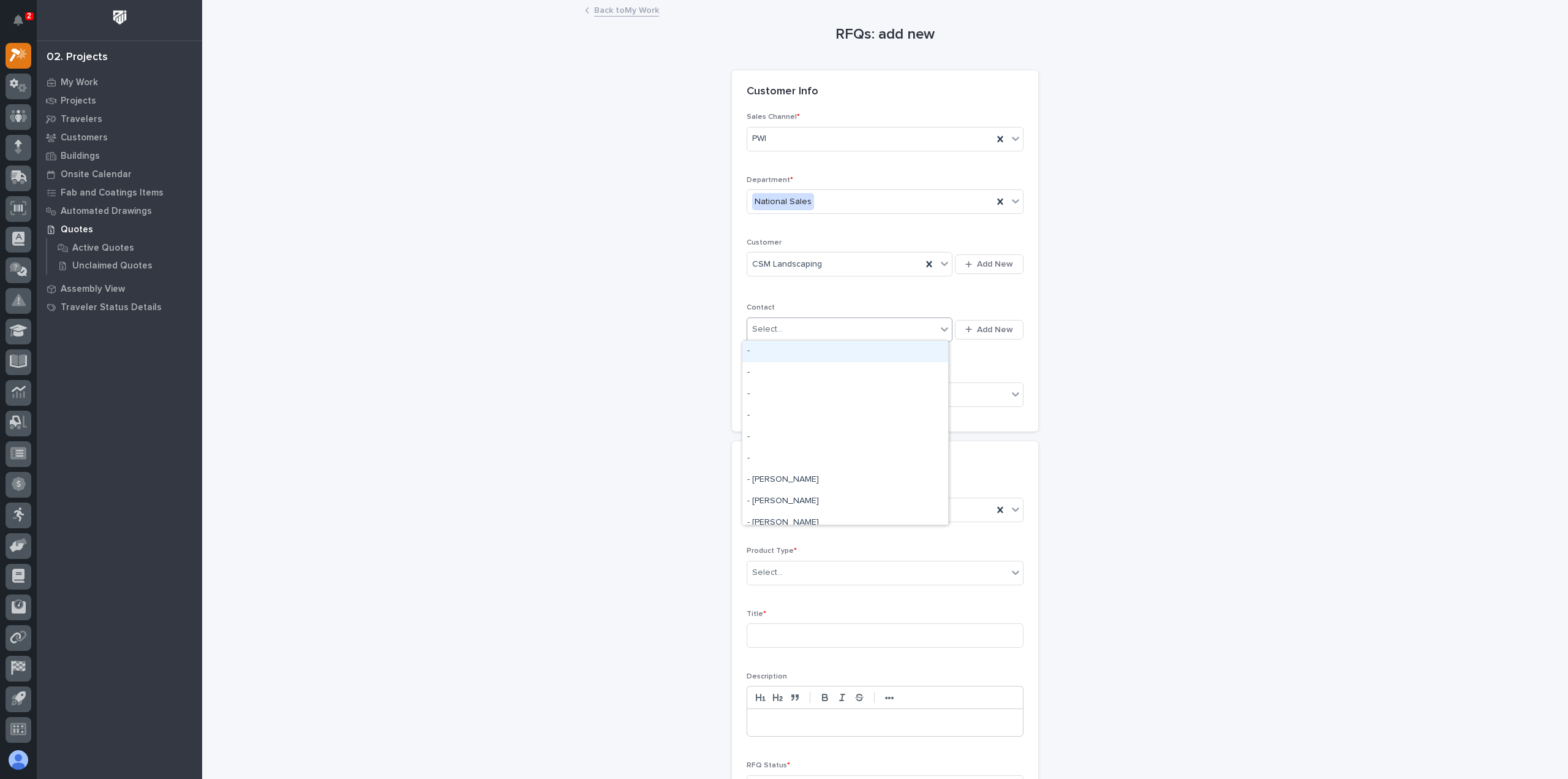
click at [782, 326] on div "Select..." at bounding box center [842, 329] width 189 height 20
click at [795, 570] on div "Select..." at bounding box center [877, 573] width 261 height 20
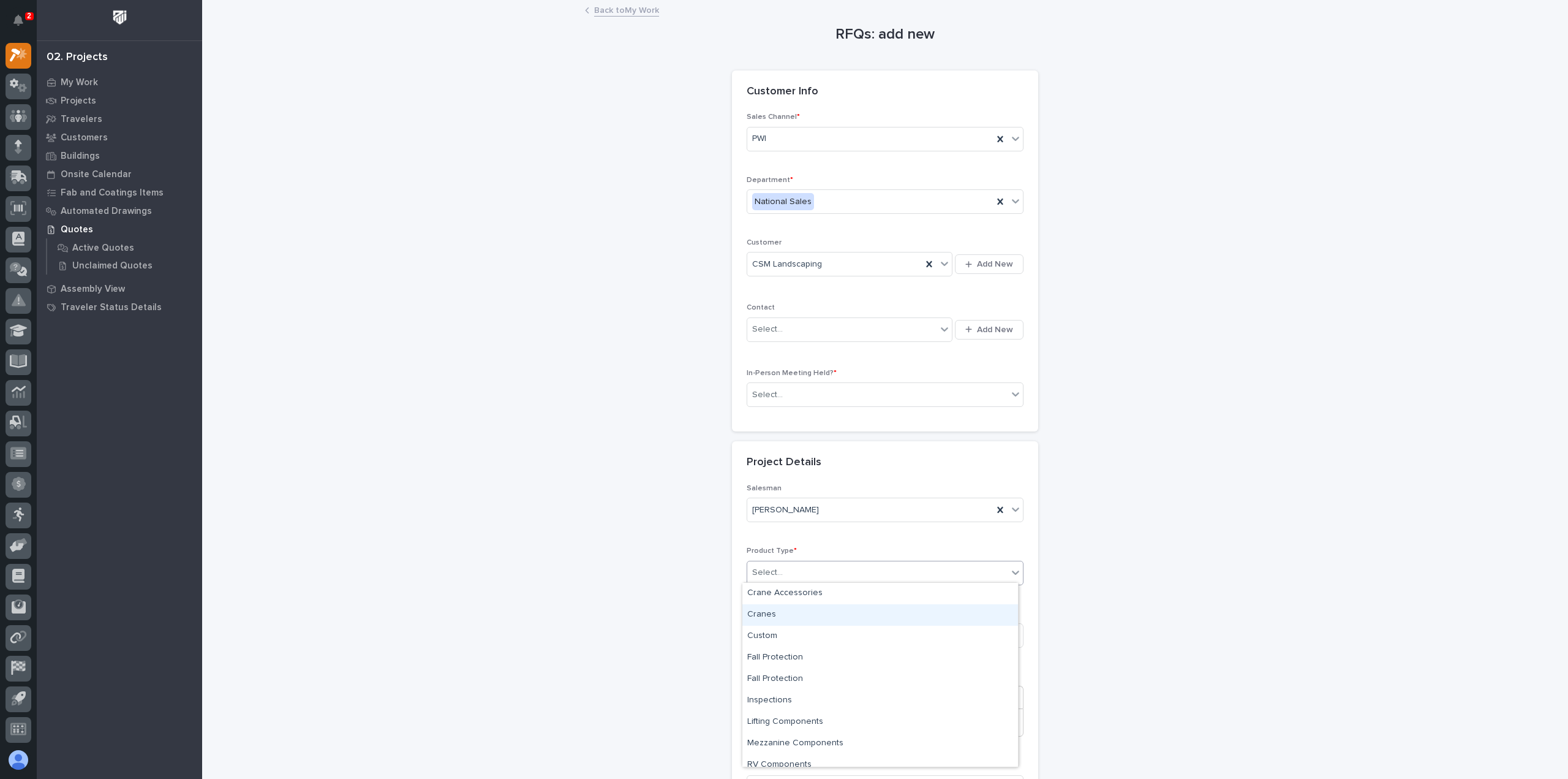
click at [788, 609] on div "Cranes" at bounding box center [880, 614] width 276 height 21
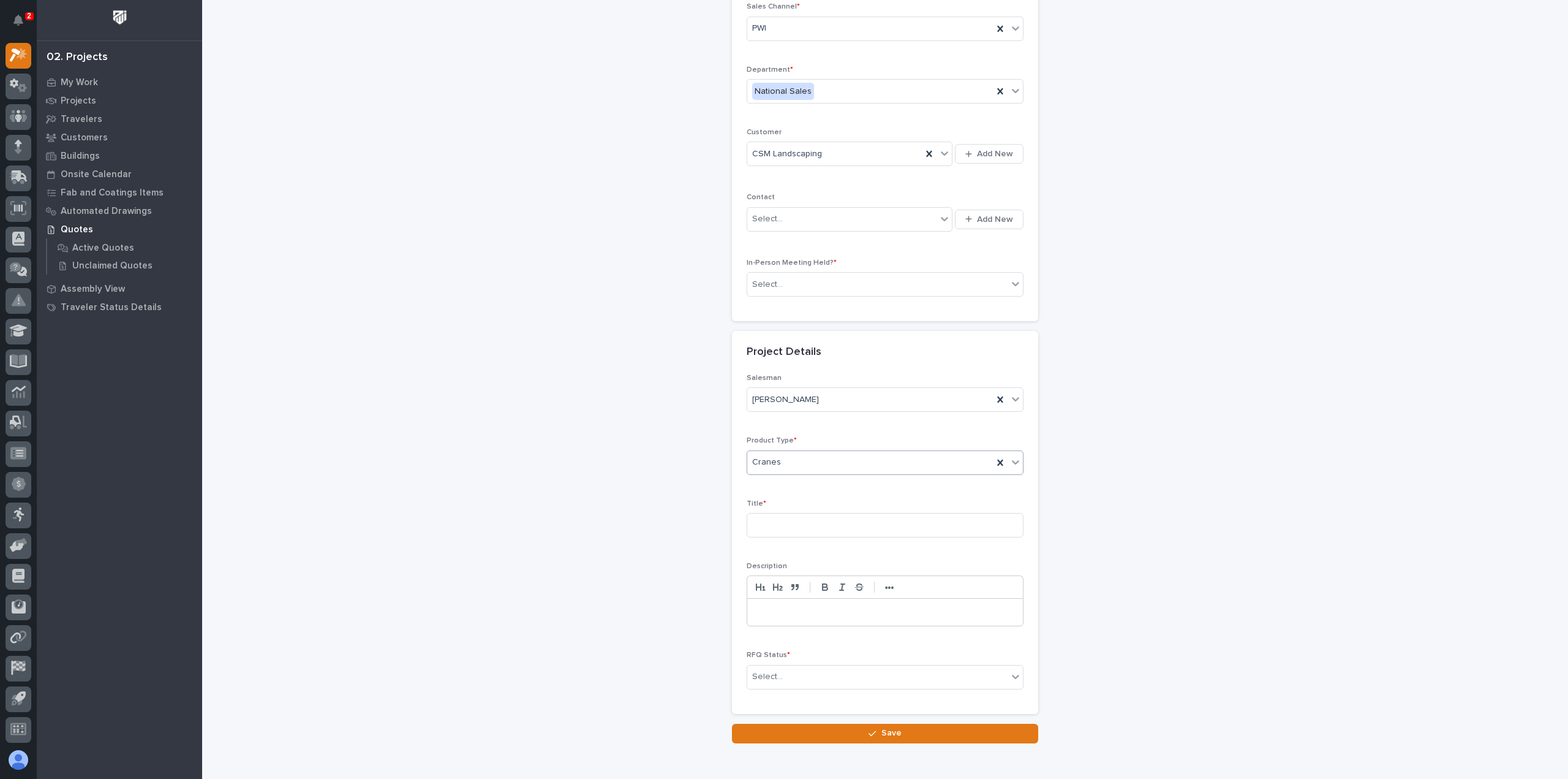
scroll to position [122, 0]
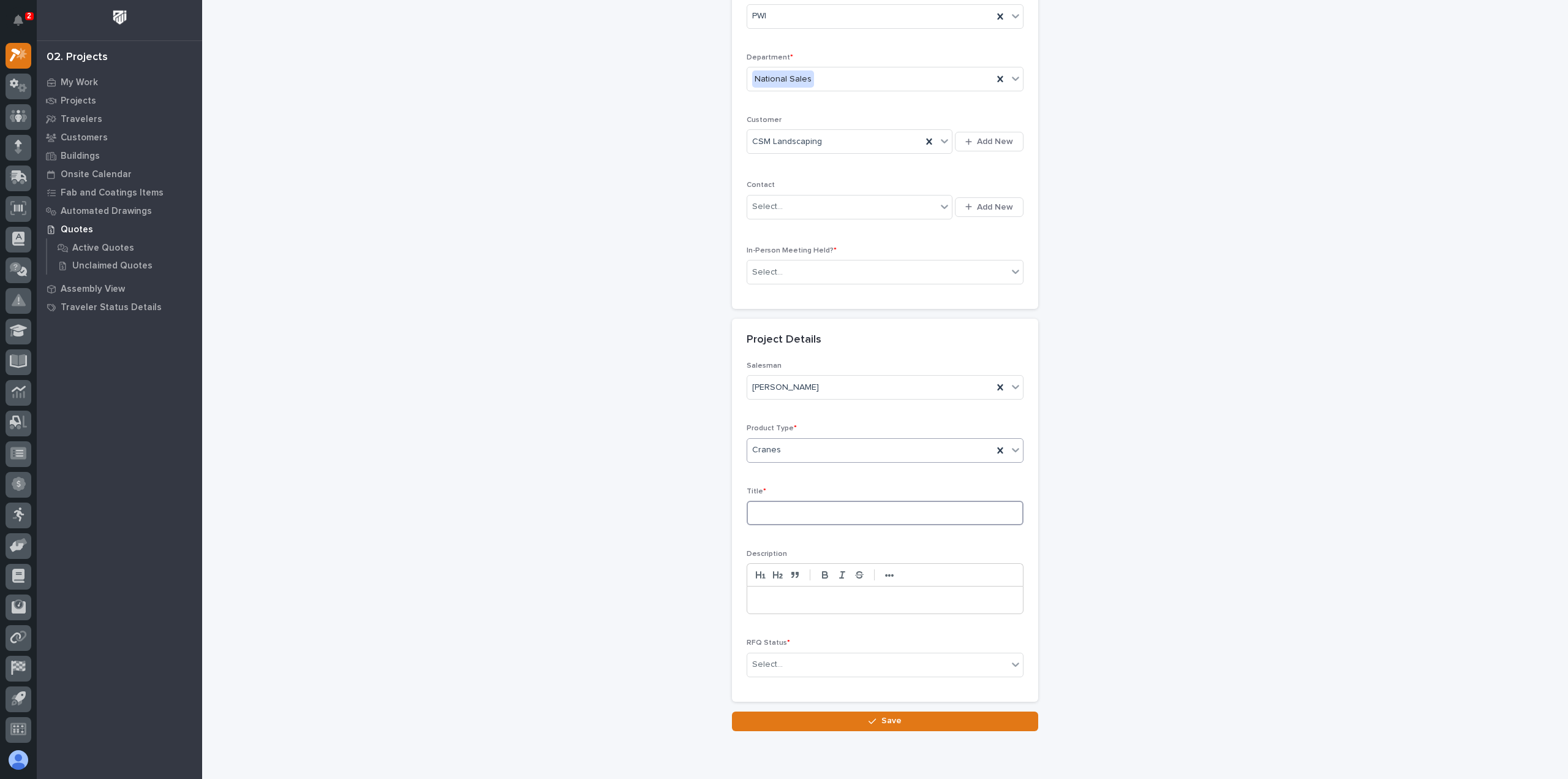
click at [789, 509] on input at bounding box center [885, 512] width 277 height 24
type input "2 Ton Crane System"
click at [858, 663] on div "Select..." at bounding box center [877, 664] width 261 height 20
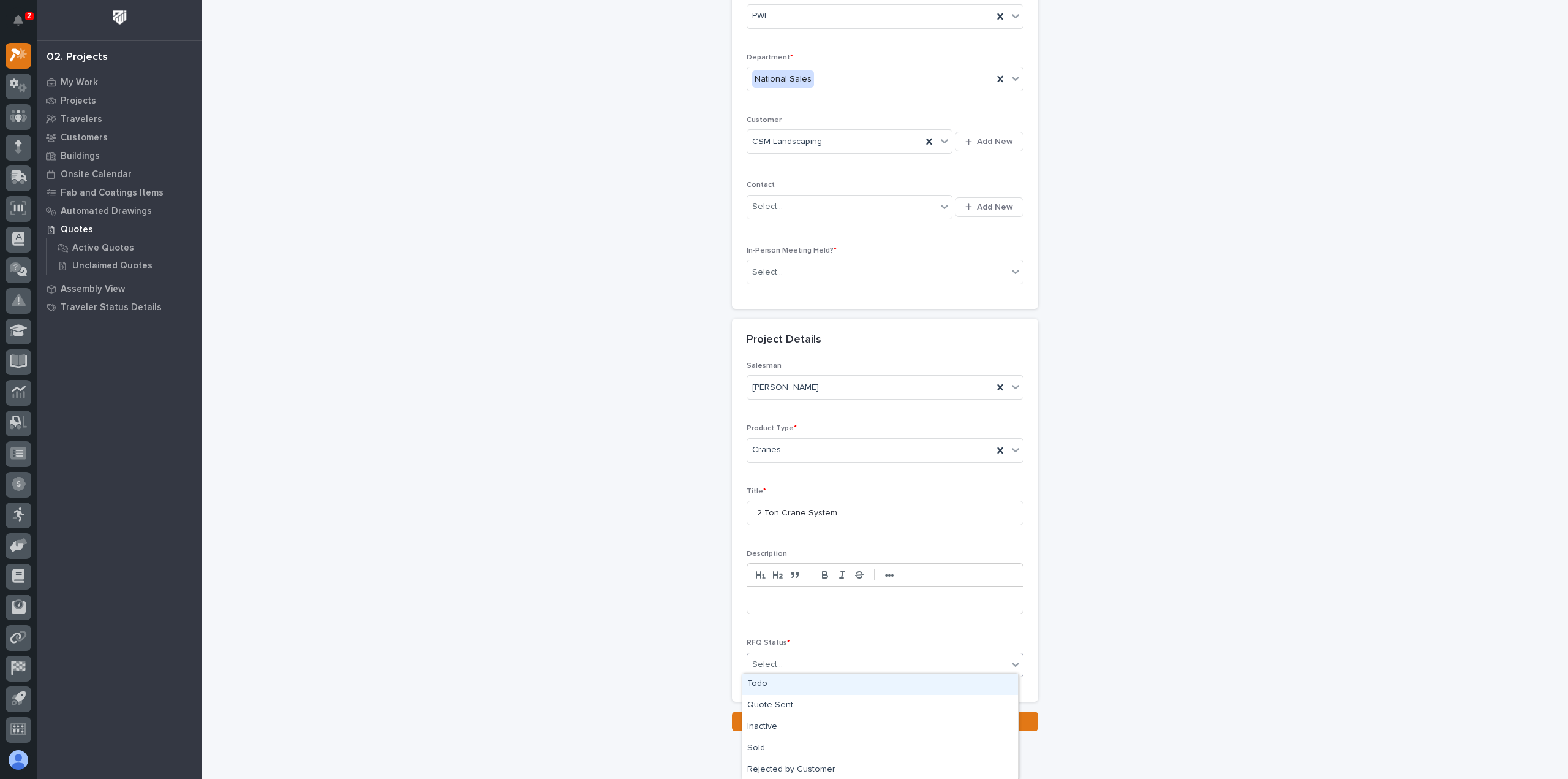
click at [823, 684] on div "Todo" at bounding box center [880, 684] width 276 height 21
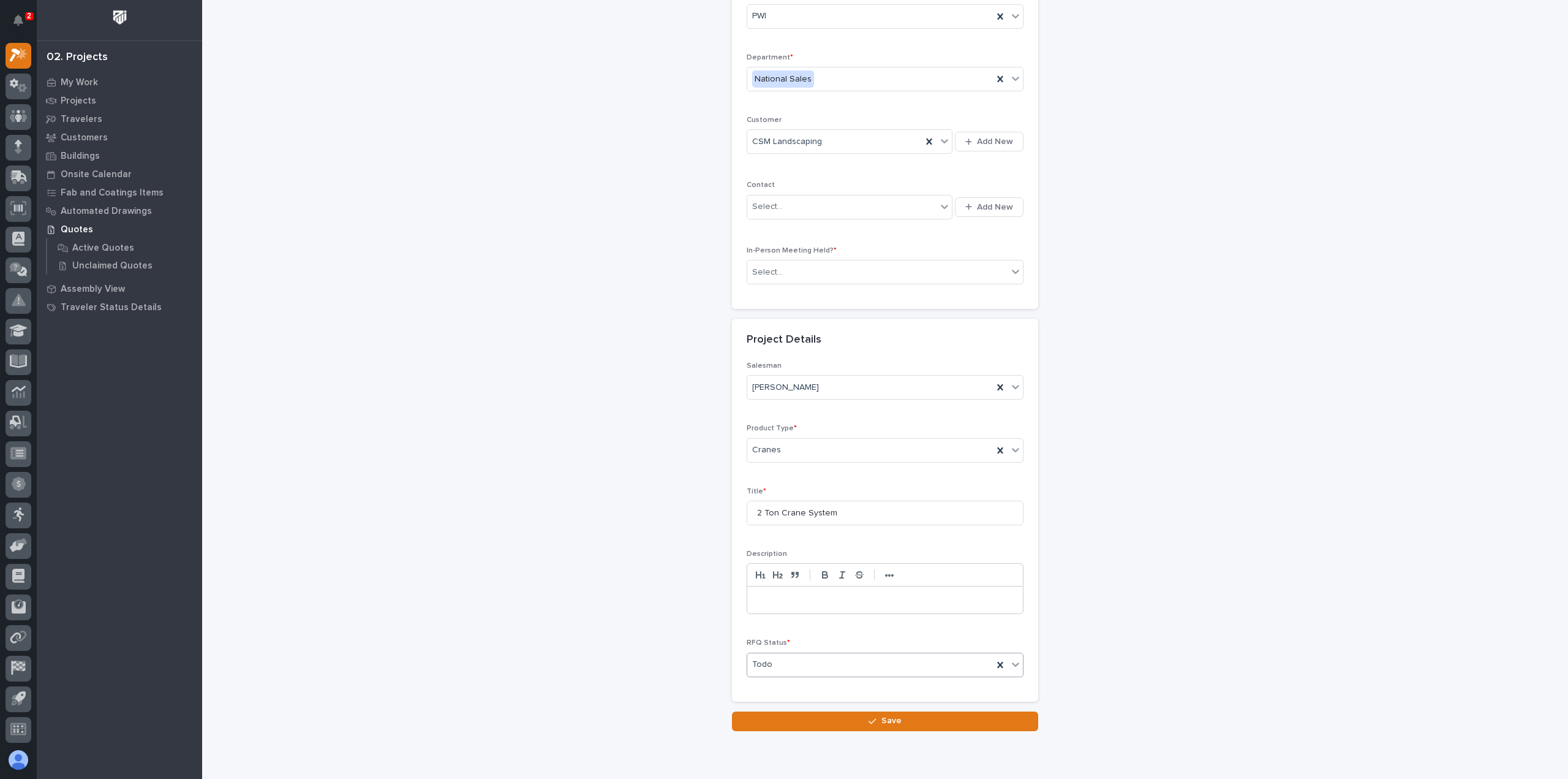
click at [803, 733] on div "Loading... Saving… Loading... Saving… RFQs: add new Loading... Saving… Loading.…" at bounding box center [885, 320] width 1240 height 883
click at [808, 722] on button "Save" at bounding box center [885, 721] width 306 height 19
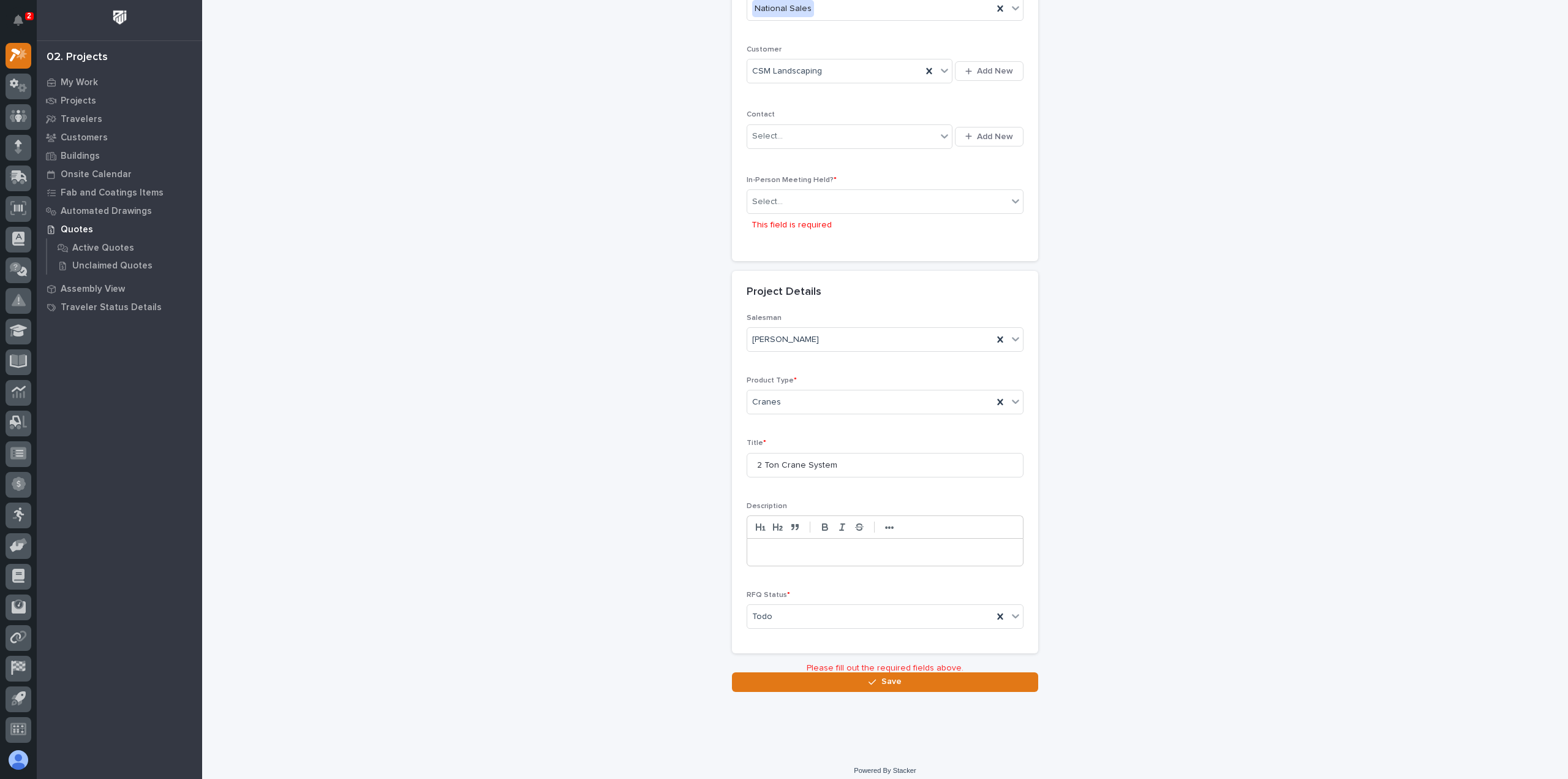
scroll to position [197, 0]
click at [818, 187] on div "Select..." at bounding box center [877, 197] width 261 height 20
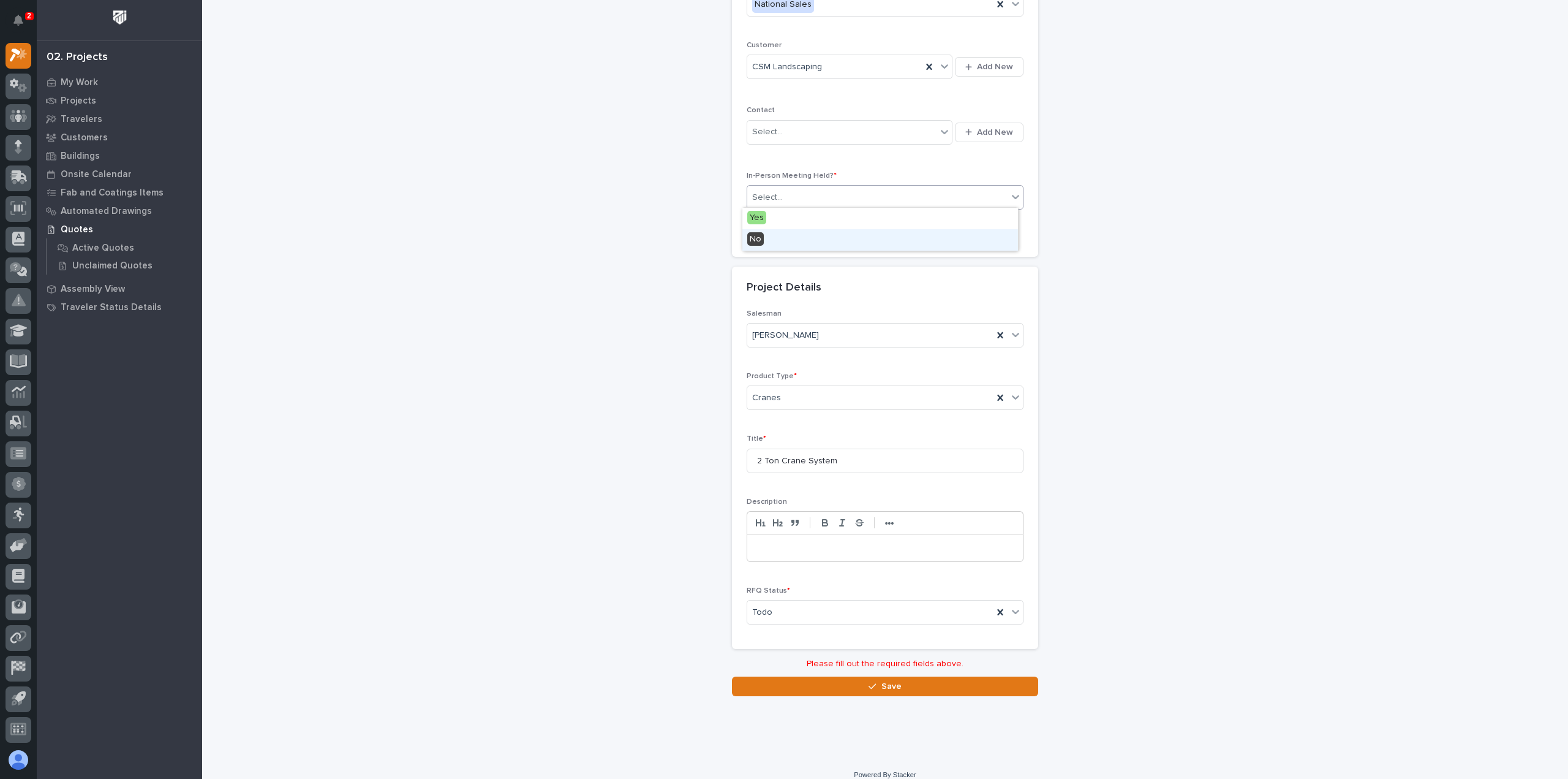
click at [779, 241] on div "No" at bounding box center [880, 240] width 276 height 21
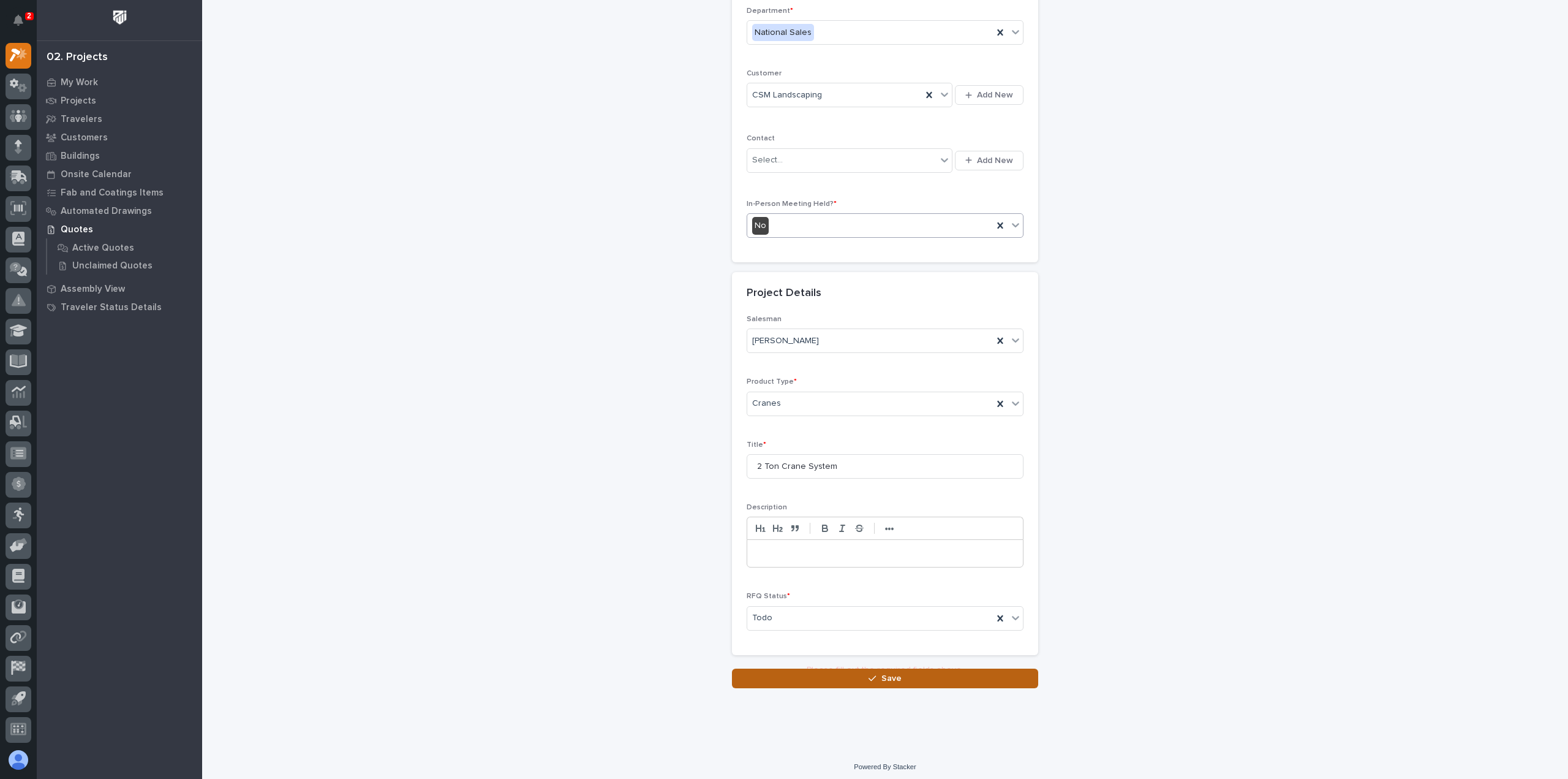
scroll to position [166, 0]
click at [945, 670] on button "Save" at bounding box center [885, 677] width 306 height 19
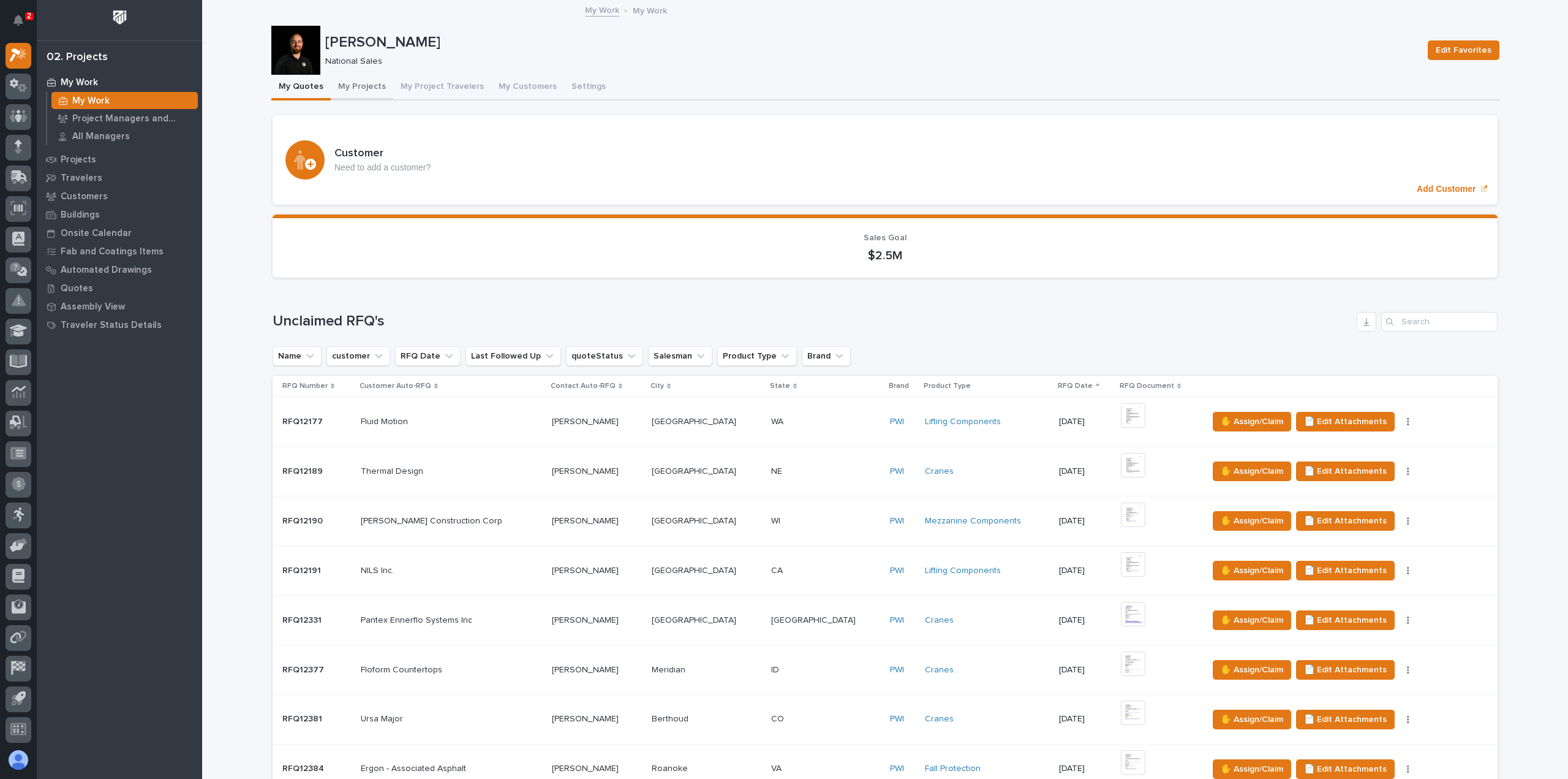
click at [368, 84] on button "My Projects" at bounding box center [362, 88] width 62 height 25
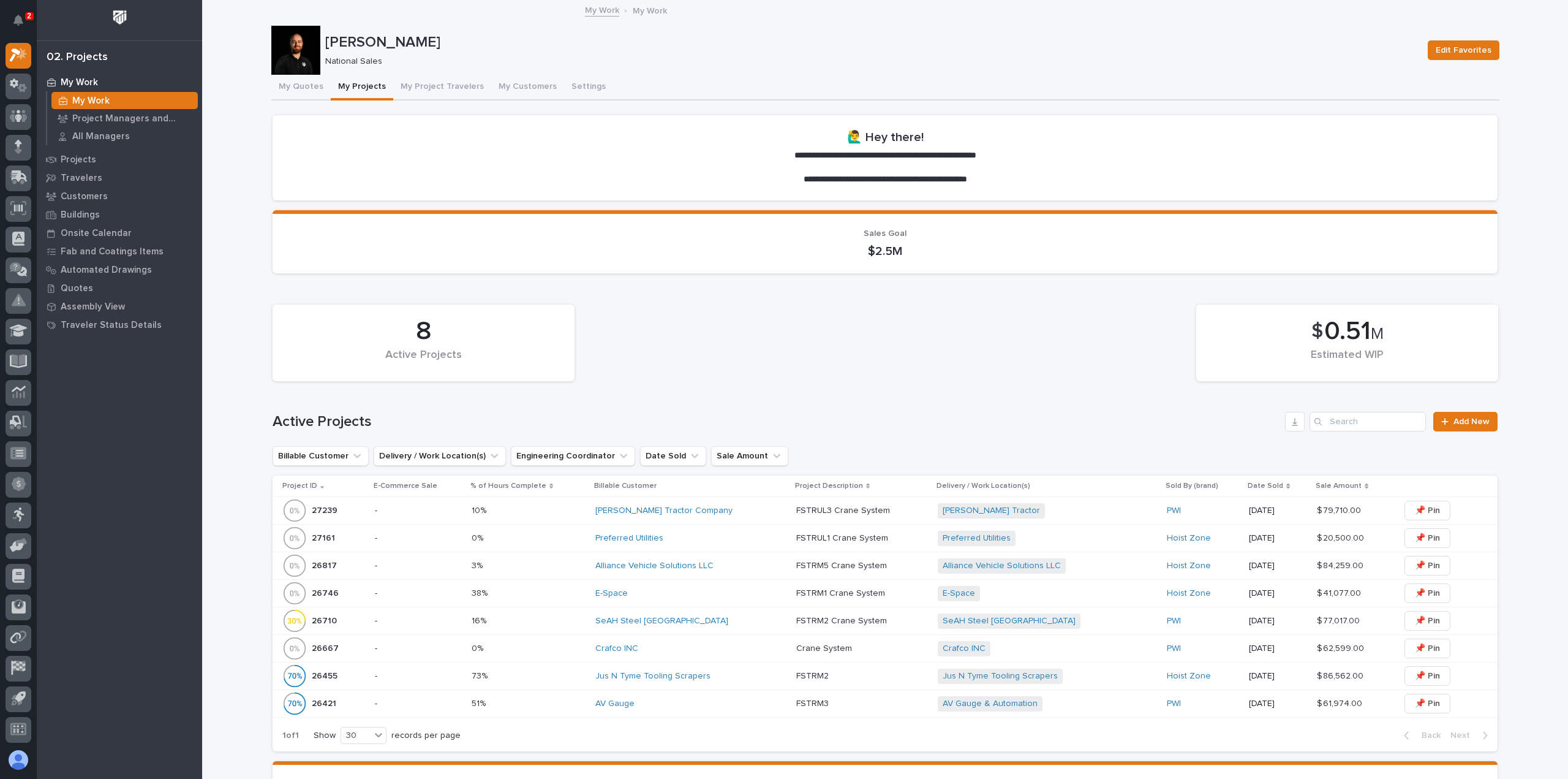
click at [331, 82] on button "My Projects" at bounding box center [362, 88] width 62 height 25
click at [306, 81] on button "My Quotes" at bounding box center [301, 88] width 59 height 25
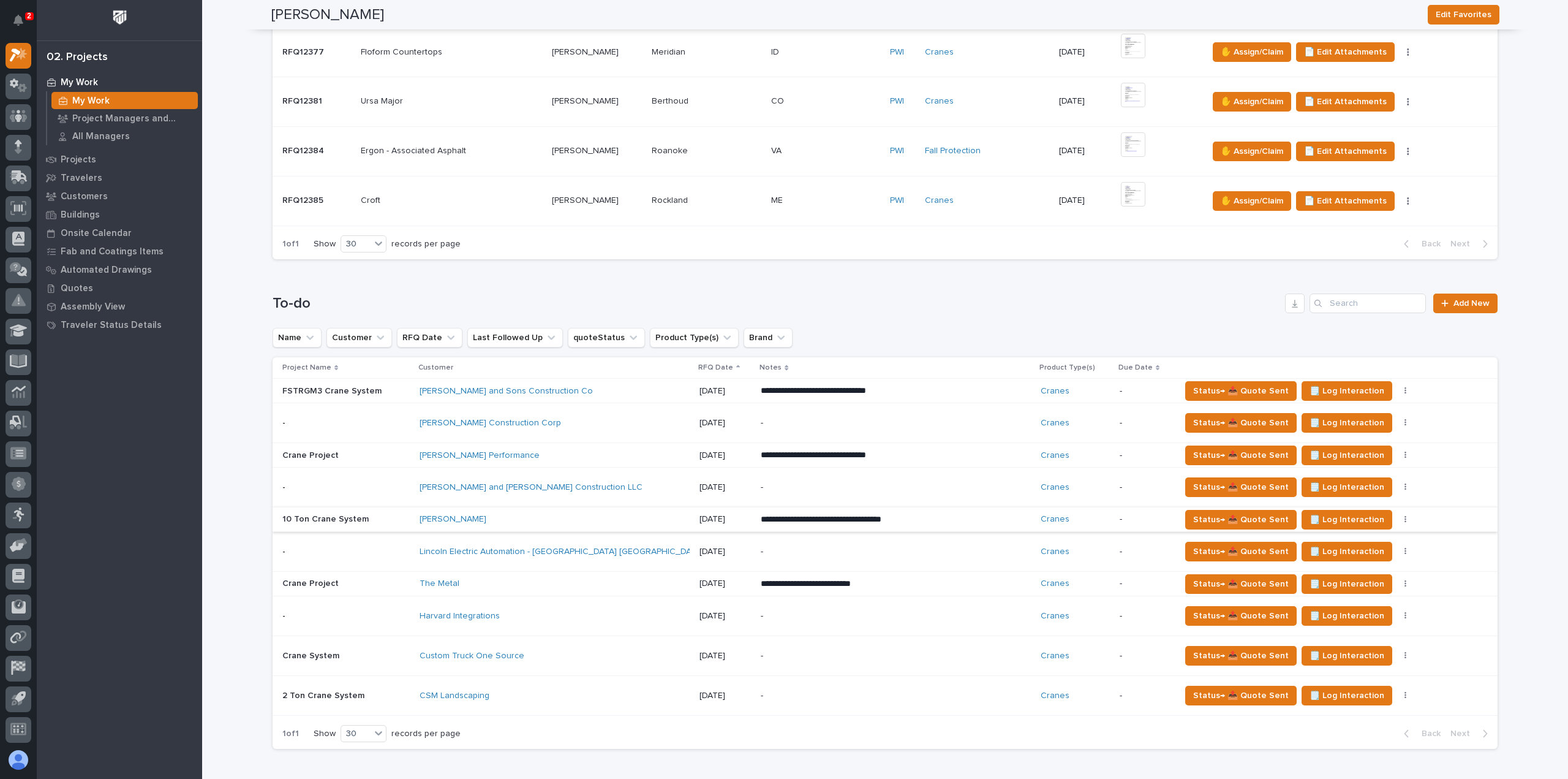
scroll to position [674, 0]
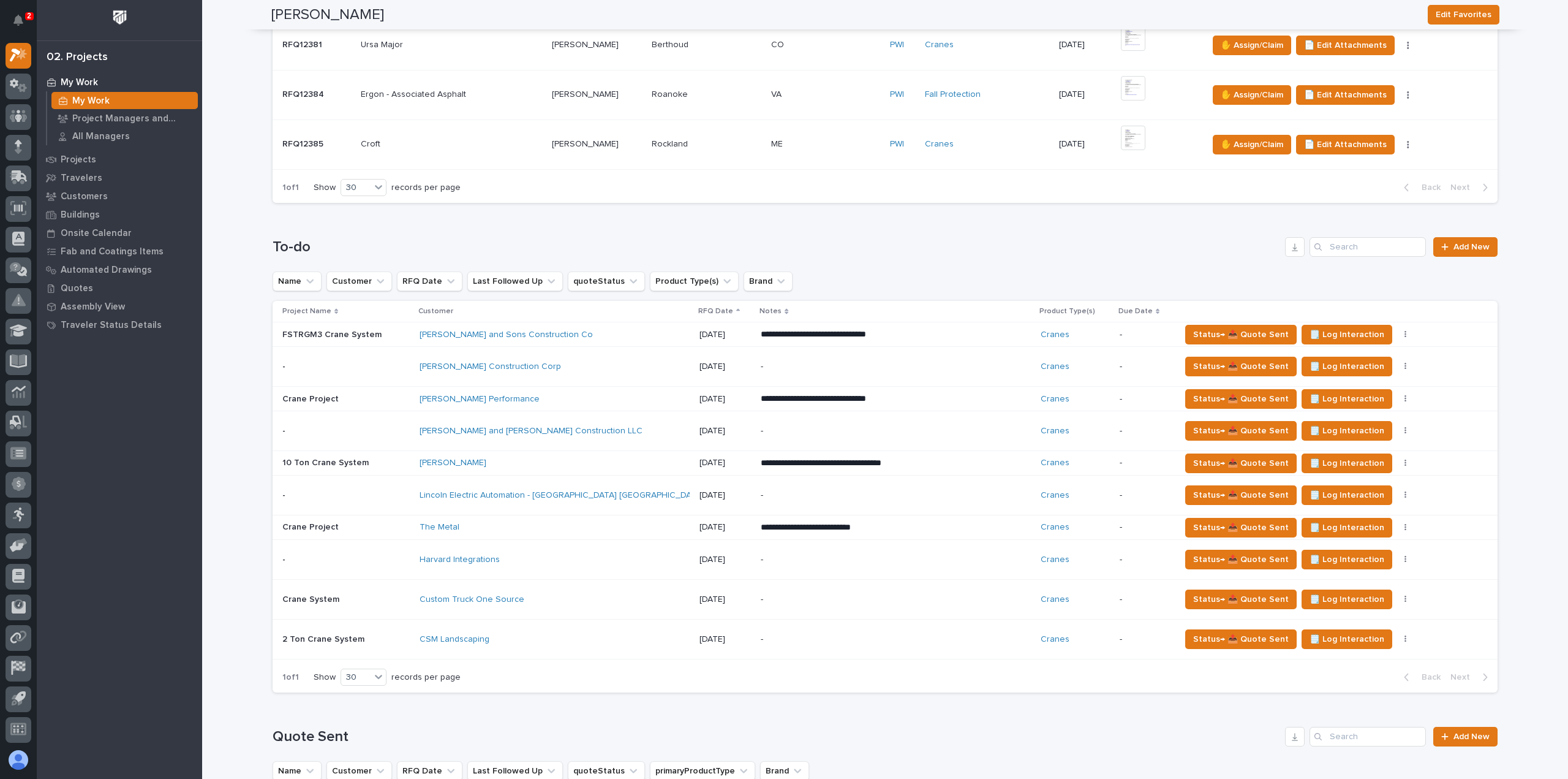
click at [817, 596] on p "-" at bounding box center [868, 599] width 214 height 10
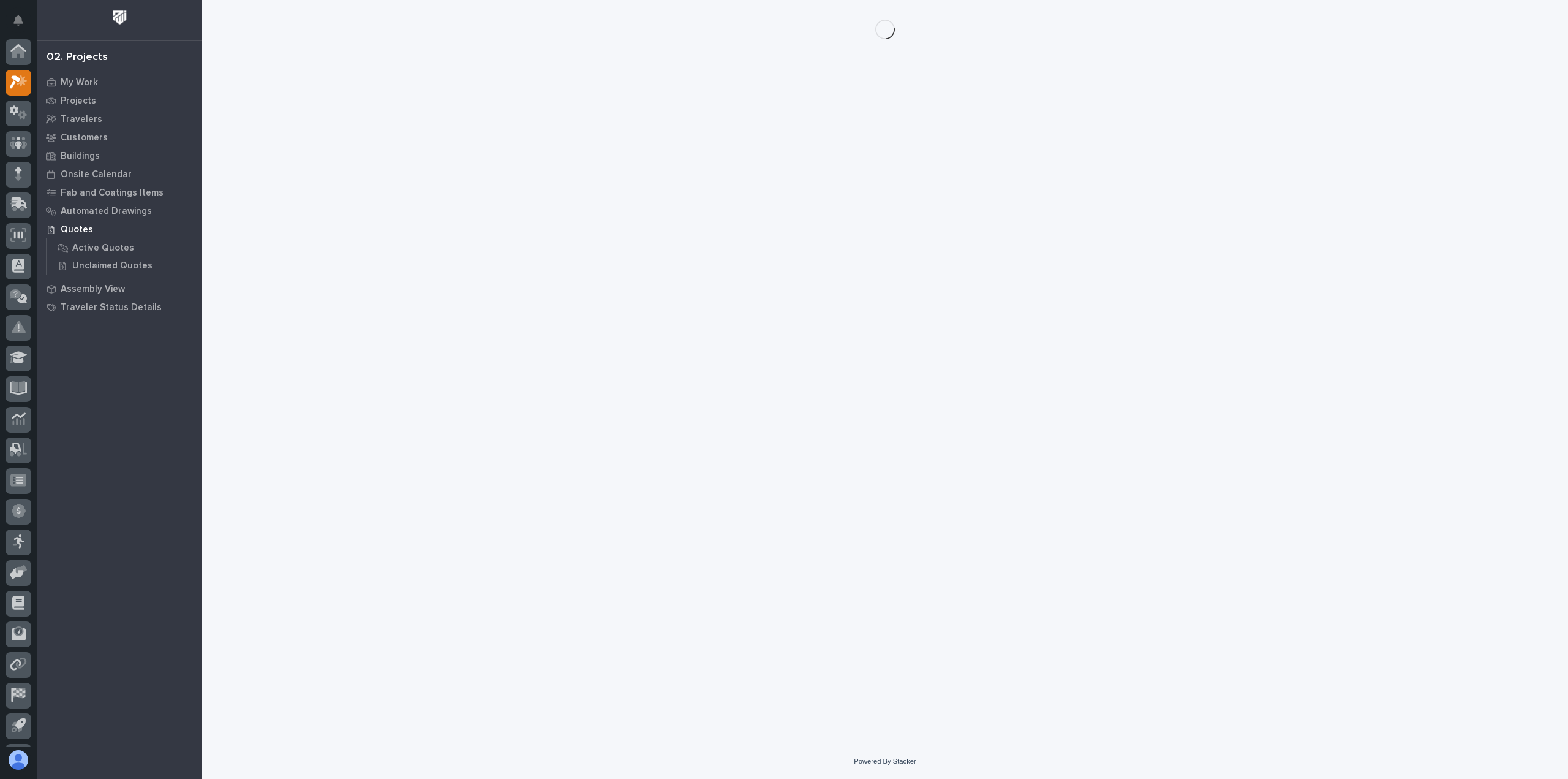
scroll to position [27, 0]
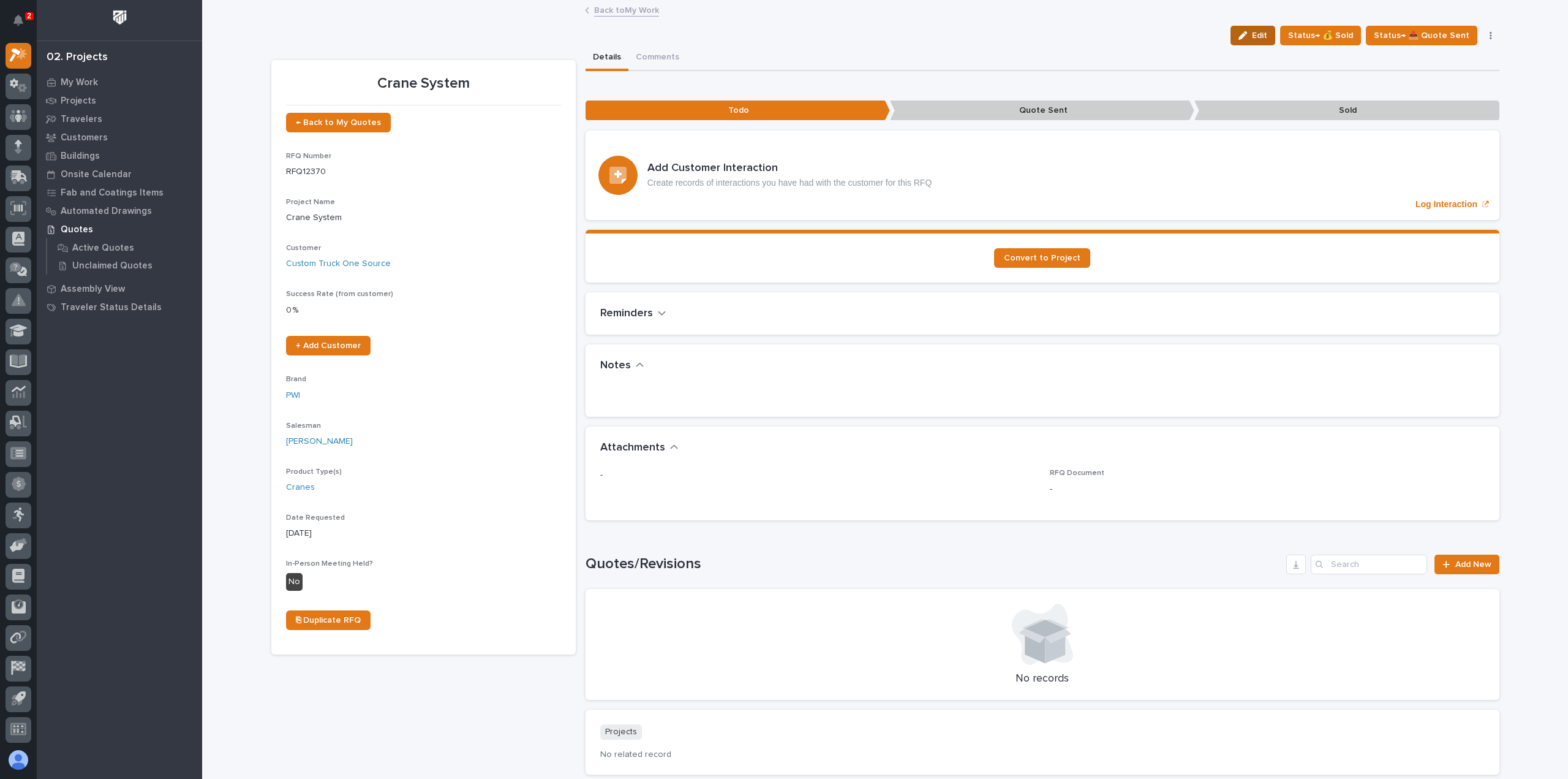
click at [1240, 34] on button "Edit" at bounding box center [1253, 35] width 45 height 19
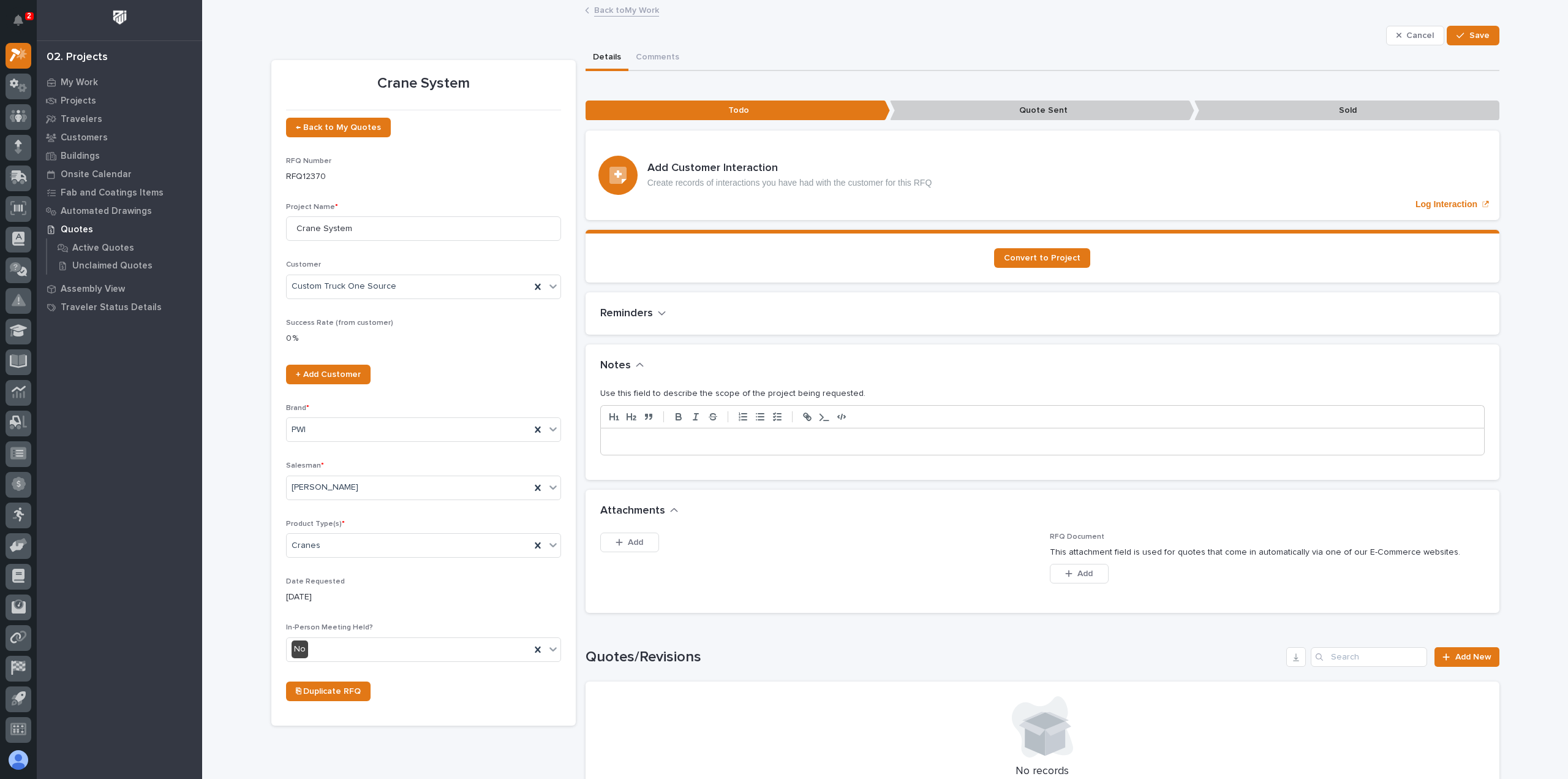
click at [682, 445] on div at bounding box center [1042, 442] width 883 height 27
click at [1447, 30] on button "Save" at bounding box center [1473, 35] width 52 height 19
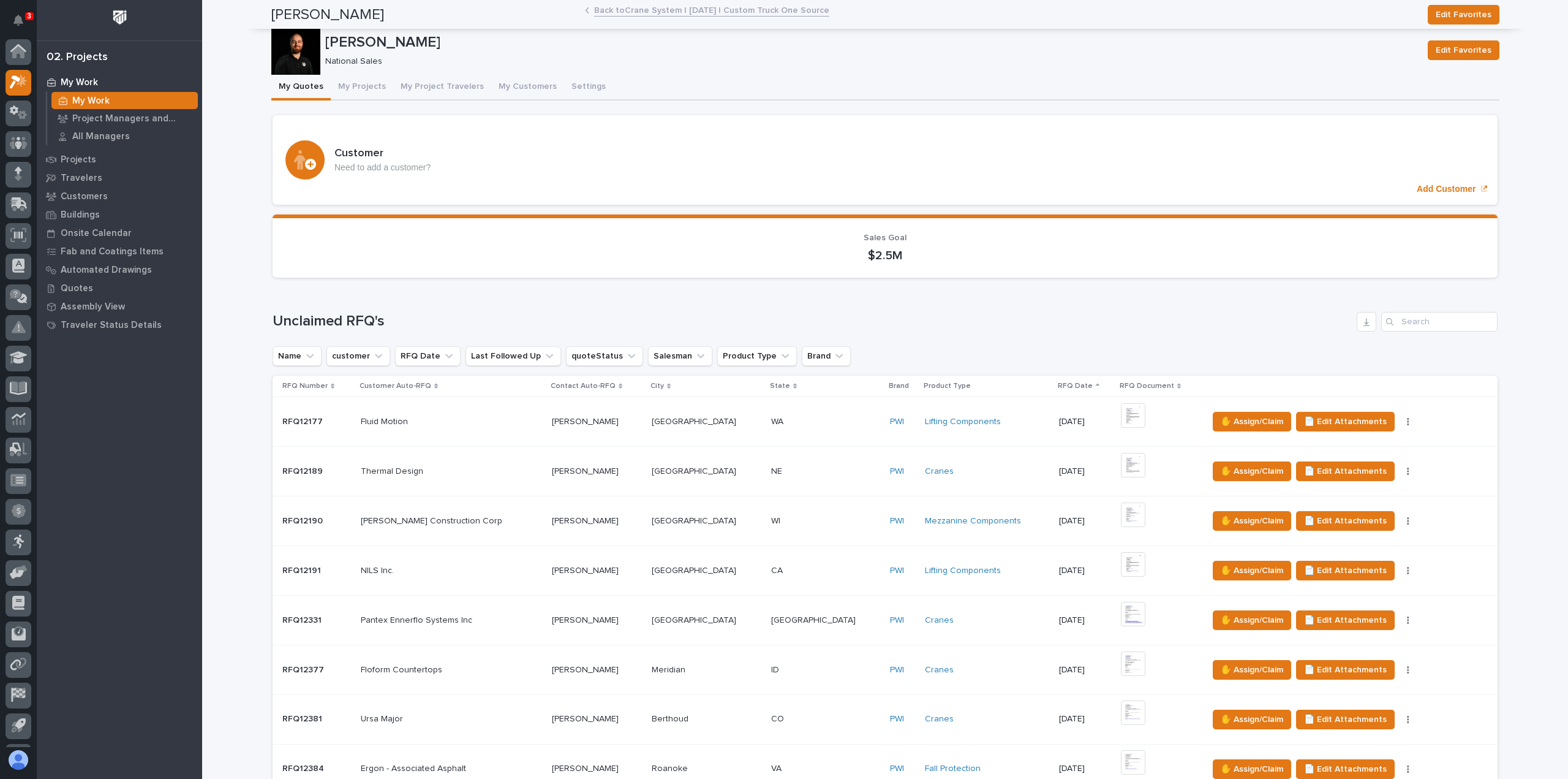
scroll to position [27, 0]
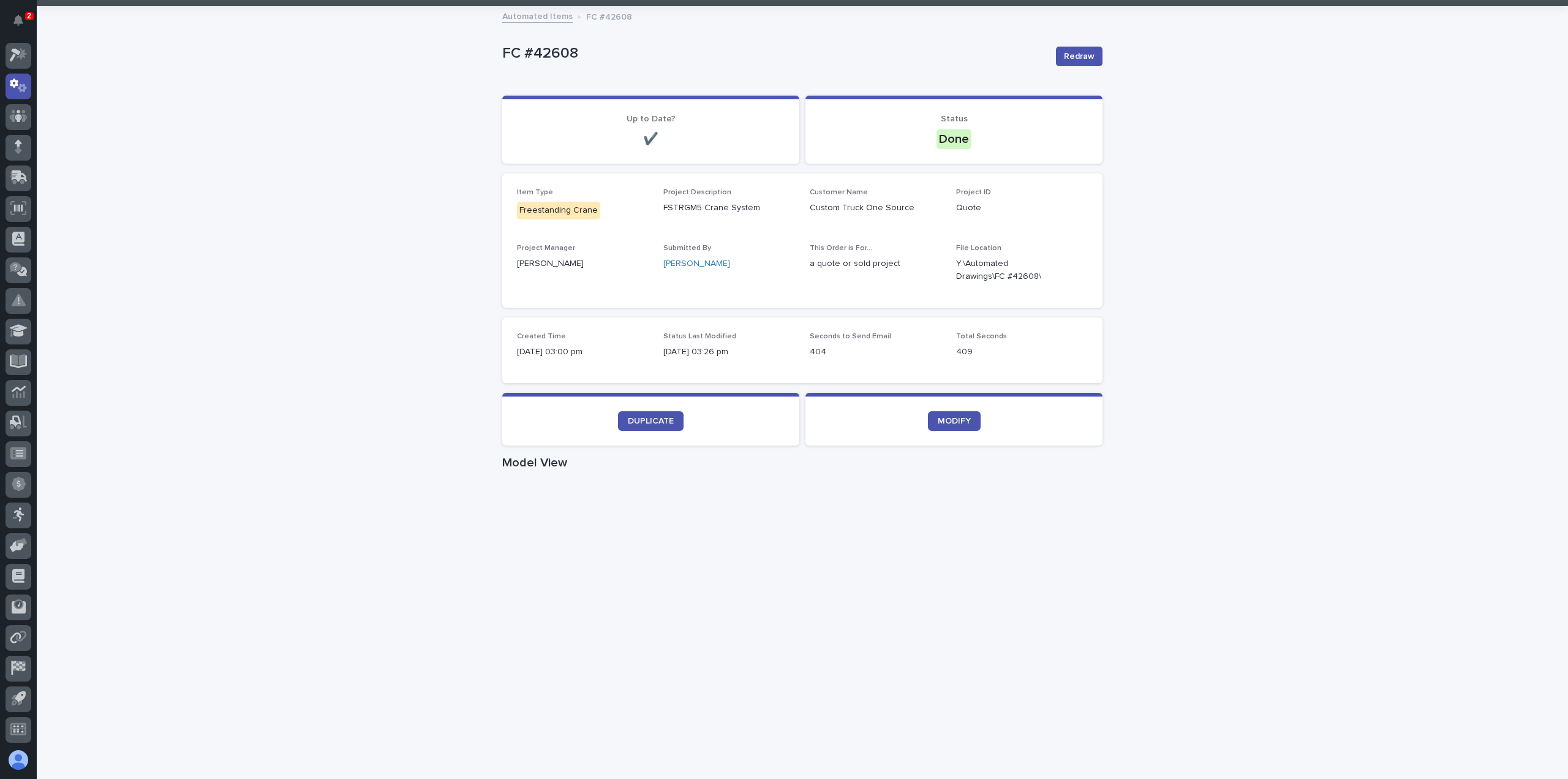
scroll to position [122, 0]
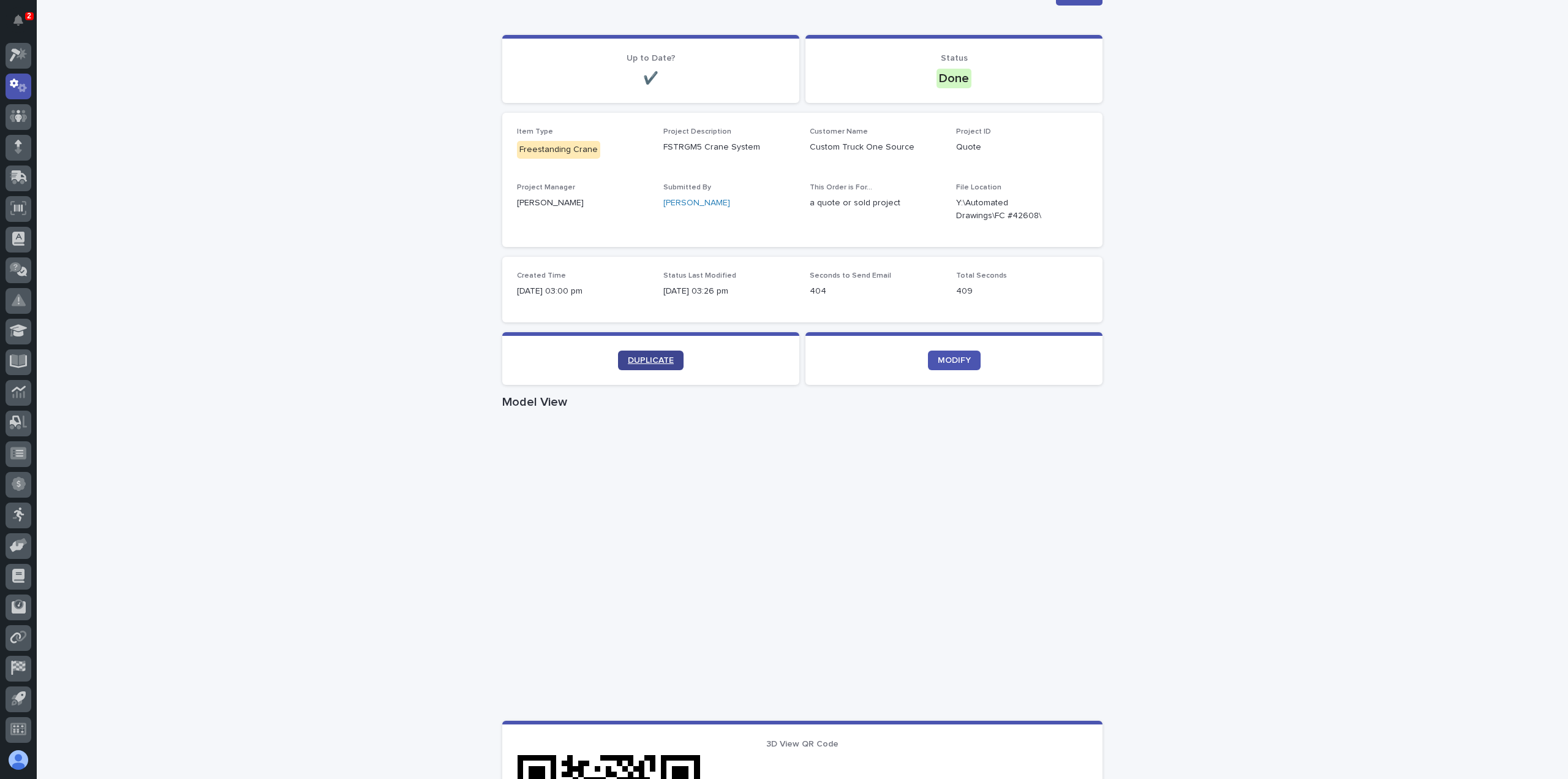
click at [660, 354] on link "DUPLICATE" at bounding box center [651, 360] width 66 height 19
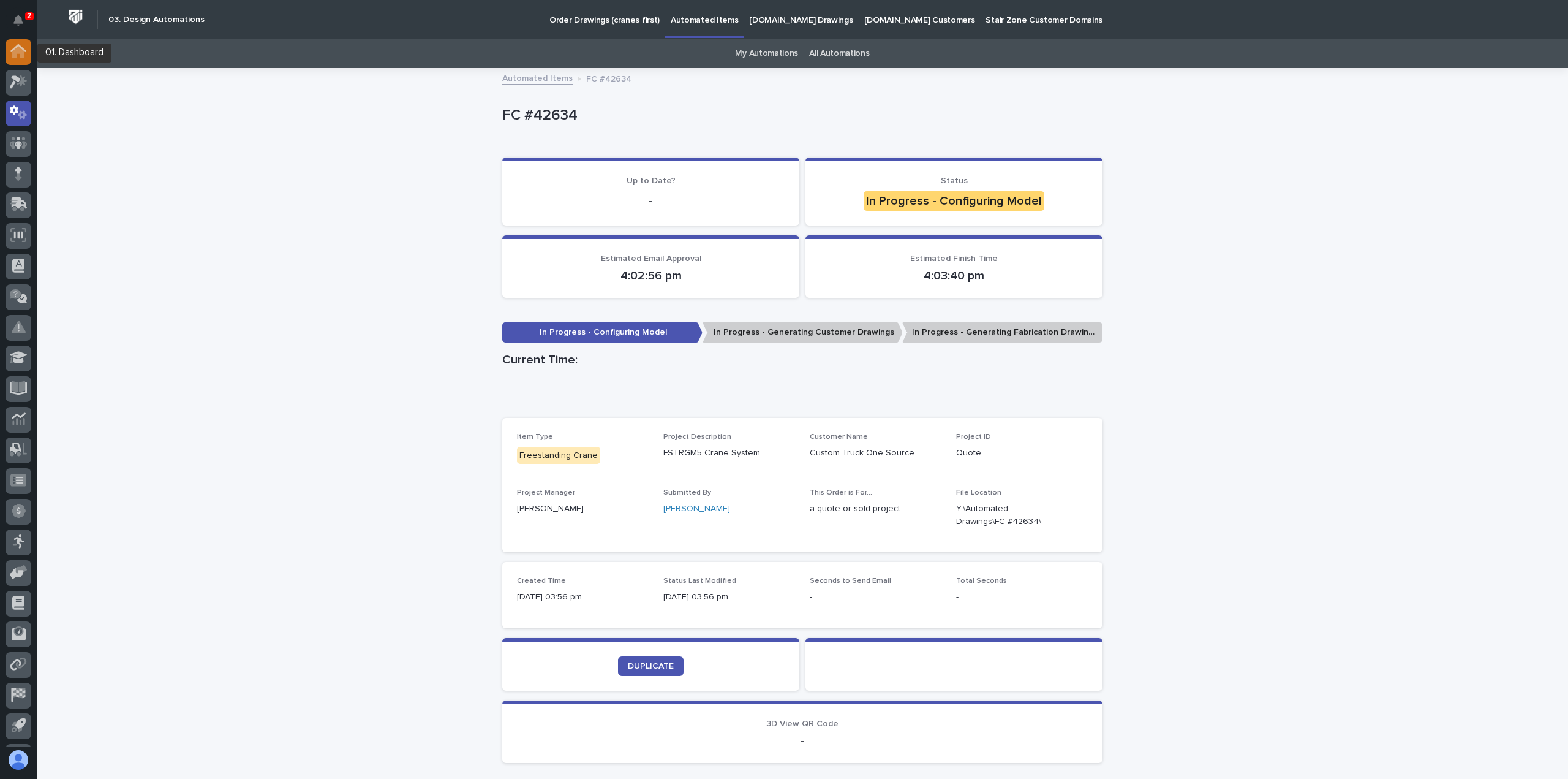
click at [23, 50] on icon at bounding box center [18, 47] width 16 height 8
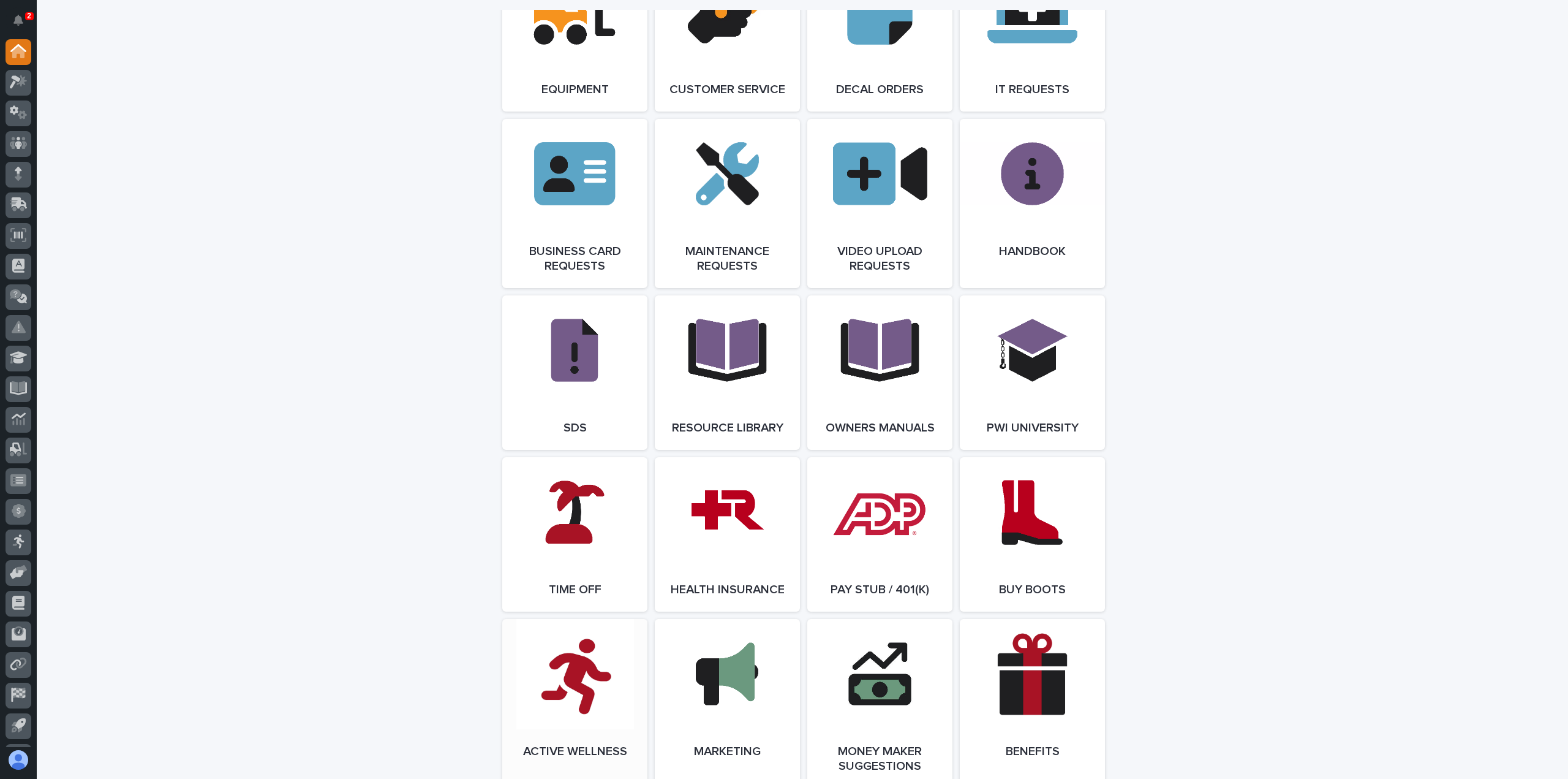
scroll to position [1961, 0]
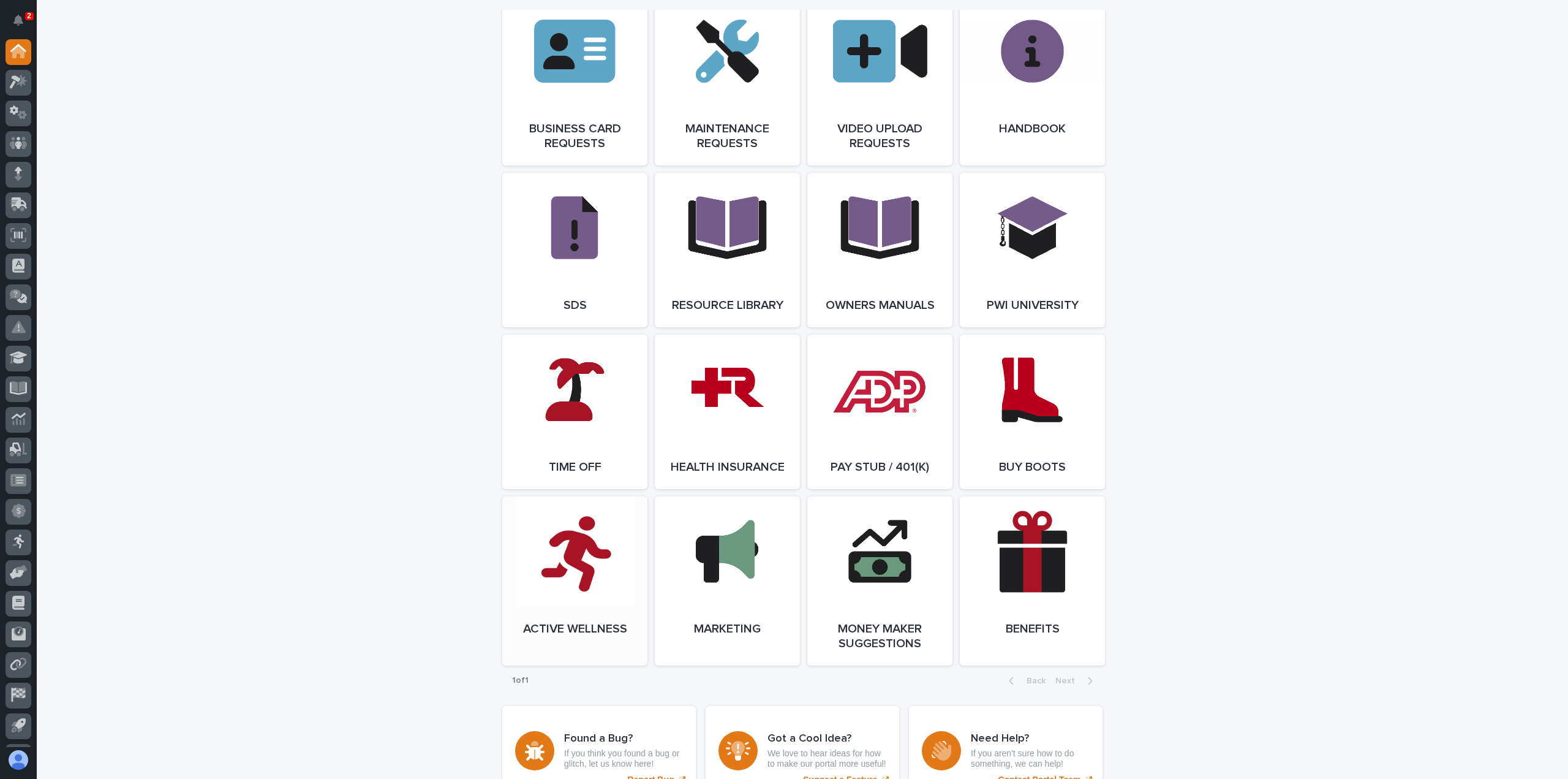
click at [592, 589] on link "Open Link" at bounding box center [574, 581] width 145 height 169
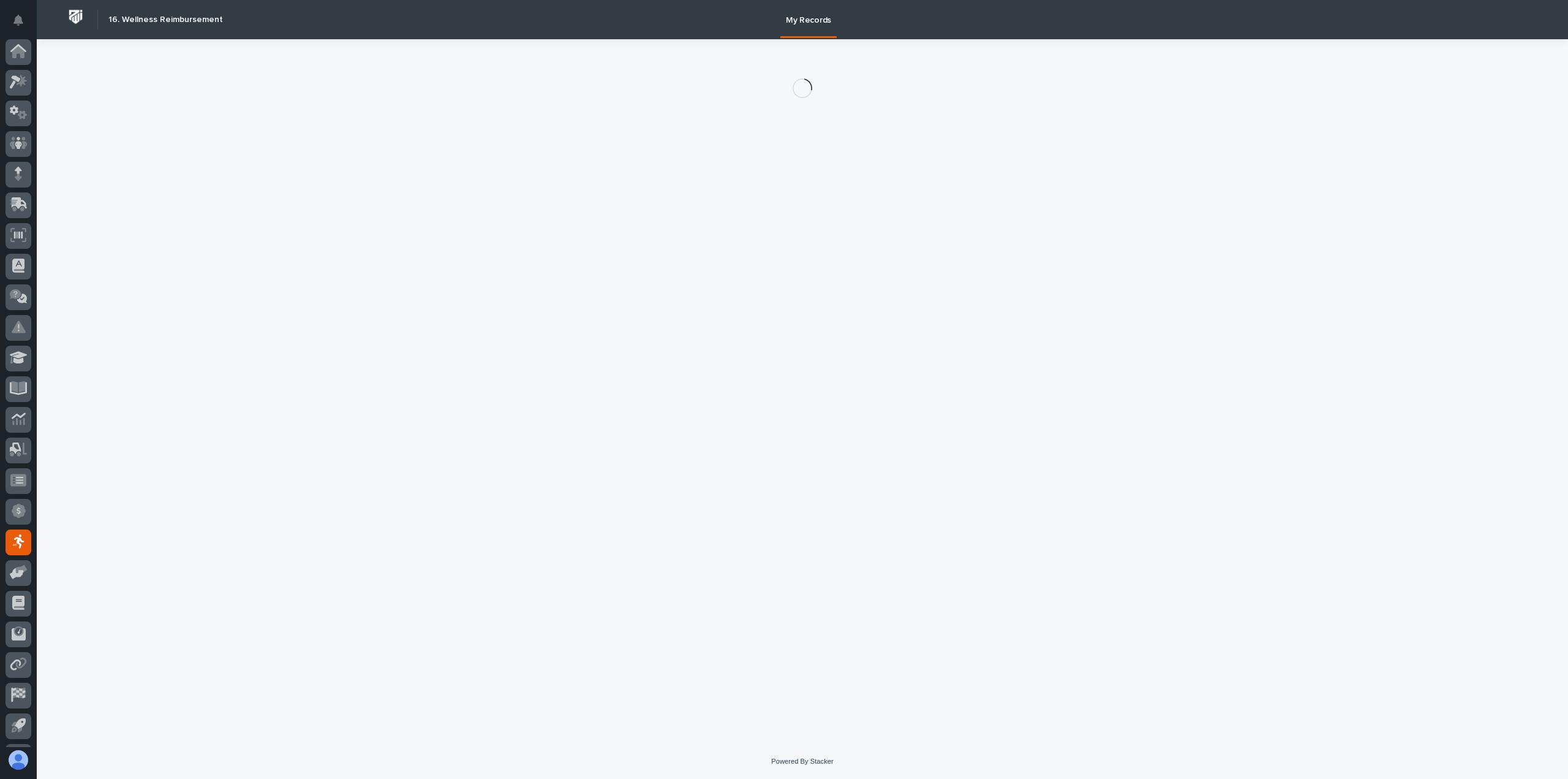
scroll to position [27, 0]
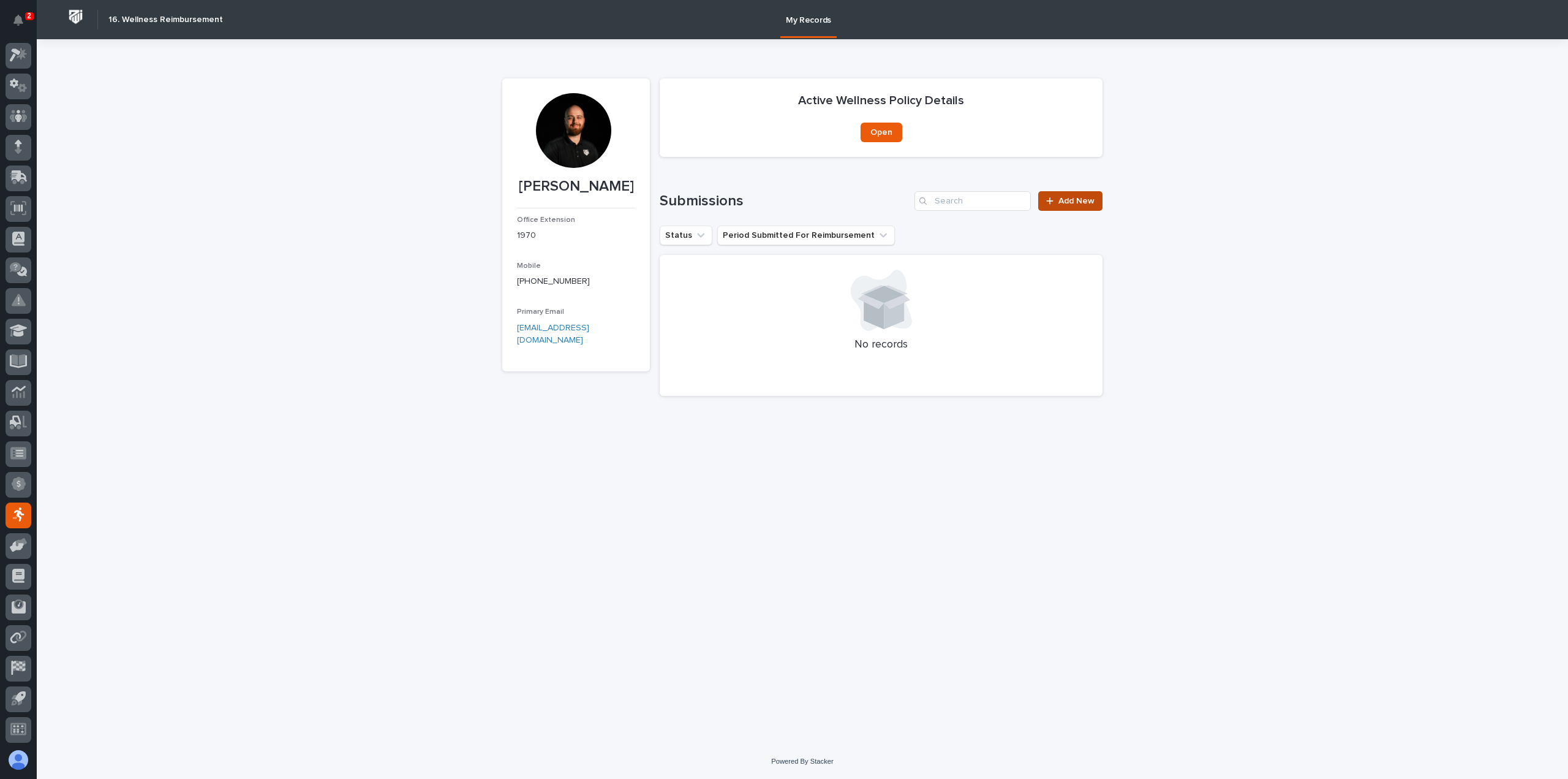
click at [1045, 204] on link "Add New" at bounding box center [1070, 201] width 64 height 19
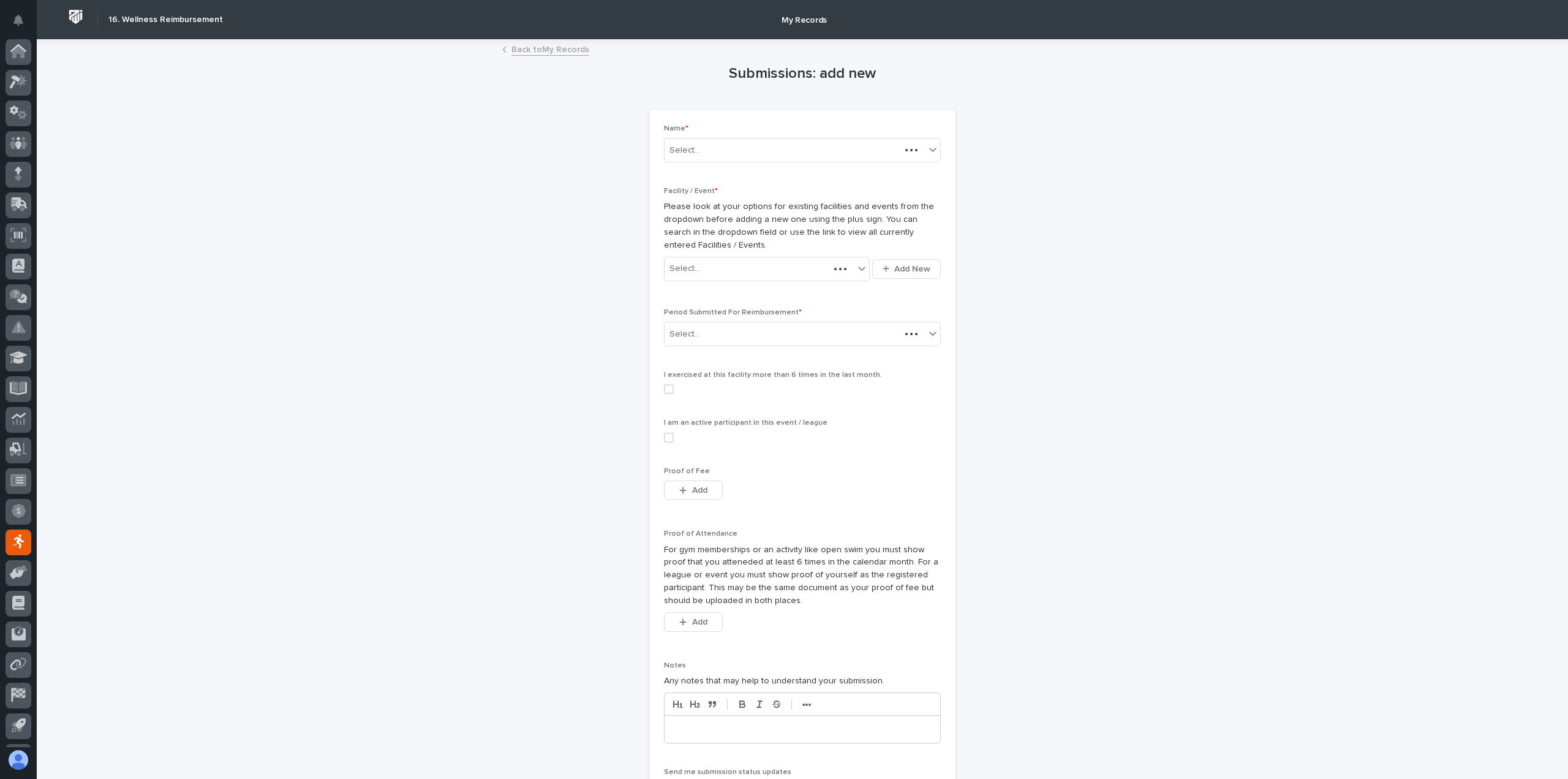
scroll to position [27, 0]
click at [708, 269] on div "Select..." at bounding box center [759, 268] width 189 height 20
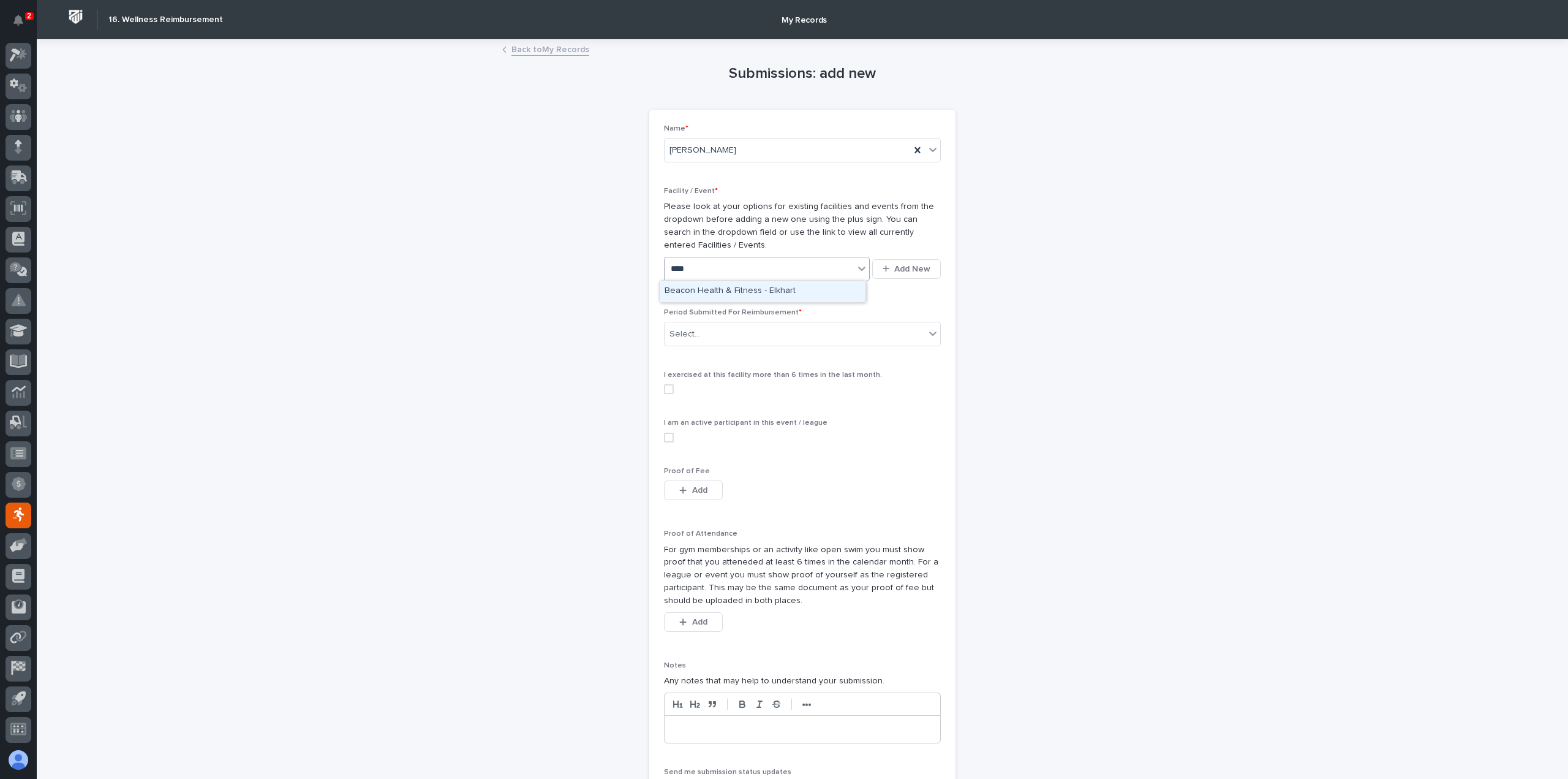
type input "*****"
click at [788, 289] on div "Beacon Health & Fitness - Elkhart" at bounding box center [762, 291] width 206 height 21
click at [745, 339] on div "Select..." at bounding box center [795, 334] width 261 height 20
click at [731, 354] on div "[DATE]" at bounding box center [797, 356] width 276 height 21
click at [664, 388] on span at bounding box center [669, 389] width 10 height 10
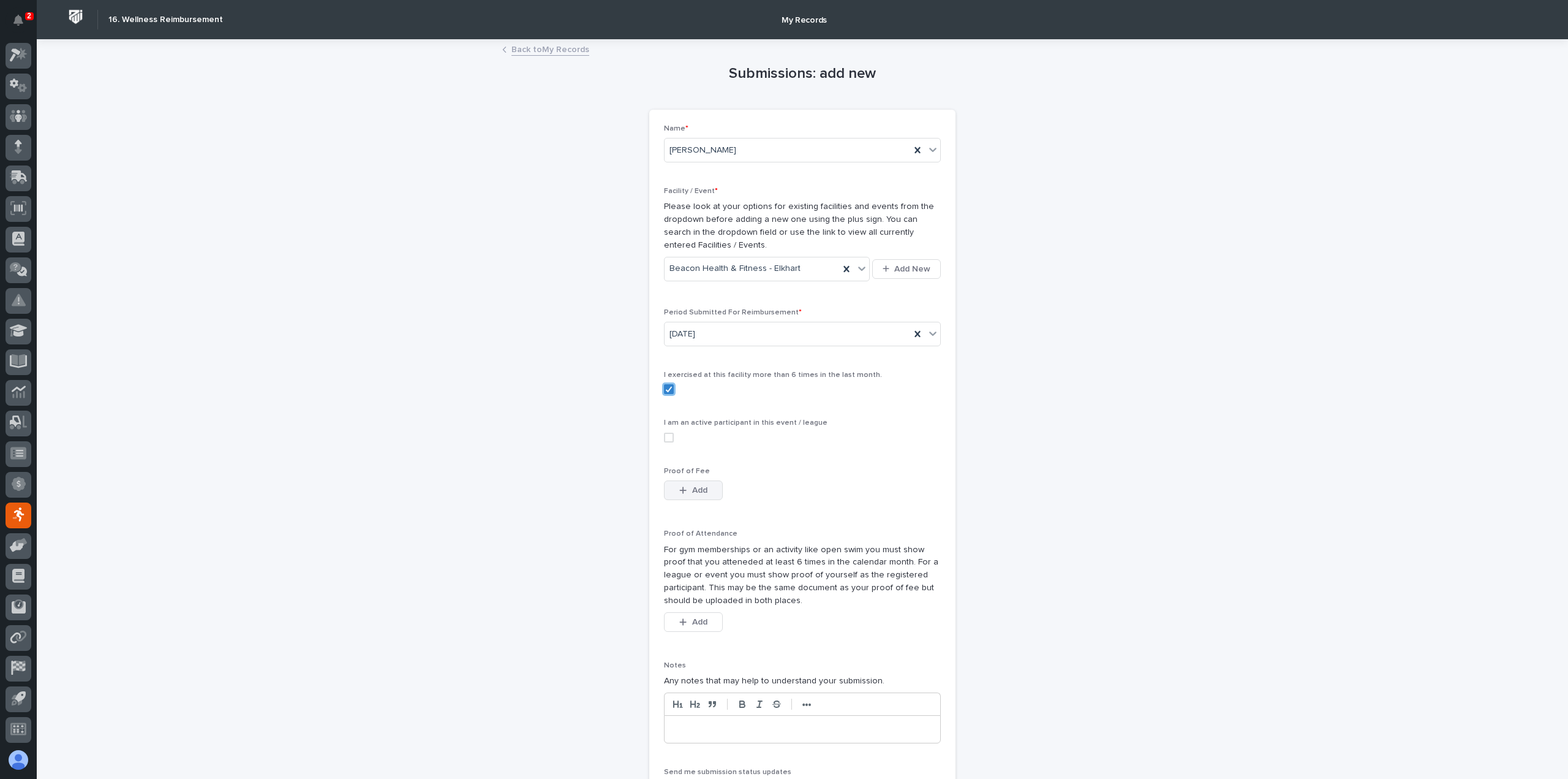
click at [692, 489] on span "Add" at bounding box center [700, 490] width 15 height 8
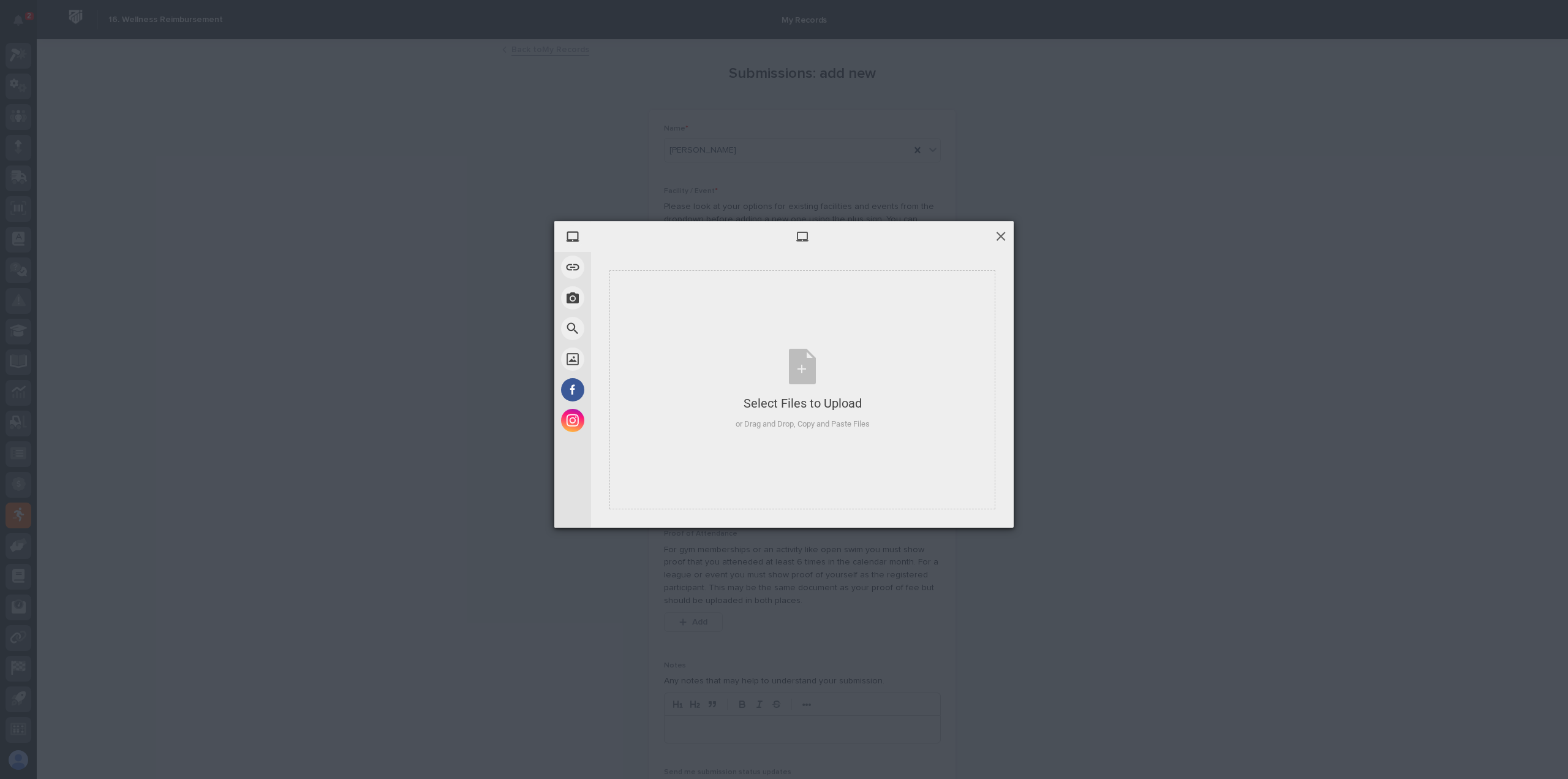
click at [996, 241] on span at bounding box center [1000, 236] width 13 height 14
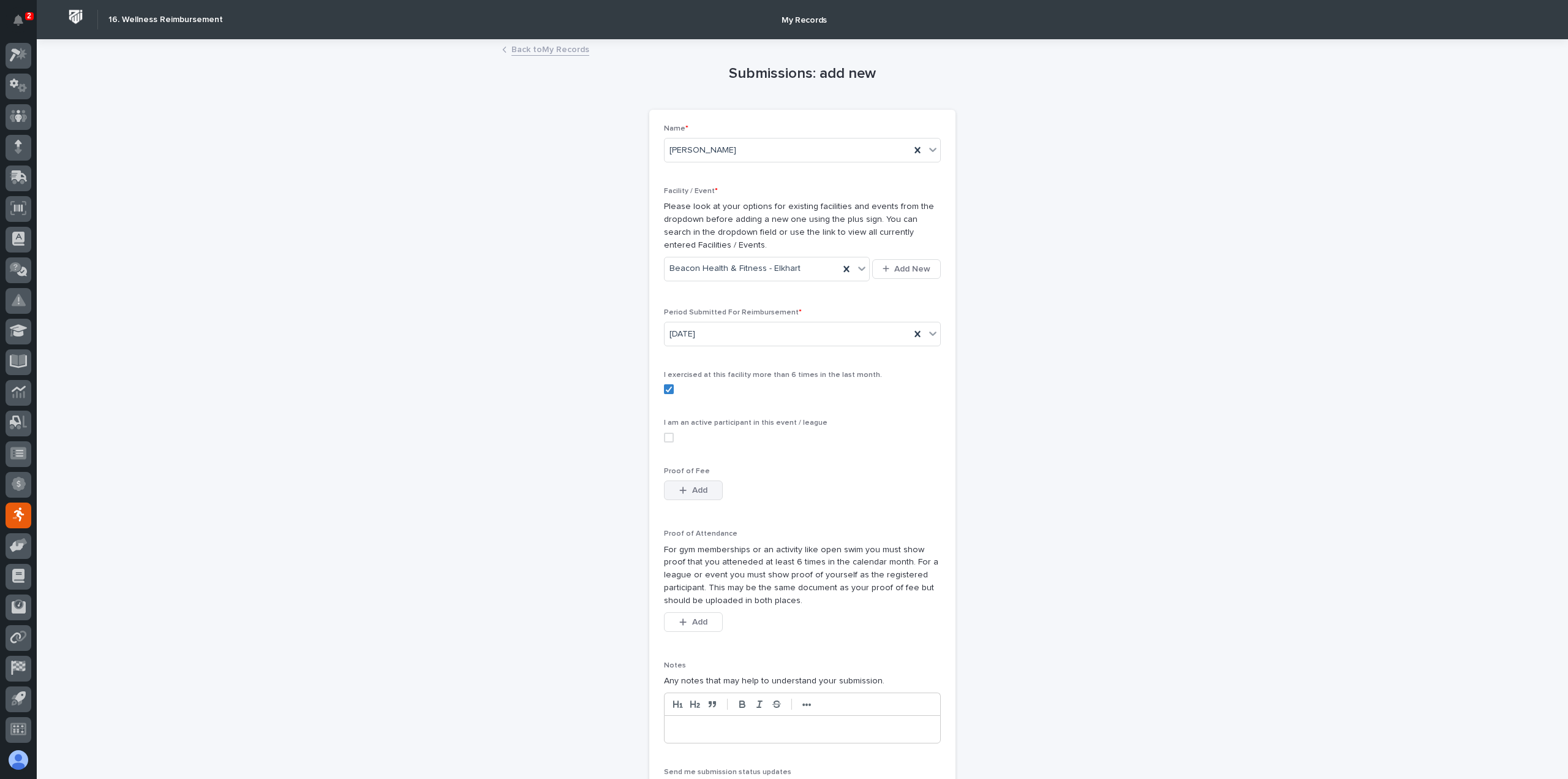
click at [685, 488] on div "button" at bounding box center [685, 490] width 13 height 8
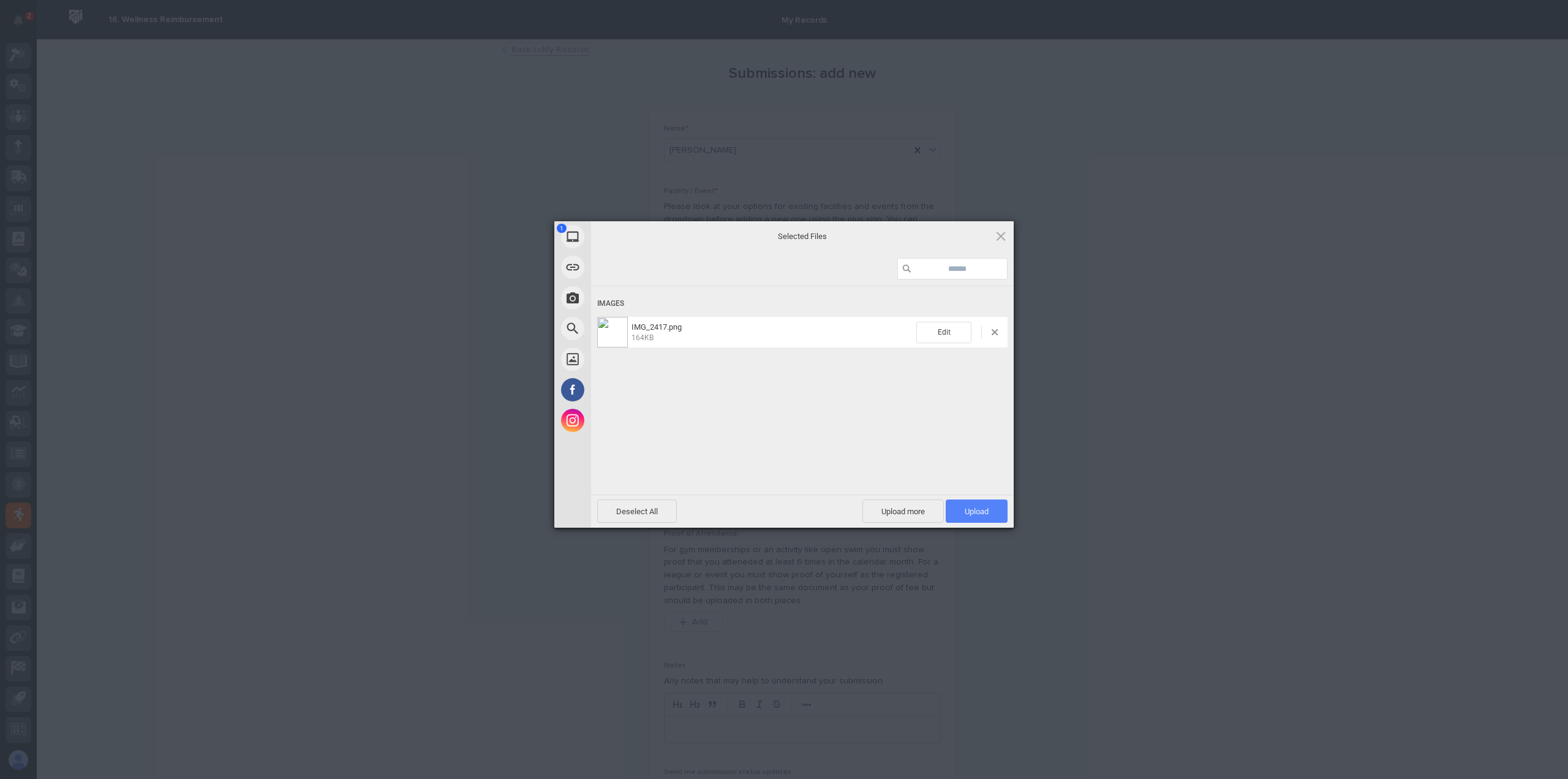
click at [990, 511] on span "Upload 1" at bounding box center [976, 511] width 62 height 24
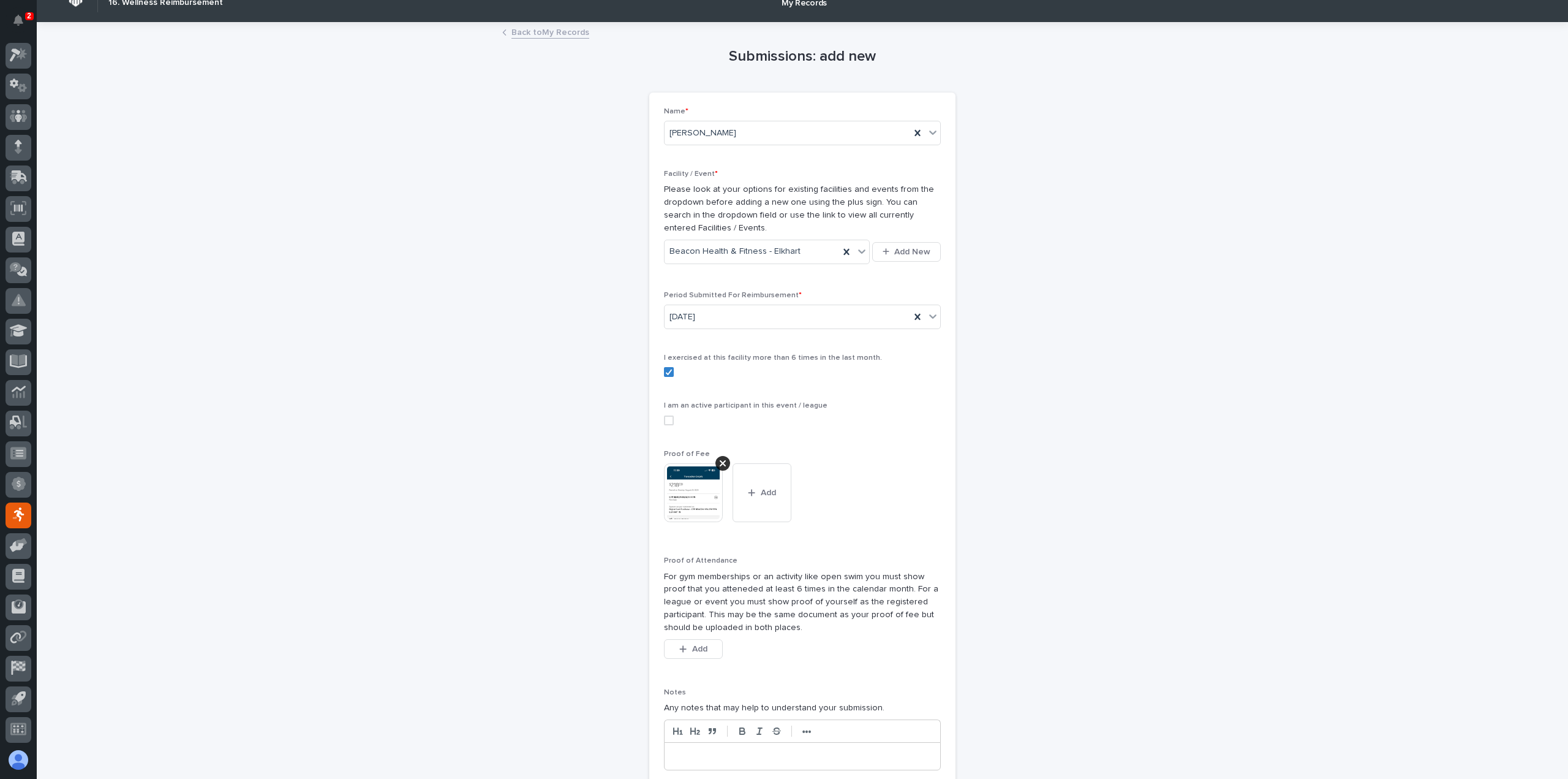
scroll to position [62, 0]
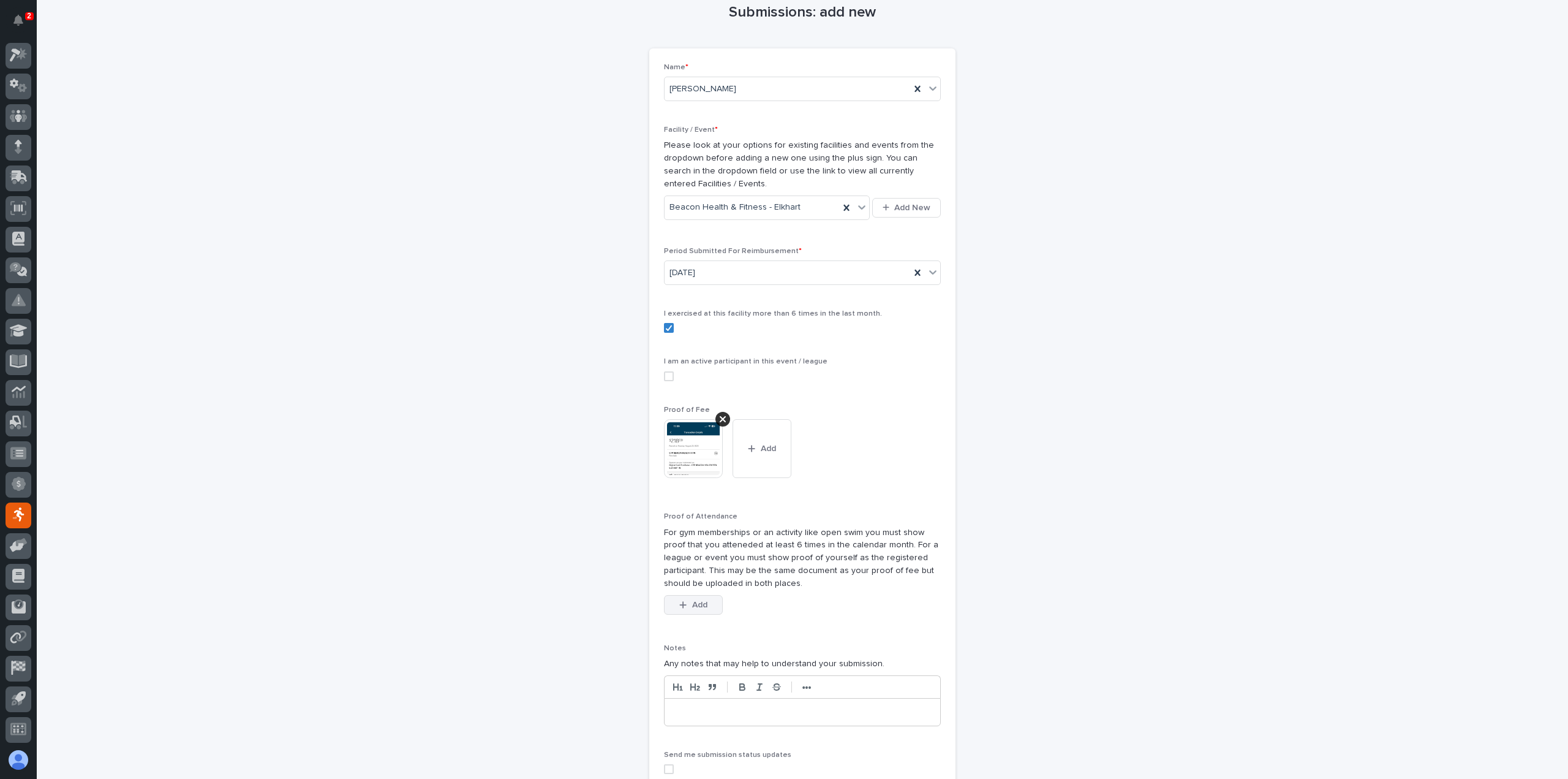
click at [698, 603] on span "Add" at bounding box center [700, 605] width 15 height 8
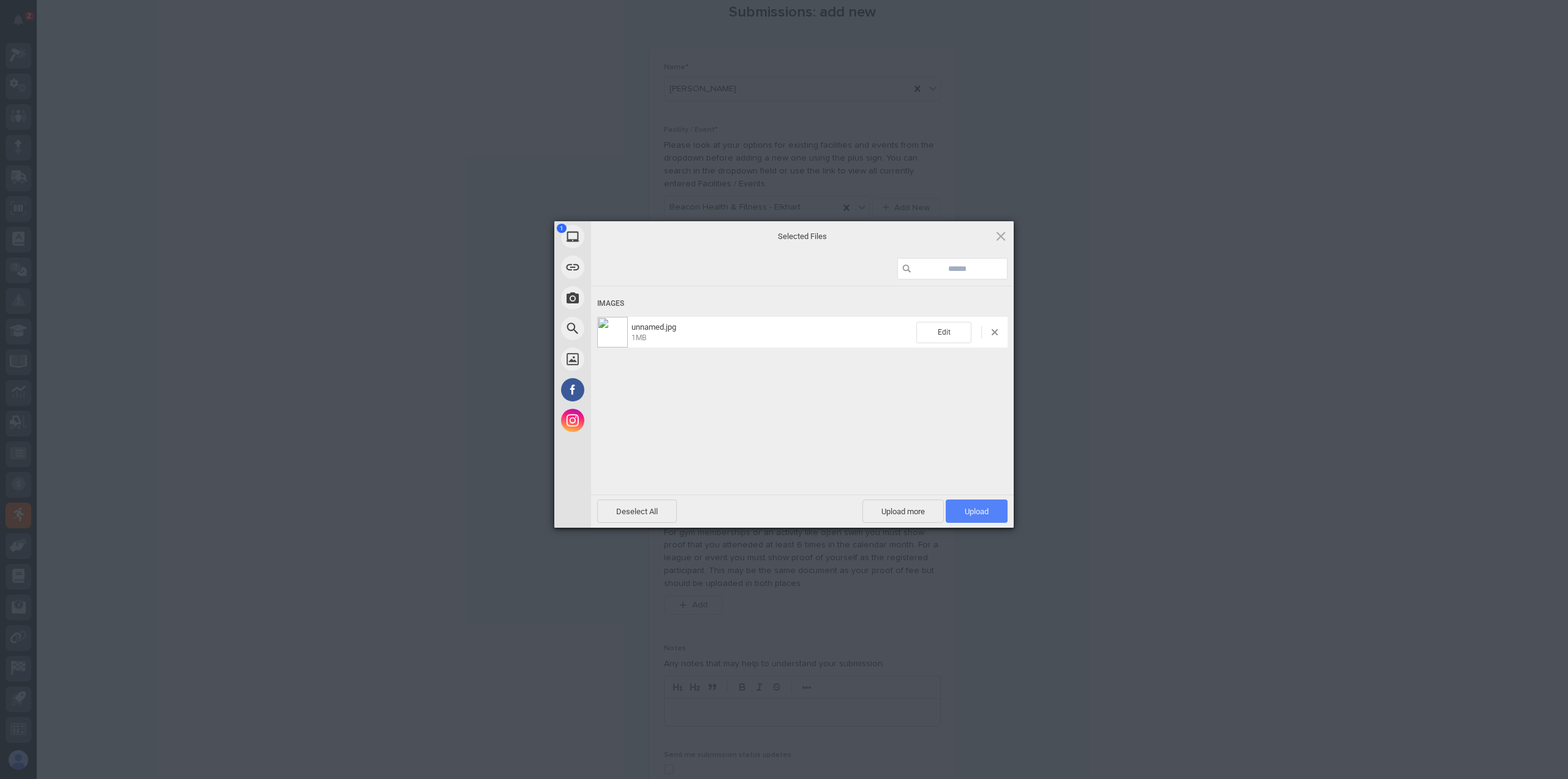
click at [967, 503] on span "Upload 1" at bounding box center [976, 511] width 62 height 24
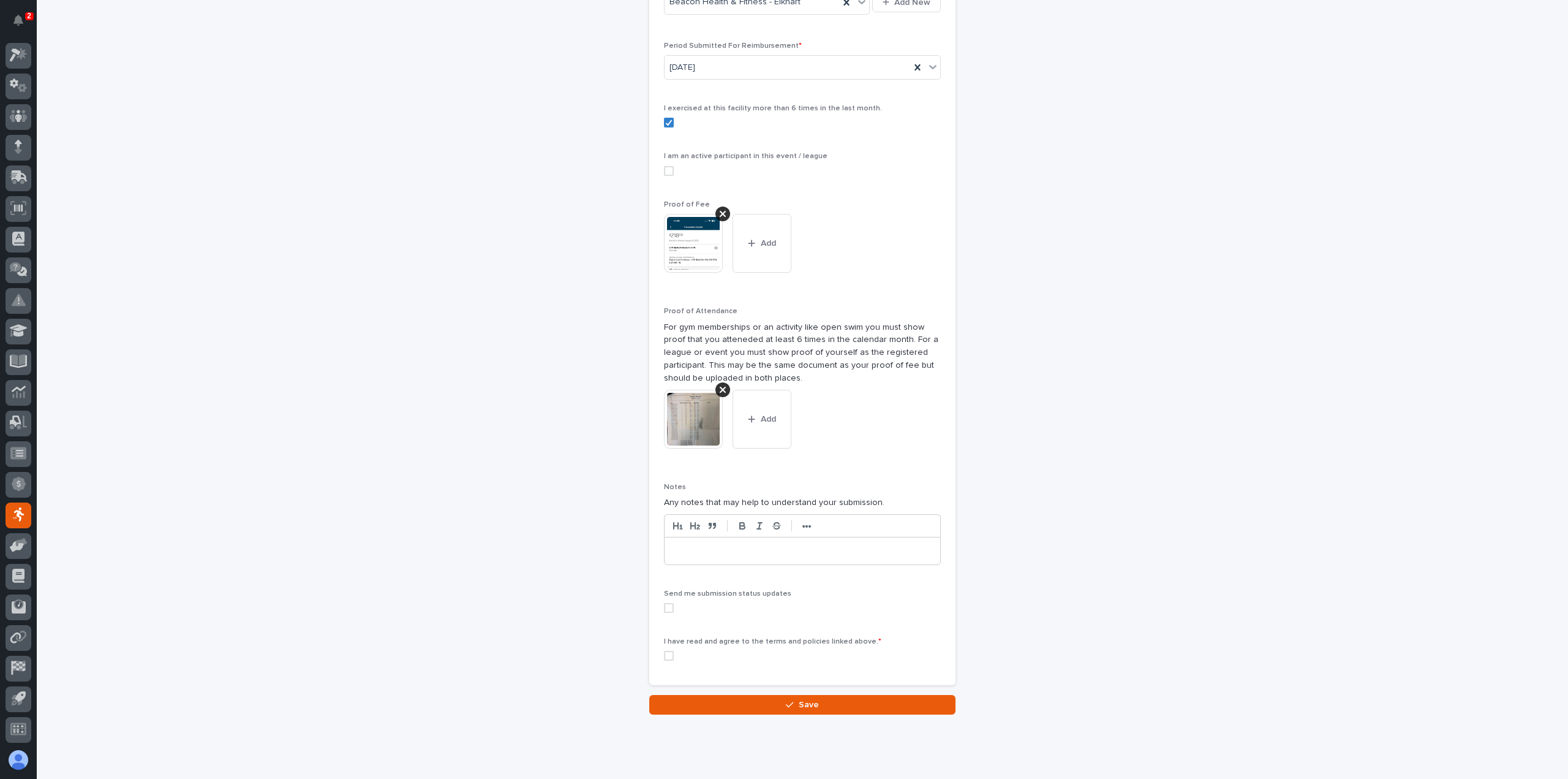
scroll to position [268, 0]
click at [664, 652] on span at bounding box center [669, 655] width 10 height 10
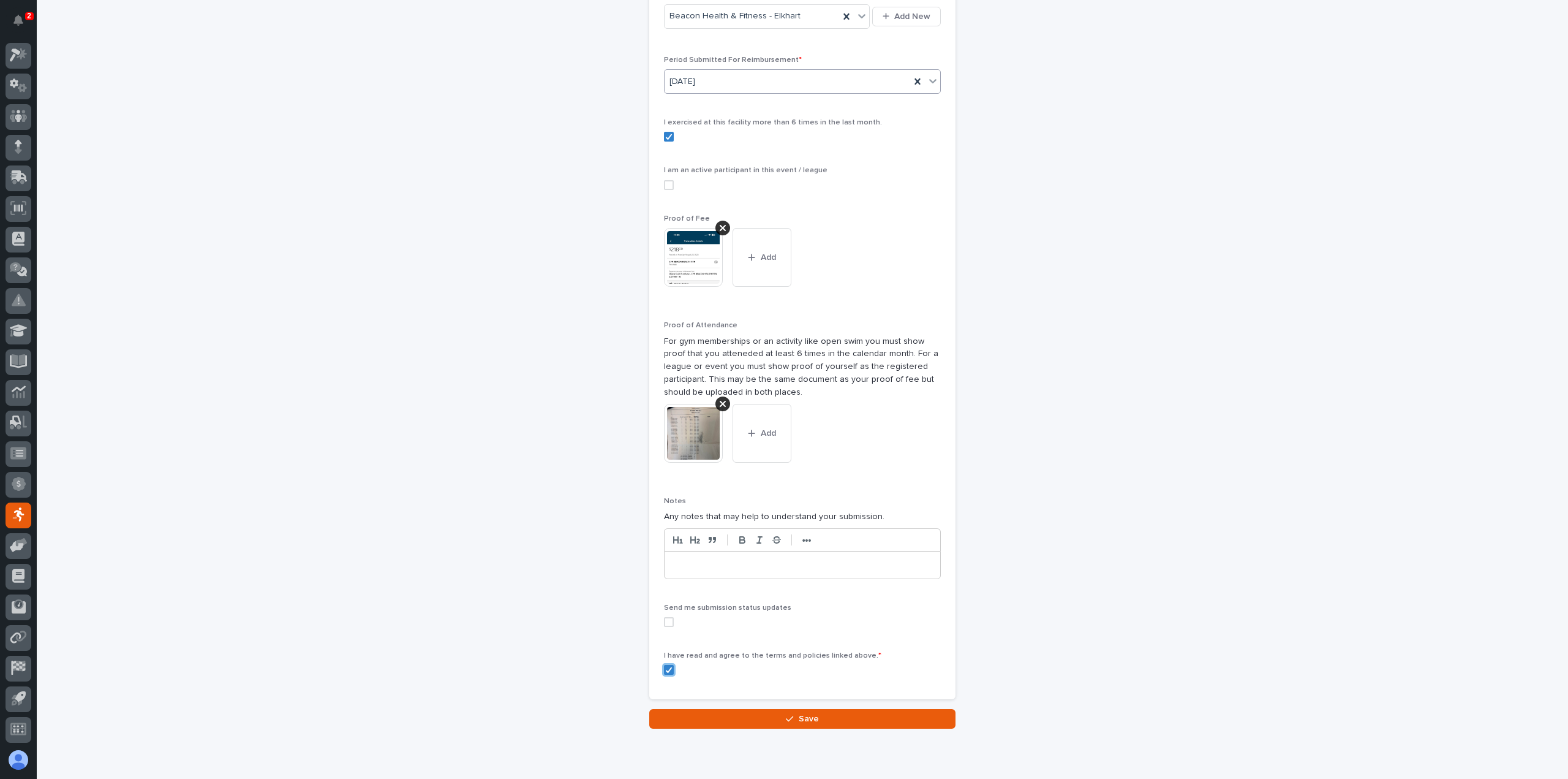
scroll to position [235, 0]
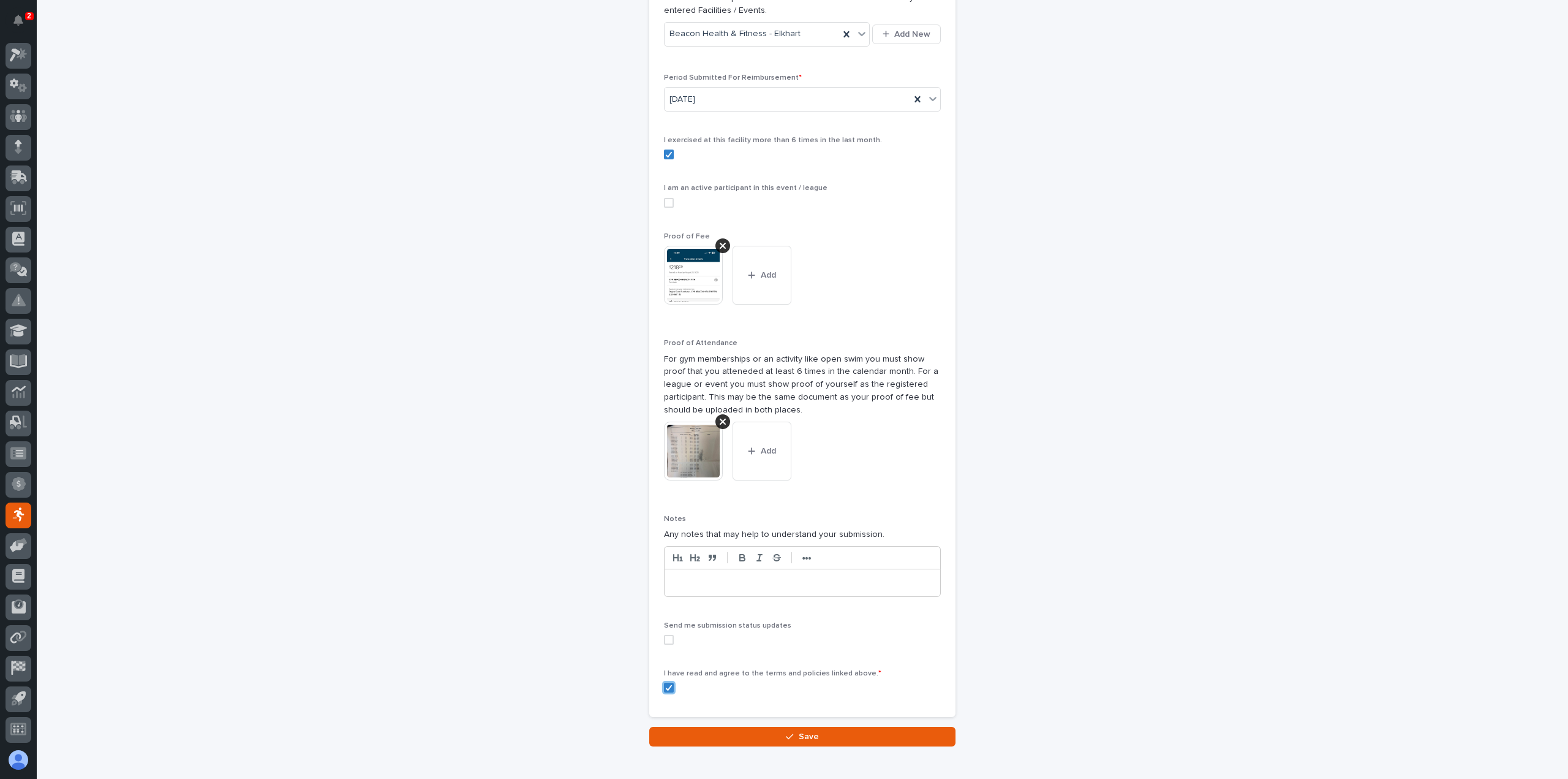
click at [714, 570] on div at bounding box center [802, 583] width 276 height 27
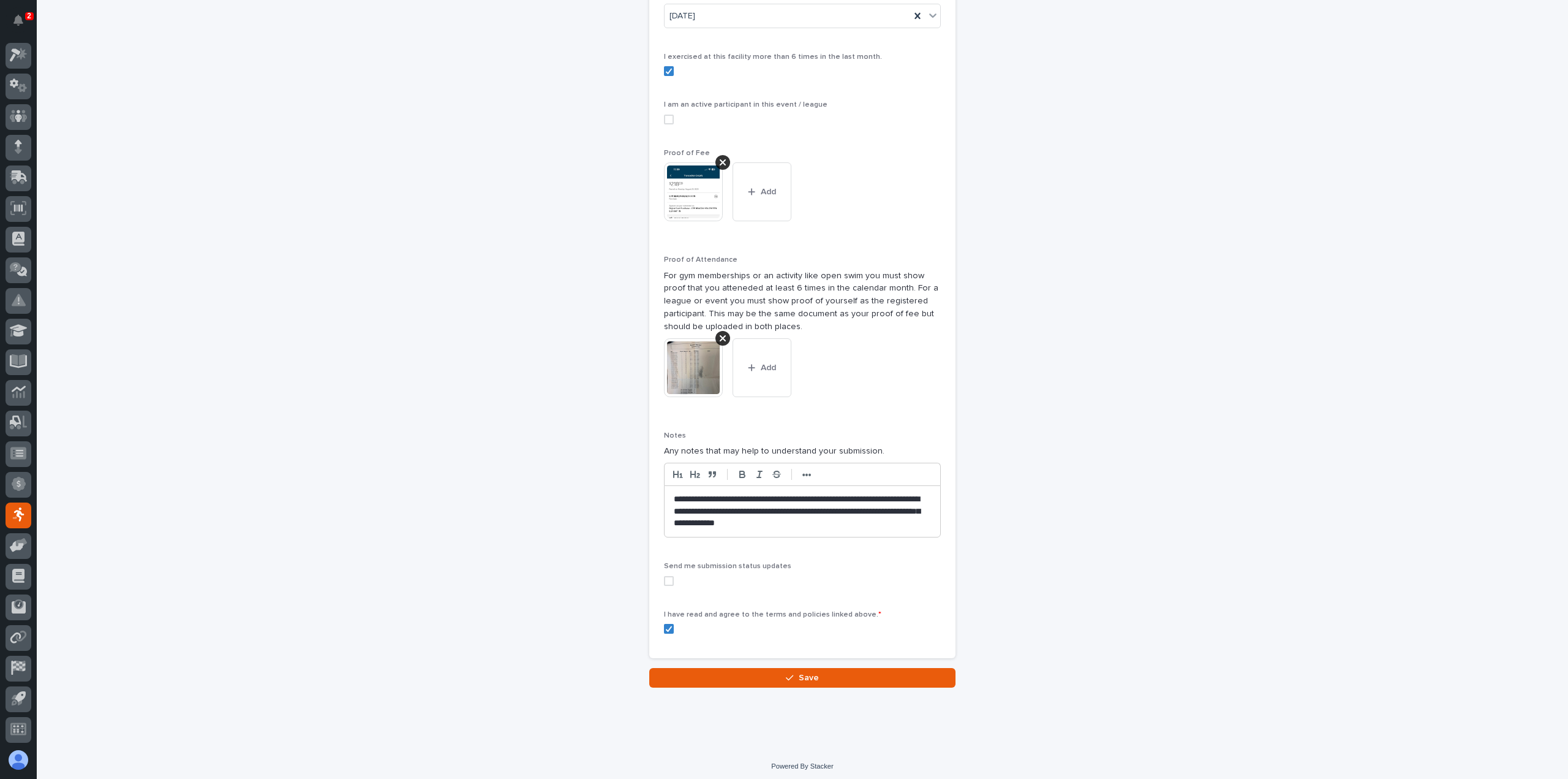
scroll to position [321, 0]
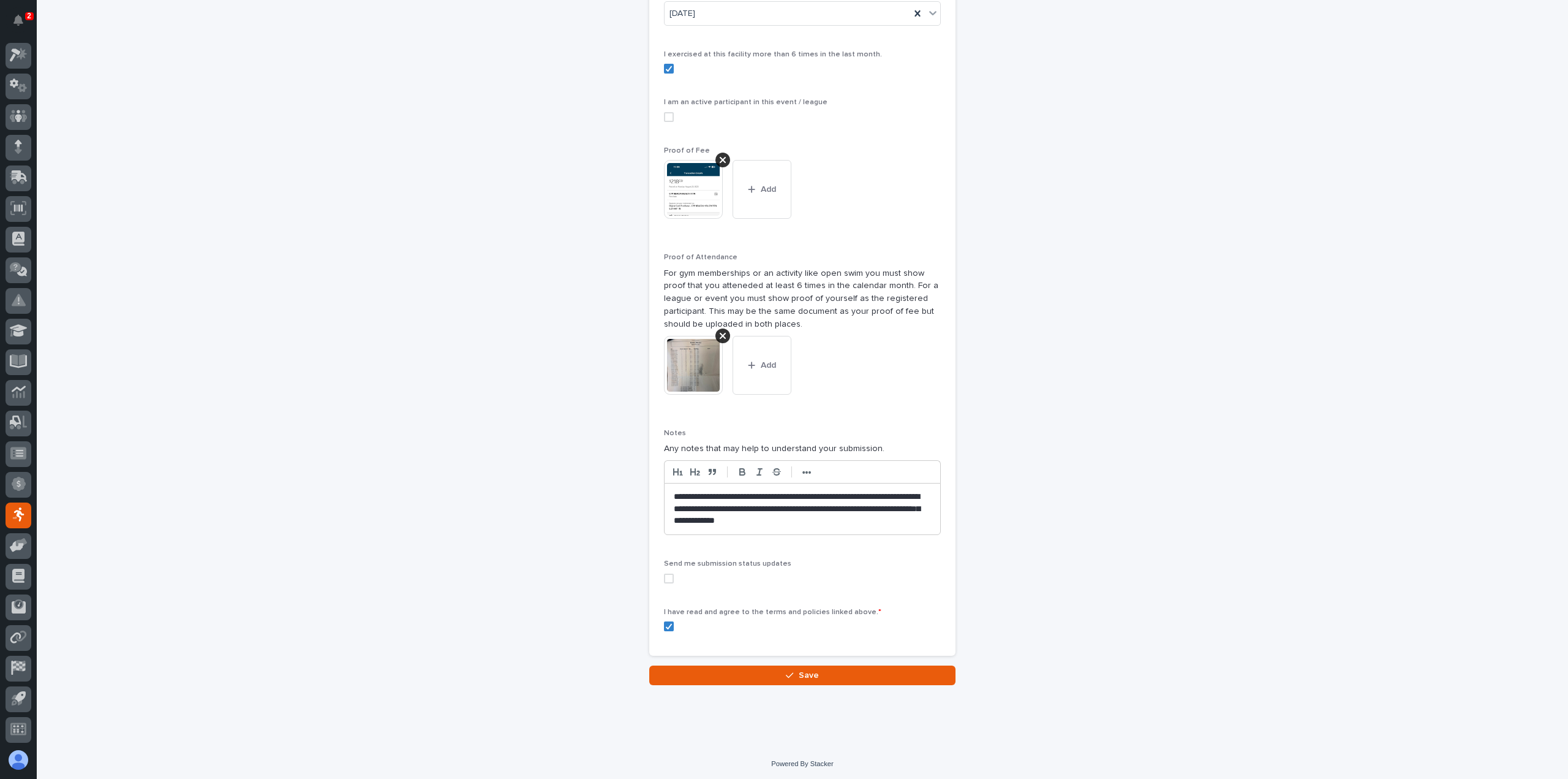
click at [664, 574] on span at bounding box center [669, 579] width 10 height 10
click at [717, 666] on button "Save" at bounding box center [802, 675] width 306 height 19
